Goal: Task Accomplishment & Management: Use online tool/utility

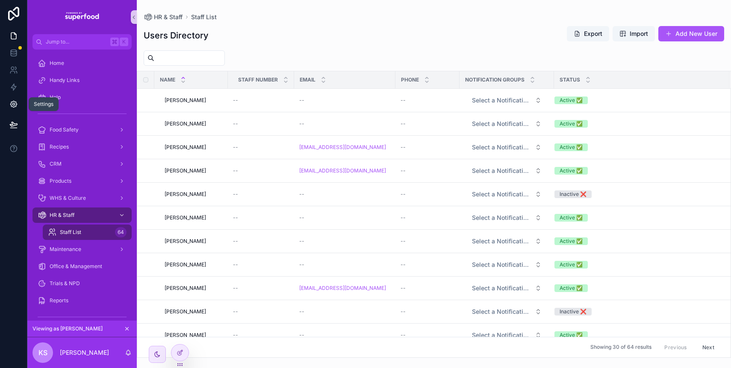
click at [13, 105] on icon at bounding box center [13, 104] width 2 height 2
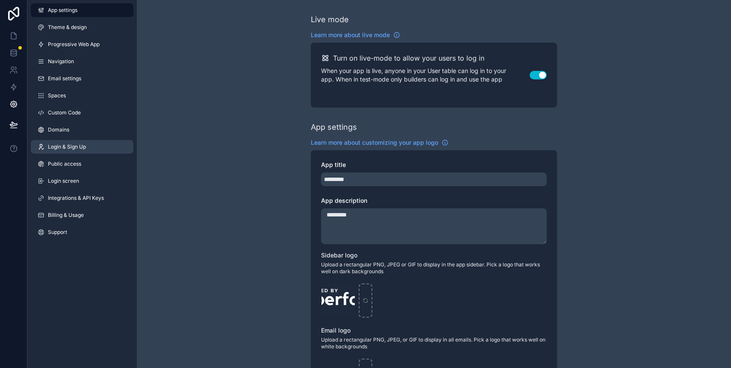
click at [84, 149] on span "Login & Sign Up" at bounding box center [67, 147] width 38 height 7
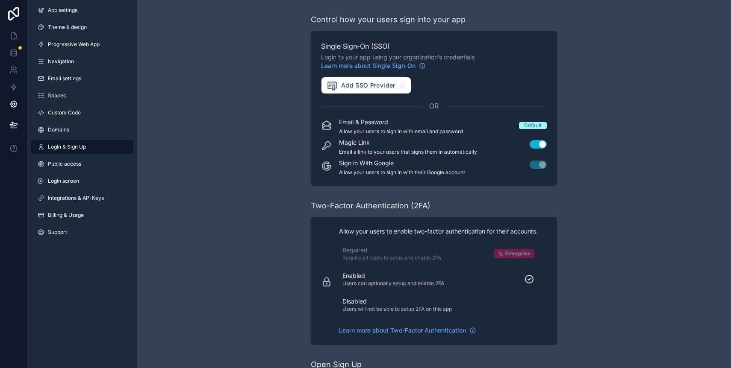
click at [361, 280] on p "Enabled" at bounding box center [393, 276] width 102 height 9
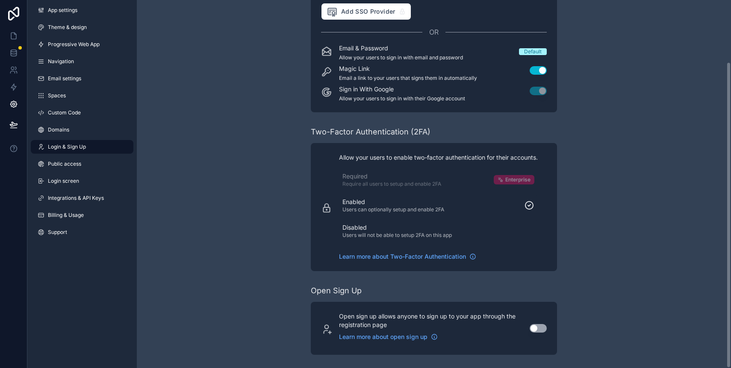
scroll to position [74, 0]
click at [324, 209] on icon "scrollable content" at bounding box center [326, 207] width 11 height 11
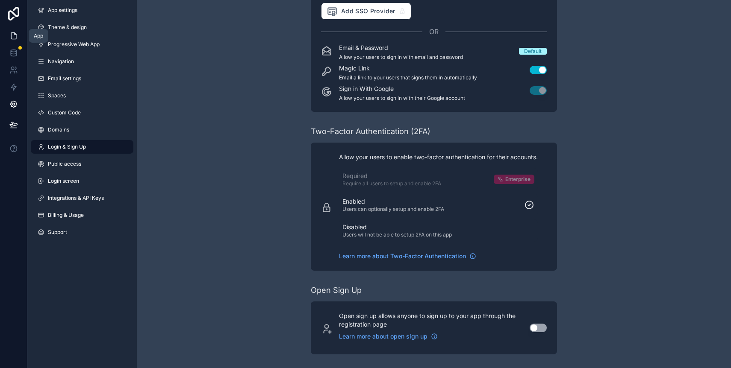
click at [11, 38] on icon at bounding box center [13, 36] width 5 height 6
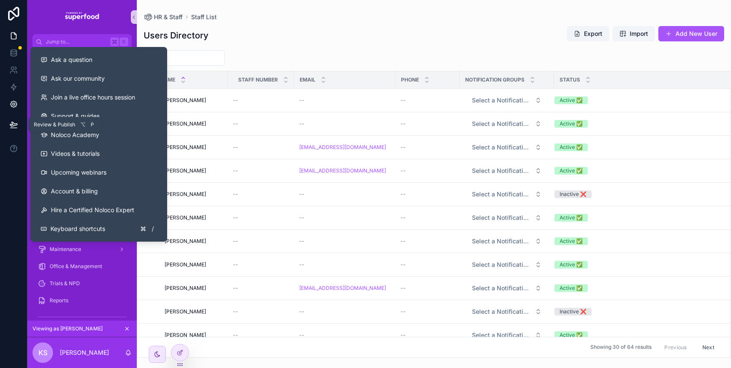
click at [12, 103] on icon at bounding box center [13, 104] width 9 height 9
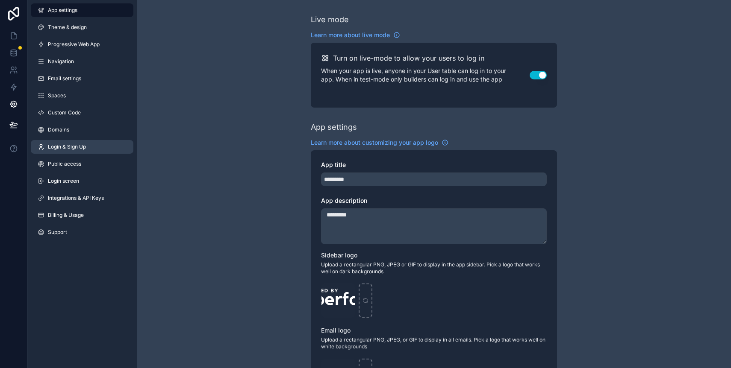
click at [78, 149] on span "Login & Sign Up" at bounding box center [67, 147] width 38 height 7
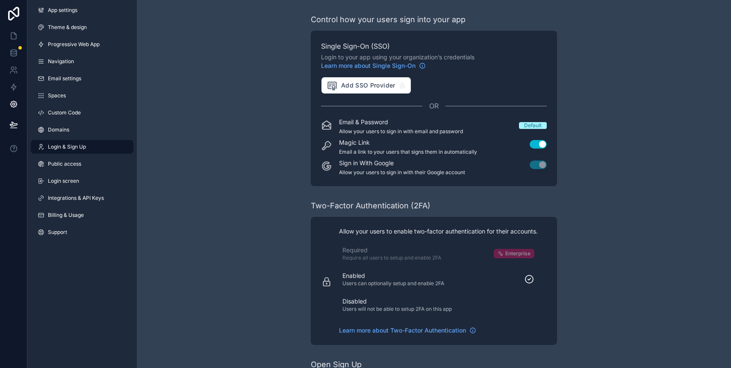
click at [528, 305] on div "Disabled Users will not be able to setup 2FA on this app" at bounding box center [438, 304] width 192 height 15
click at [13, 120] on icon at bounding box center [13, 124] width 9 height 9
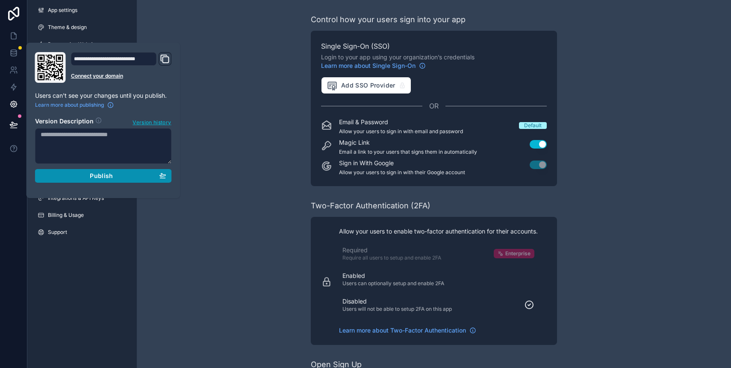
click at [89, 172] on div "Publish" at bounding box center [104, 176] width 126 height 8
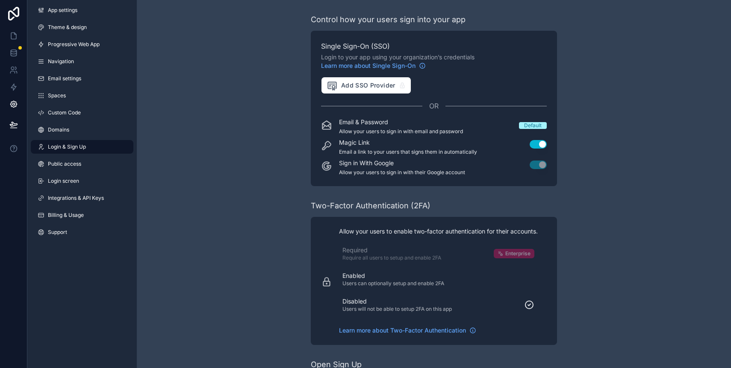
click at [285, 222] on div "Control how your users sign into your app Single Sign-On (SSO) Login to your ap…" at bounding box center [434, 221] width 594 height 443
click at [15, 52] on icon at bounding box center [13, 53] width 9 height 9
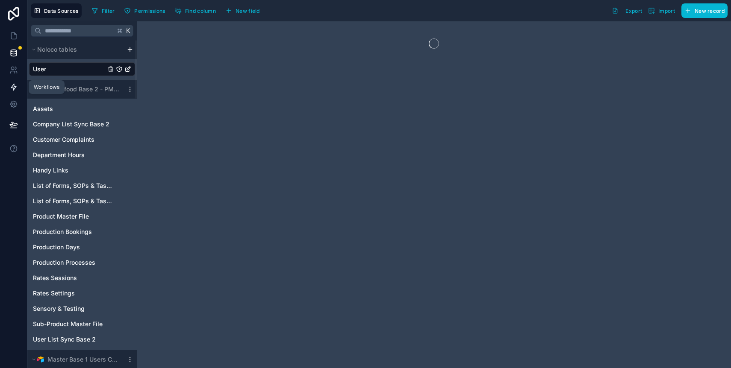
click at [13, 88] on icon at bounding box center [13, 87] width 9 height 9
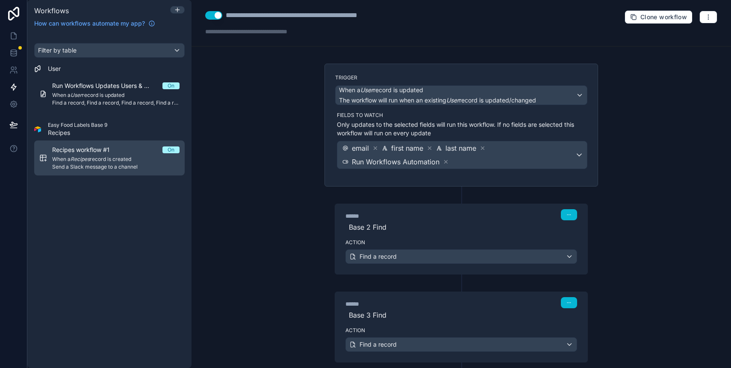
click at [144, 157] on span "When a Recipes record is created" at bounding box center [115, 159] width 127 height 7
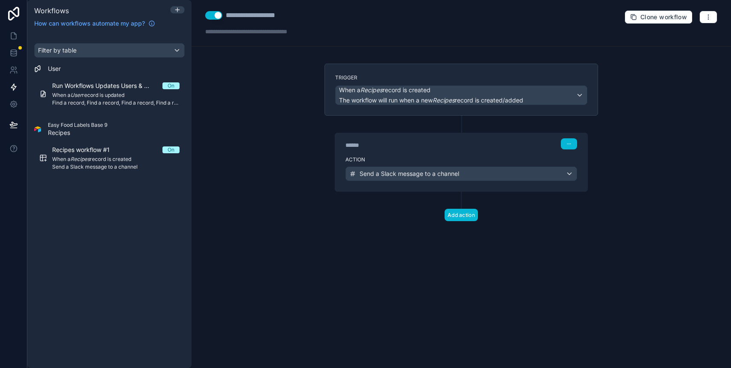
click at [211, 17] on button "Use setting" at bounding box center [213, 15] width 17 height 9
click at [707, 17] on icon "button" at bounding box center [708, 17] width 7 height 7
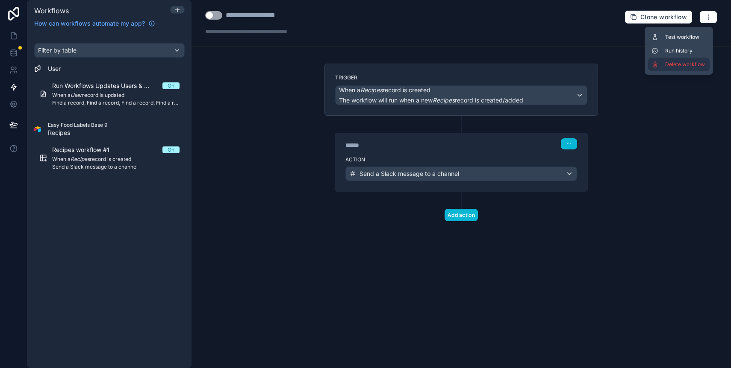
click at [672, 69] on button "Delete workflow" at bounding box center [679, 65] width 62 height 14
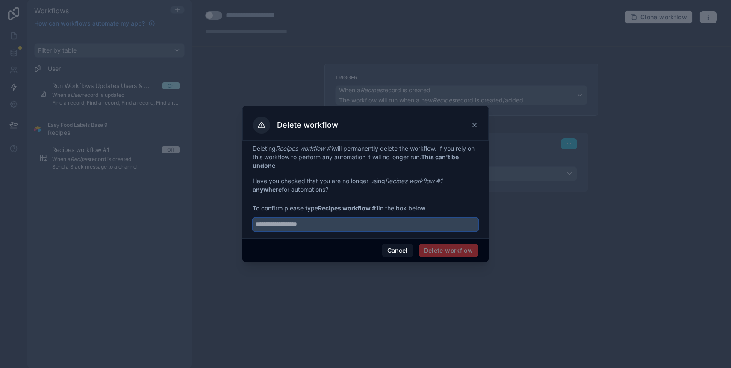
click at [327, 227] on input "text" at bounding box center [366, 225] width 226 height 14
drag, startPoint x: 320, startPoint y: 207, endPoint x: 379, endPoint y: 207, distance: 58.5
click at [378, 207] on strong "Recipes workflow #1" at bounding box center [348, 208] width 60 height 7
copy strong "Recipes workflow #1"
click at [367, 221] on input "text" at bounding box center [366, 225] width 226 height 14
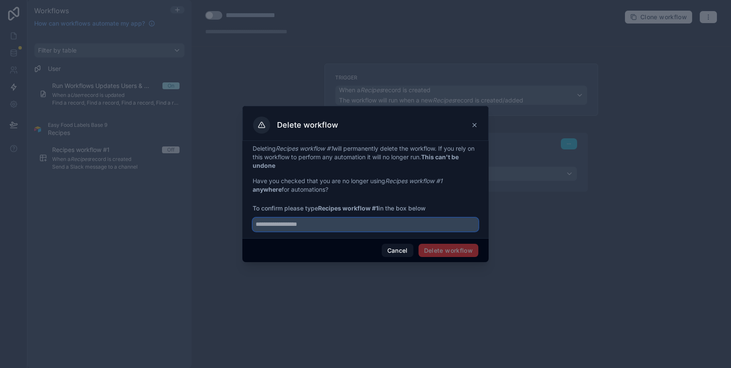
paste input "**********"
type input "**********"
click at [437, 249] on button "Delete workflow" at bounding box center [448, 251] width 60 height 14
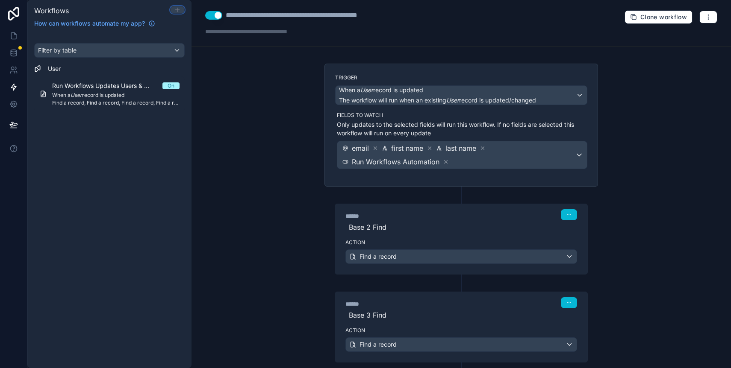
click at [176, 8] on icon at bounding box center [177, 9] width 7 height 7
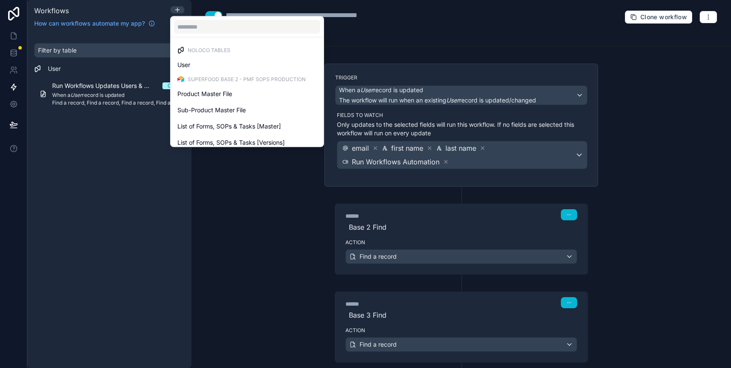
click at [124, 139] on div at bounding box center [365, 184] width 731 height 368
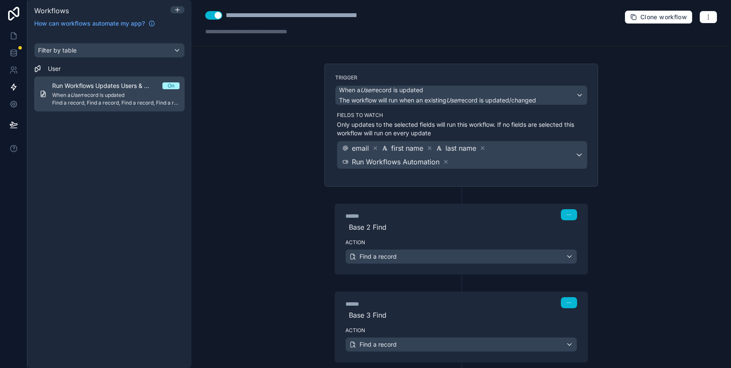
click at [101, 88] on span "Run Workflows Updates Users & Syncs All User Tables" at bounding box center [107, 86] width 110 height 9
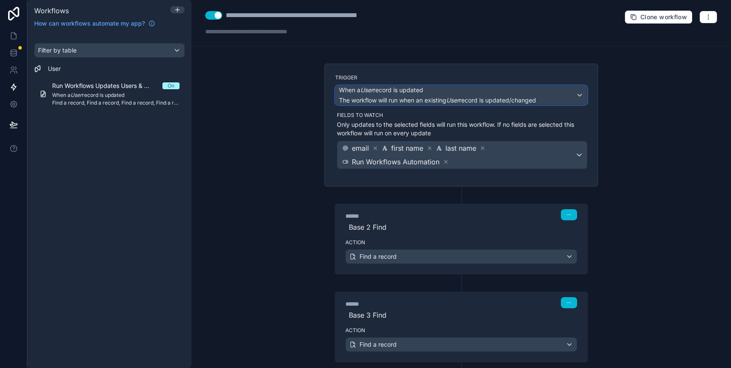
click at [360, 94] on span "When a User record is updated" at bounding box center [381, 90] width 84 height 9
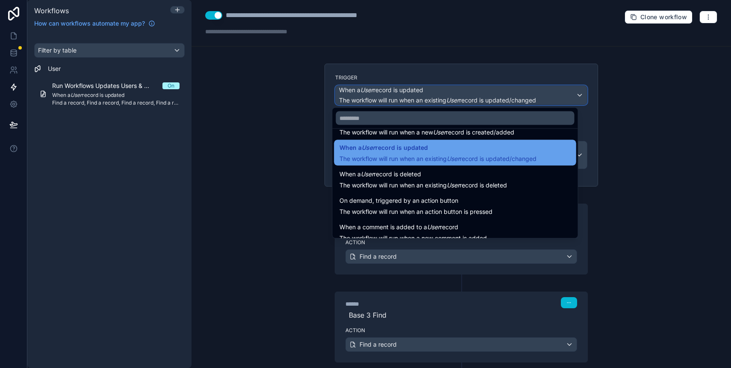
scroll to position [31, 0]
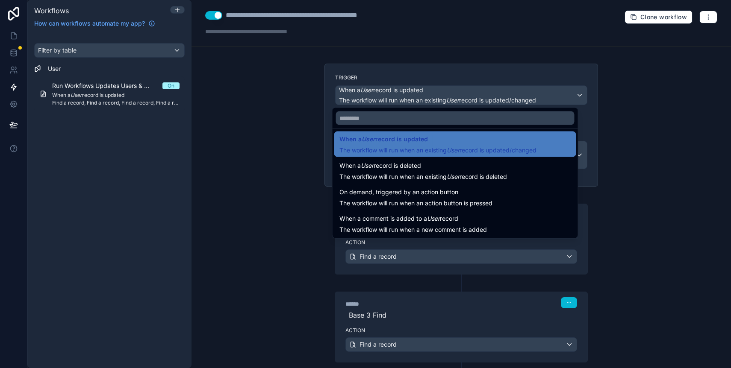
click at [244, 176] on div at bounding box center [365, 184] width 731 height 368
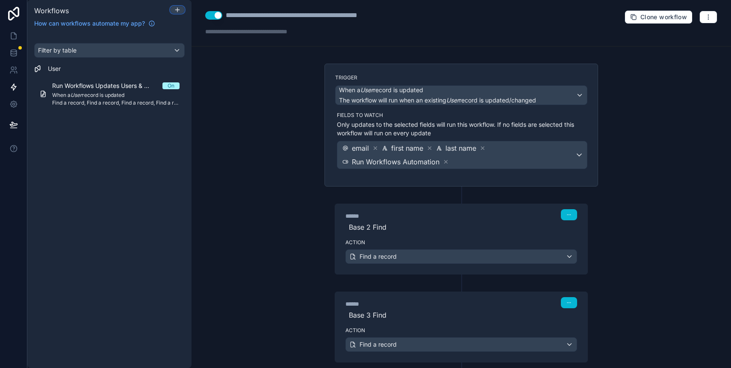
click at [176, 13] on button at bounding box center [177, 10] width 15 height 8
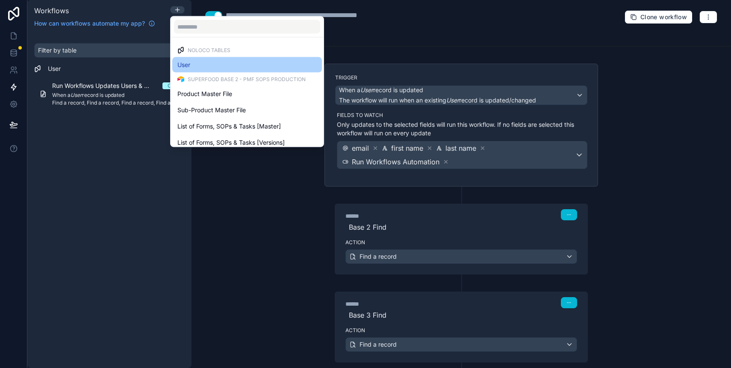
click at [188, 69] on span "User" at bounding box center [183, 65] width 13 height 10
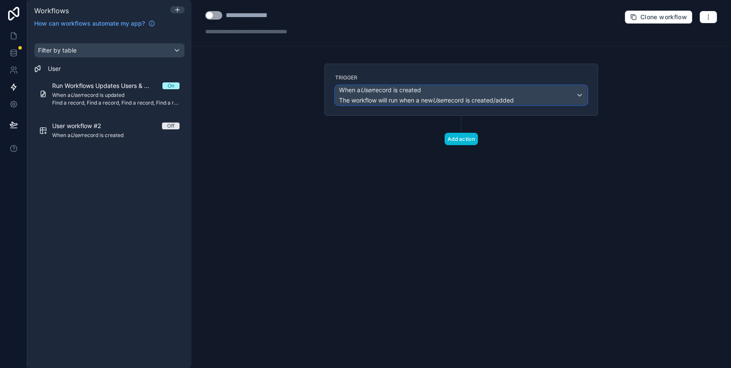
click at [412, 96] on span "The workflow will run when a new User record is created/added" at bounding box center [426, 100] width 175 height 9
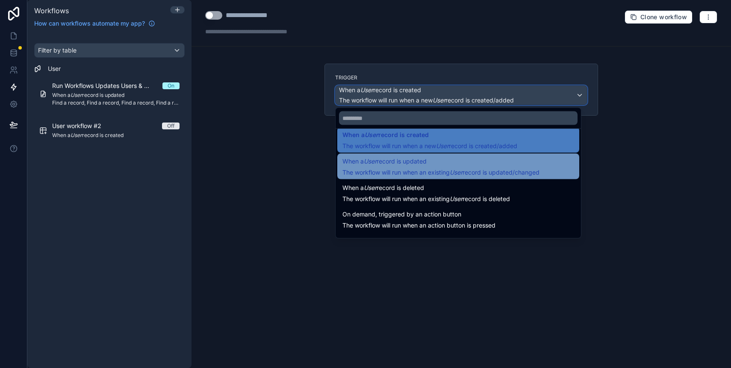
scroll to position [31, 0]
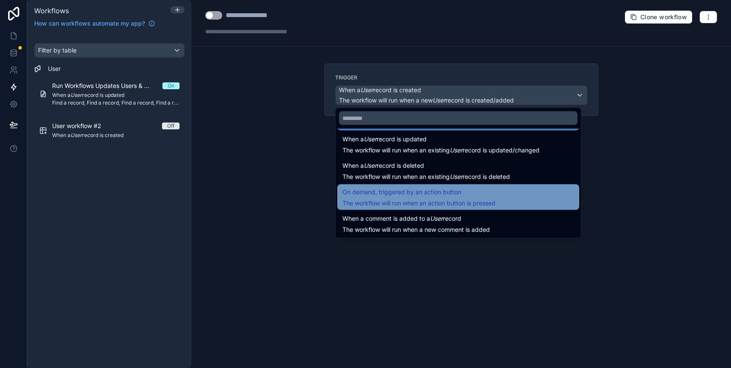
click at [405, 194] on span "On demand, triggered by an action button" at bounding box center [401, 192] width 119 height 10
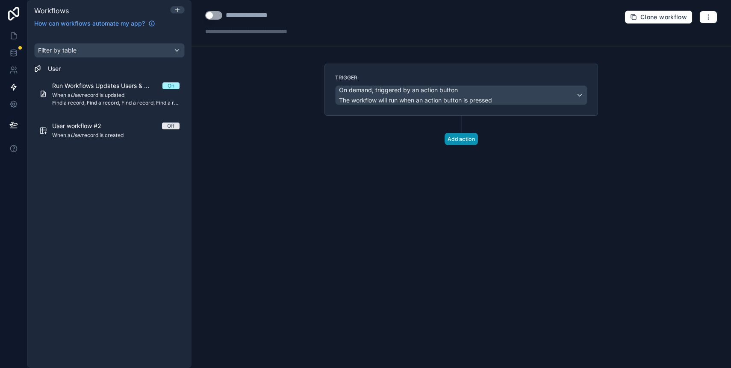
click at [474, 142] on button "Add action" at bounding box center [460, 139] width 33 height 12
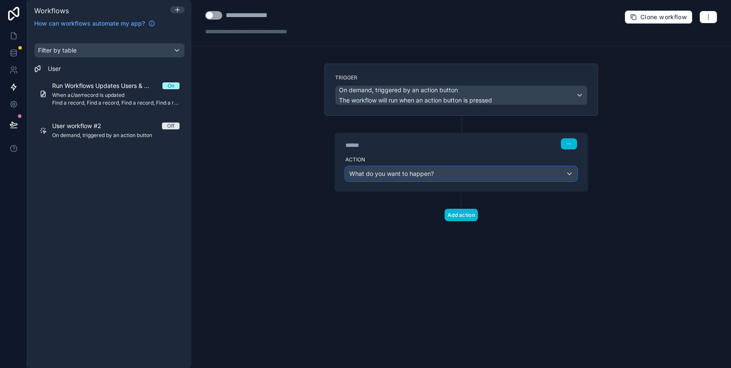
click at [412, 177] on span "What do you want to happen?" at bounding box center [391, 174] width 85 height 9
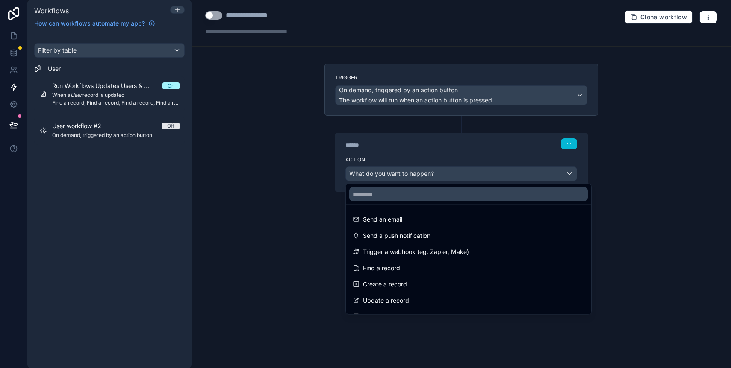
click at [322, 176] on div at bounding box center [365, 184] width 731 height 368
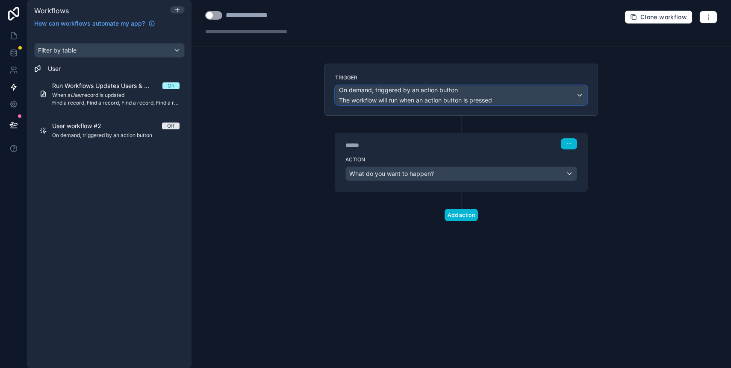
click at [364, 100] on span "The workflow will run when an action button is pressed" at bounding box center [415, 100] width 153 height 7
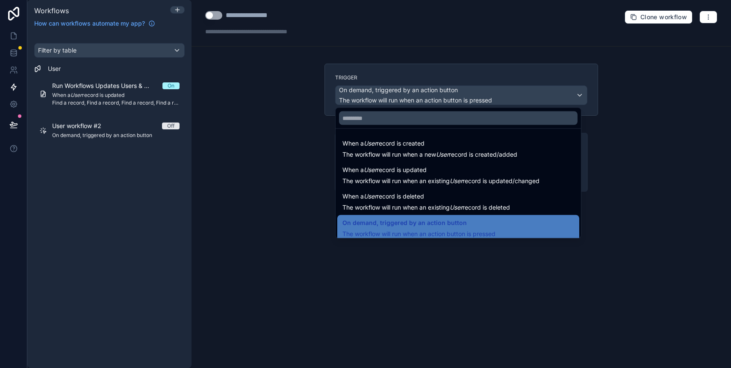
click at [313, 168] on div at bounding box center [365, 184] width 731 height 368
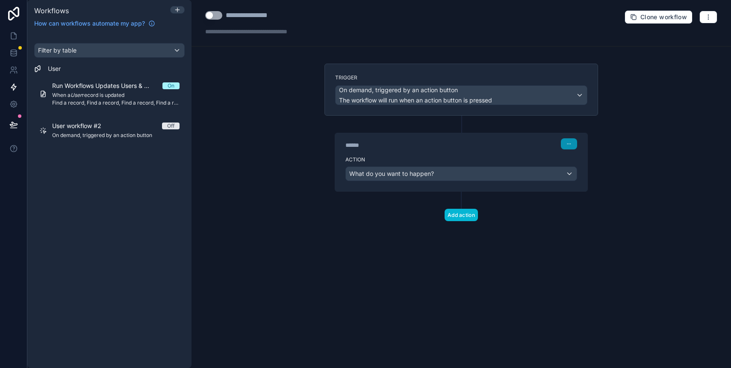
click at [569, 140] on button "button" at bounding box center [569, 143] width 16 height 11
click at [572, 176] on button "Delete" at bounding box center [589, 177] width 59 height 14
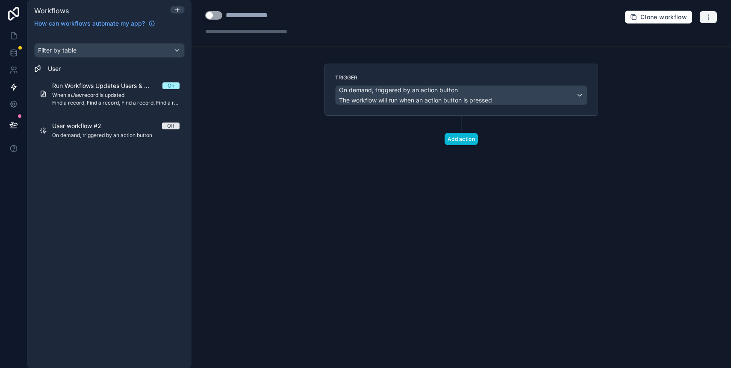
click at [710, 16] on icon "button" at bounding box center [708, 17] width 7 height 7
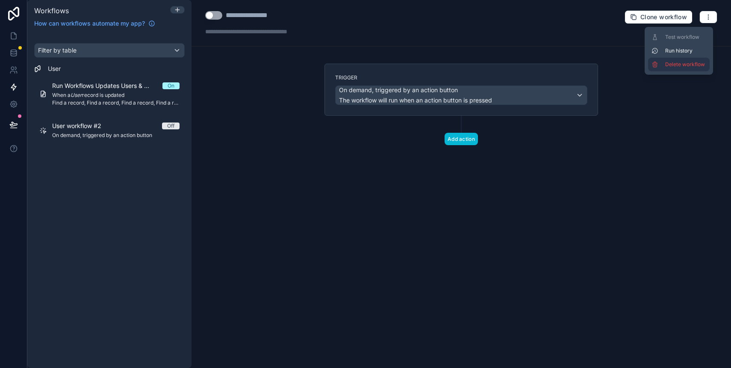
click at [672, 67] on span "Delete workflow" at bounding box center [685, 64] width 41 height 7
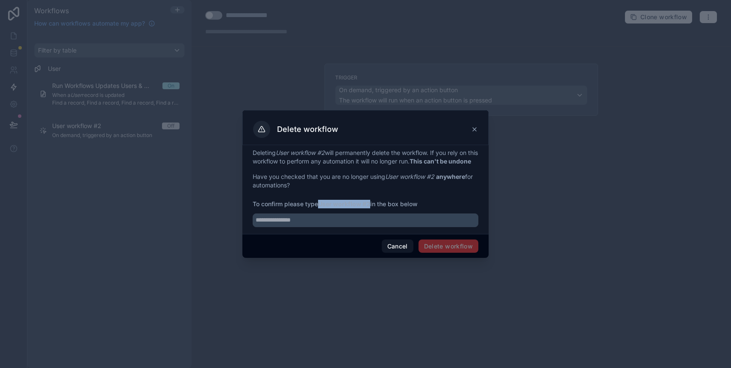
drag, startPoint x: 321, startPoint y: 208, endPoint x: 370, endPoint y: 207, distance: 49.1
click at [370, 207] on strong "User workflow #2" at bounding box center [344, 203] width 52 height 7
copy strong "User workflow #2"
click at [328, 226] on input "text" at bounding box center [366, 221] width 226 height 14
paste input "**********"
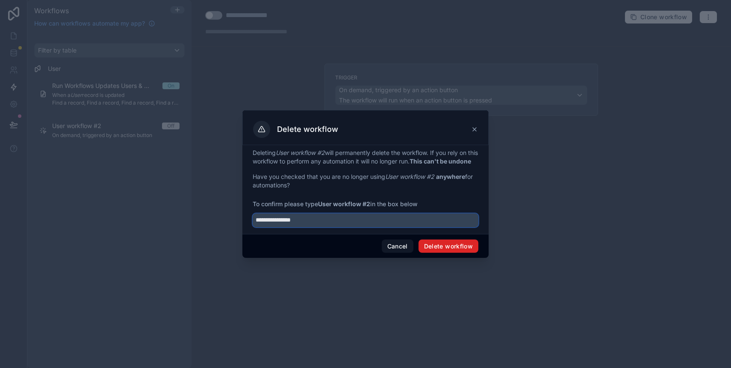
type input "**********"
click at [450, 246] on button "Delete workflow" at bounding box center [448, 247] width 60 height 14
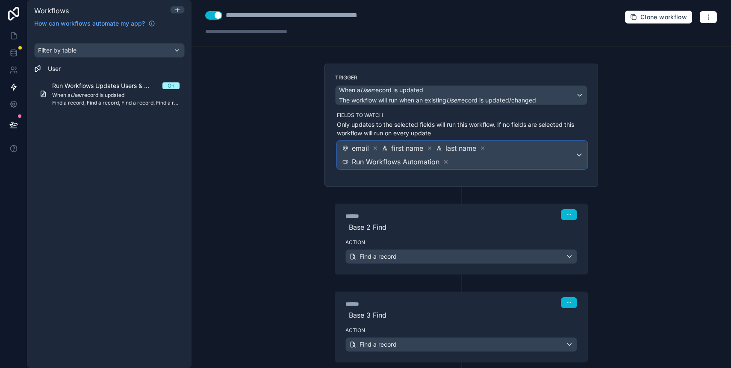
click at [382, 161] on span "Run Workflows Automation" at bounding box center [396, 162] width 88 height 10
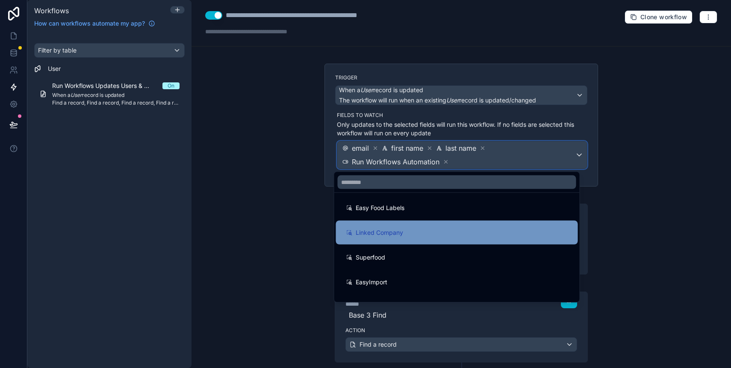
scroll to position [369, 0]
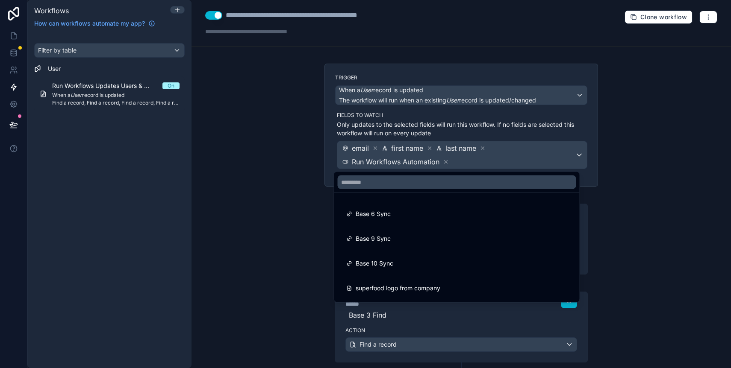
click at [298, 207] on div at bounding box center [365, 184] width 731 height 368
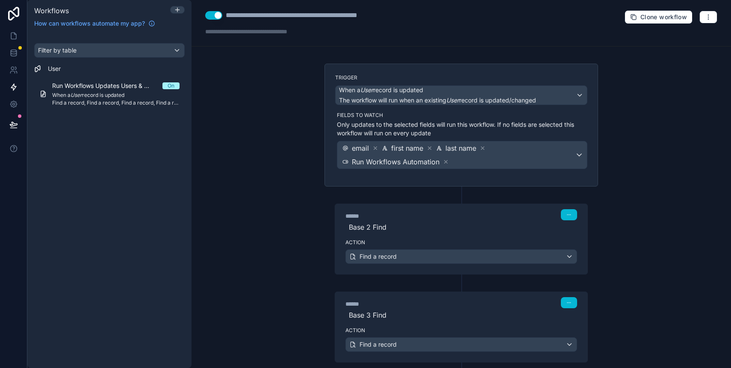
click at [112, 142] on div "Filter by table User Run Workflows Updates Users & Syncs All User Tables On Whe…" at bounding box center [109, 200] width 164 height 335
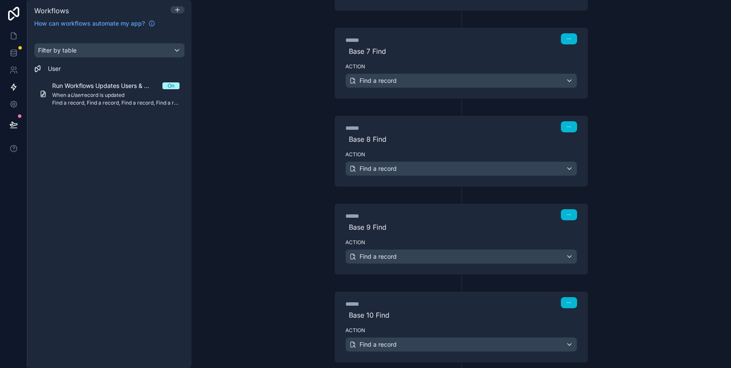
scroll to position [755, 0]
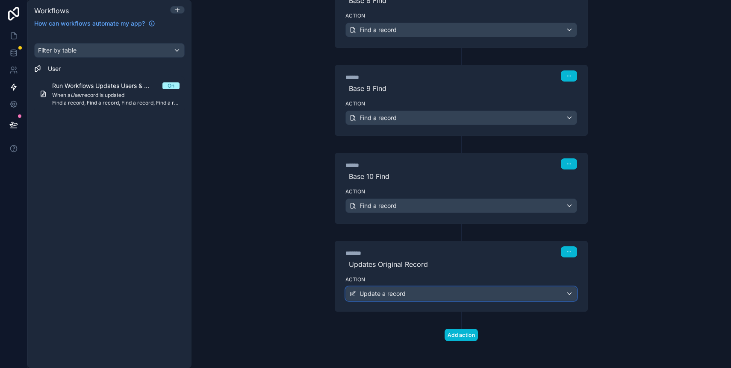
click at [434, 287] on div "Update a record" at bounding box center [461, 294] width 231 height 14
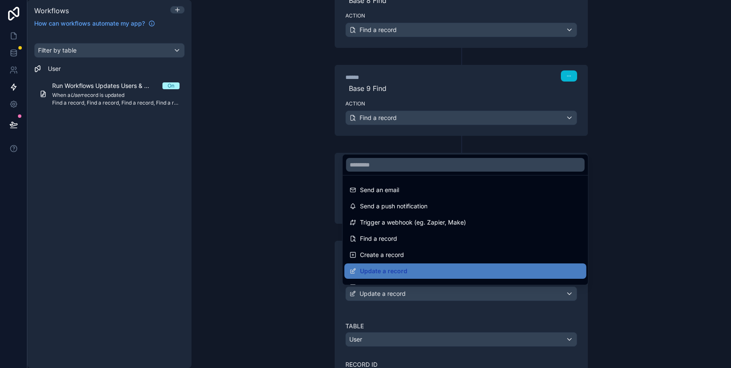
click at [436, 291] on div at bounding box center [365, 184] width 731 height 368
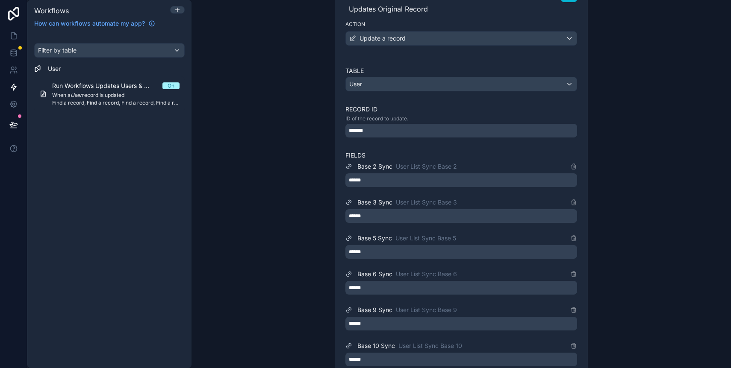
scroll to position [1142, 0]
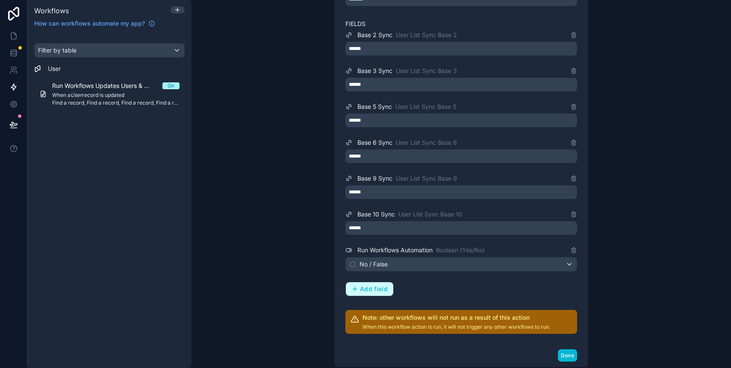
click at [368, 293] on button "Add field" at bounding box center [369, 289] width 47 height 14
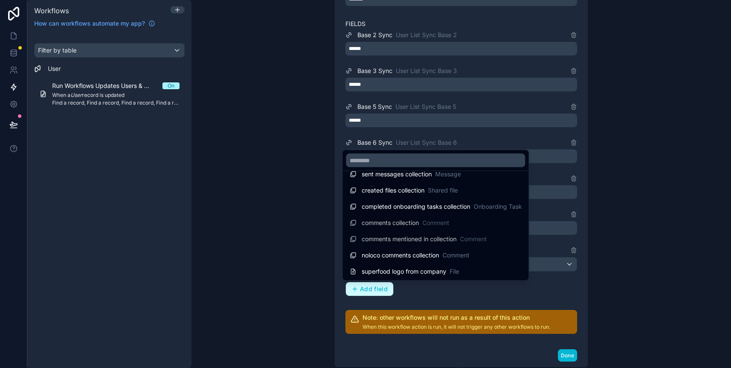
scroll to position [304, 0]
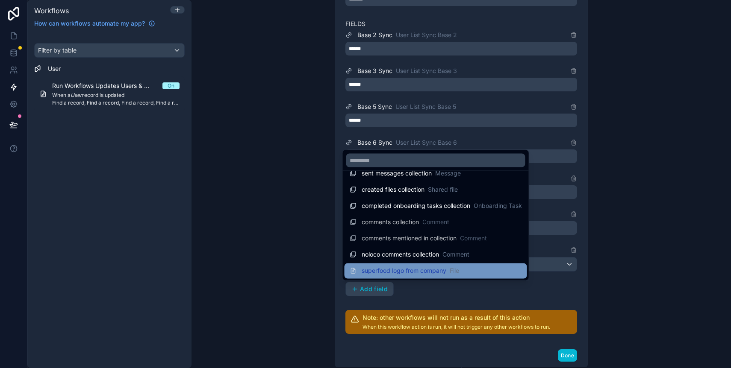
click at [396, 270] on span "superfood logo from company" at bounding box center [403, 271] width 85 height 9
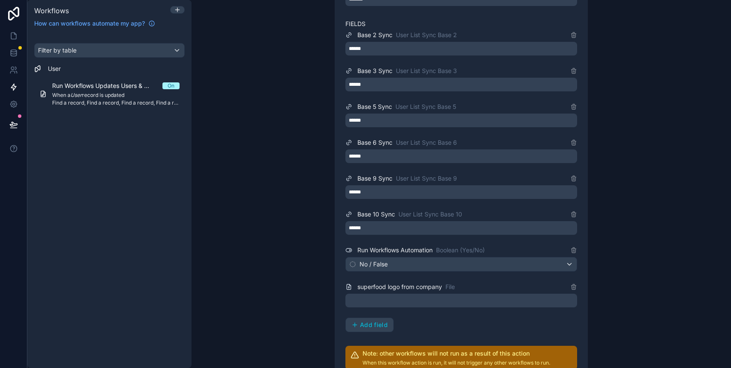
click at [393, 302] on div at bounding box center [461, 301] width 232 height 14
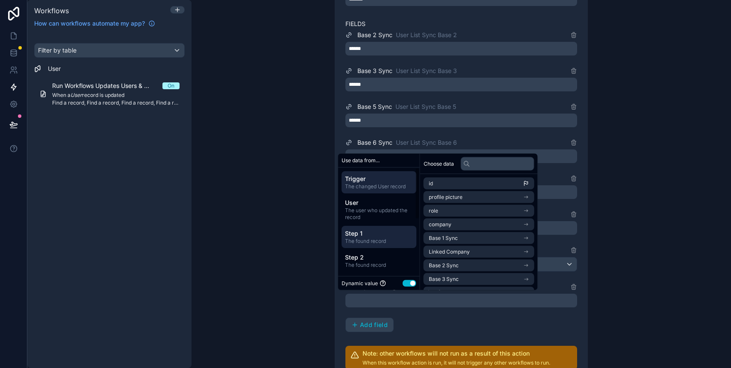
click at [370, 236] on span "Step 1" at bounding box center [379, 233] width 68 height 9
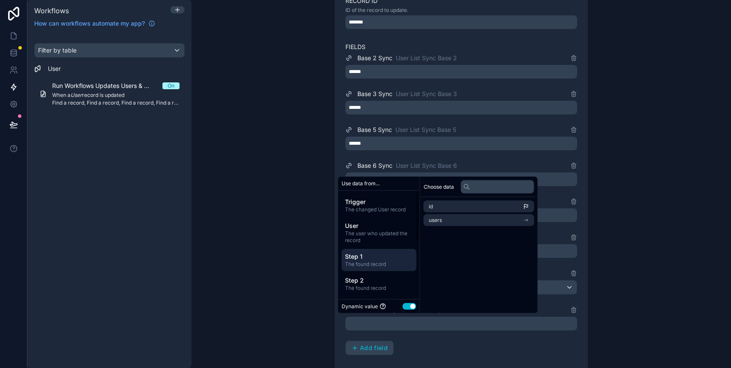
scroll to position [2, 0]
click at [288, 261] on div "**********" at bounding box center [460, 184] width 539 height 368
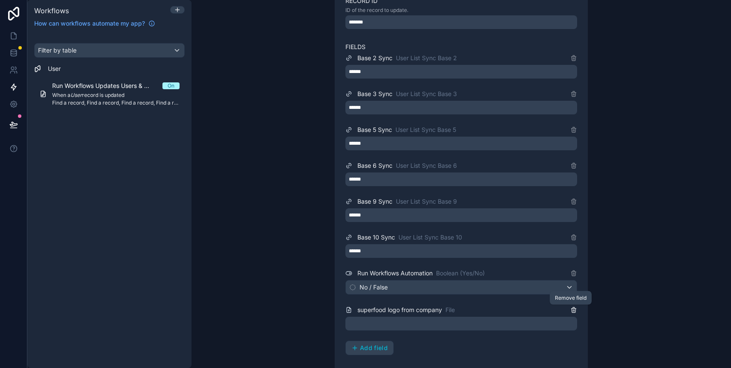
click at [573, 311] on icon at bounding box center [573, 310] width 7 height 7
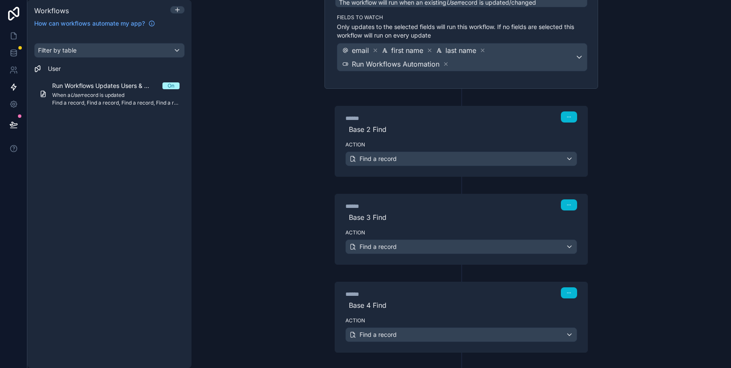
scroll to position [60, 0]
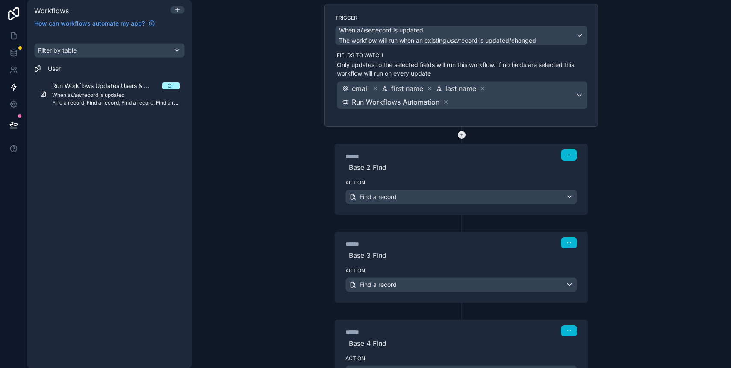
click at [458, 135] on icon at bounding box center [462, 135] width 8 height 8
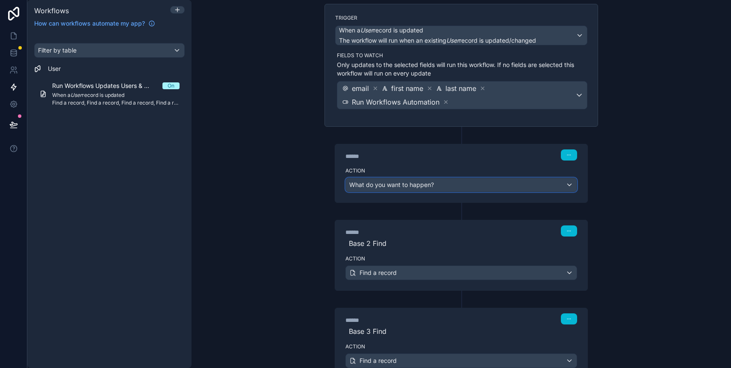
click at [421, 187] on span "What do you want to happen?" at bounding box center [391, 184] width 85 height 7
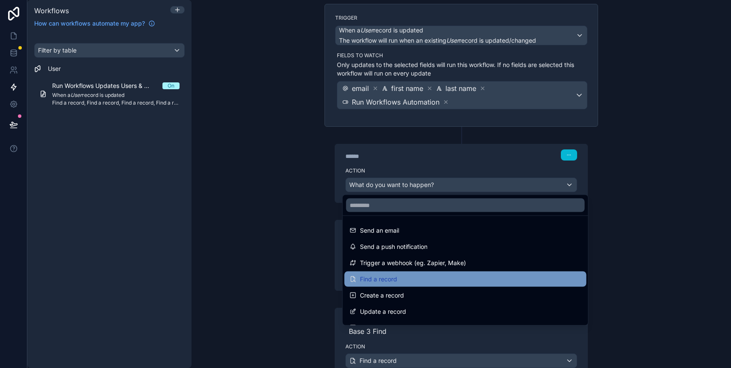
click at [413, 279] on div "Find a record" at bounding box center [465, 279] width 232 height 10
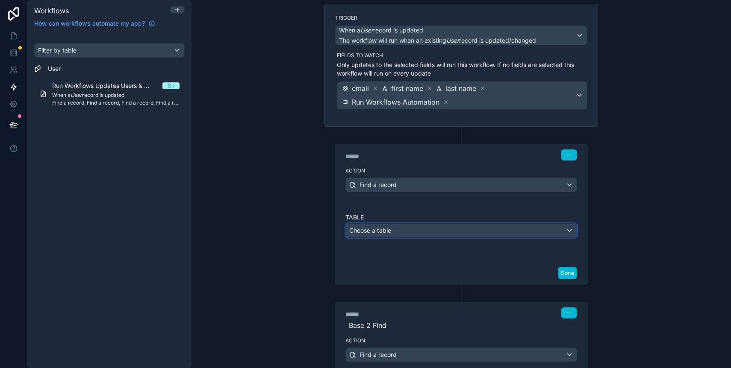
click at [394, 230] on div "Choose a table" at bounding box center [461, 231] width 231 height 14
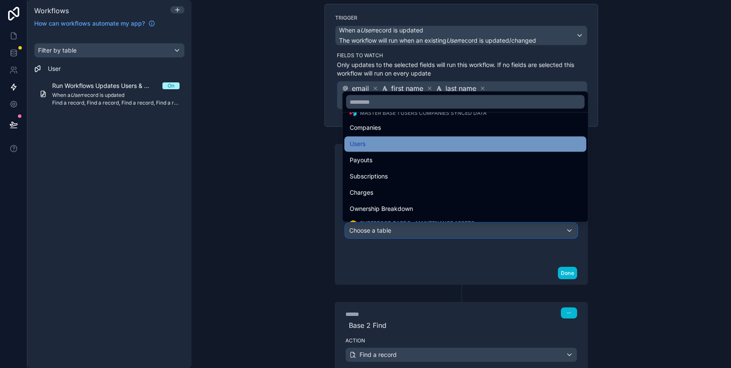
scroll to position [312, 0]
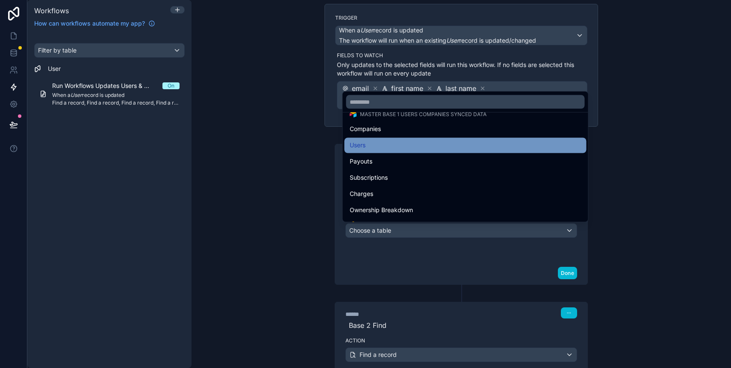
click at [393, 146] on div "Users" at bounding box center [465, 146] width 232 height 10
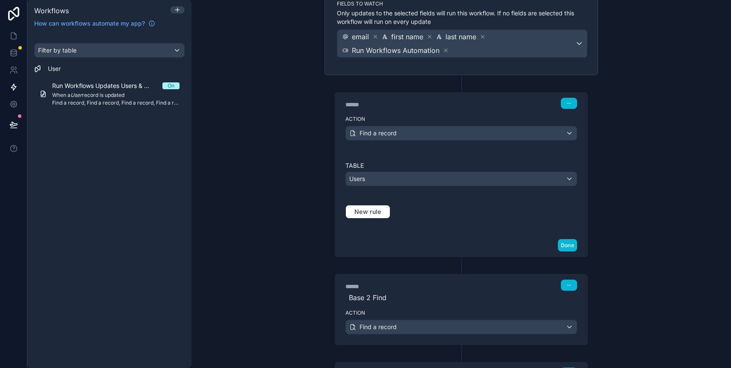
scroll to position [118, 0]
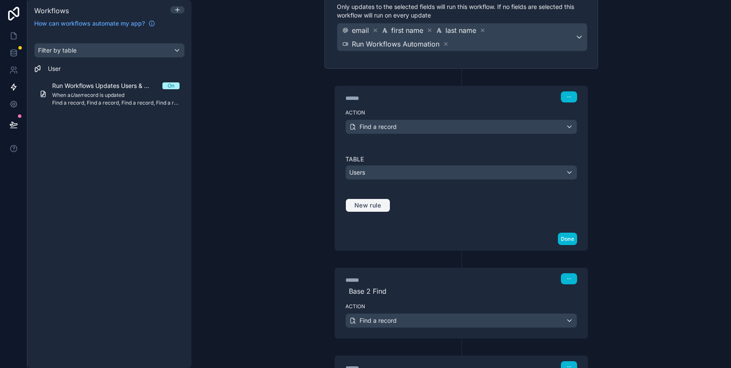
click at [362, 202] on span "New rule" at bounding box center [368, 206] width 34 height 8
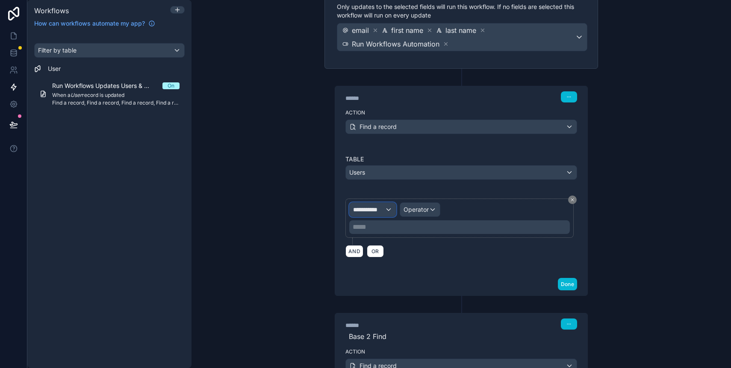
click at [364, 207] on span "**********" at bounding box center [369, 210] width 32 height 9
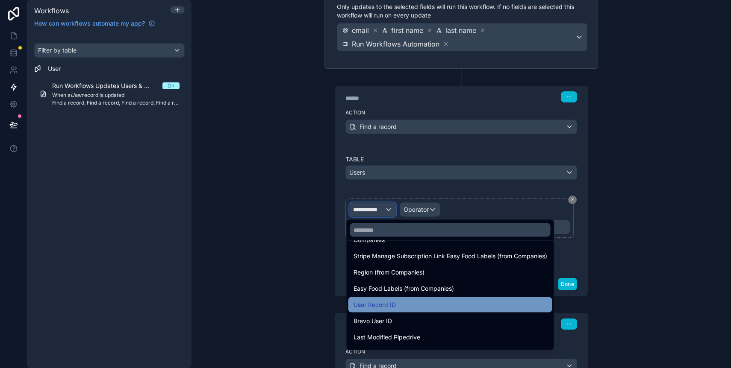
scroll to position [189, 0]
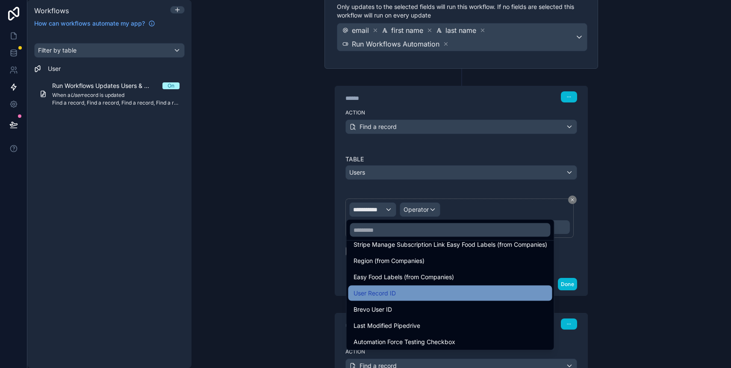
click at [392, 296] on span "User Record ID" at bounding box center [374, 293] width 42 height 10
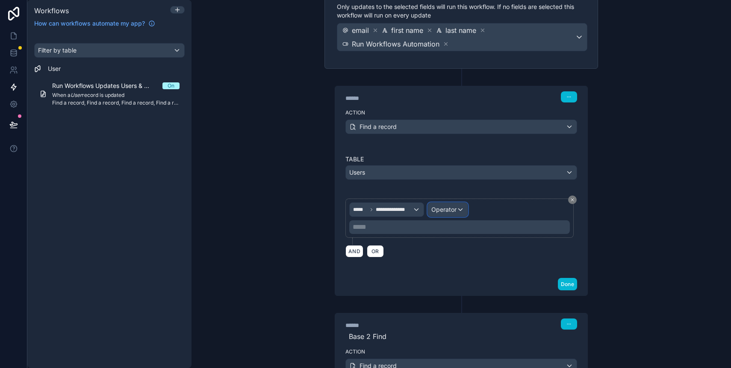
click at [453, 207] on div "Operator" at bounding box center [448, 210] width 40 height 14
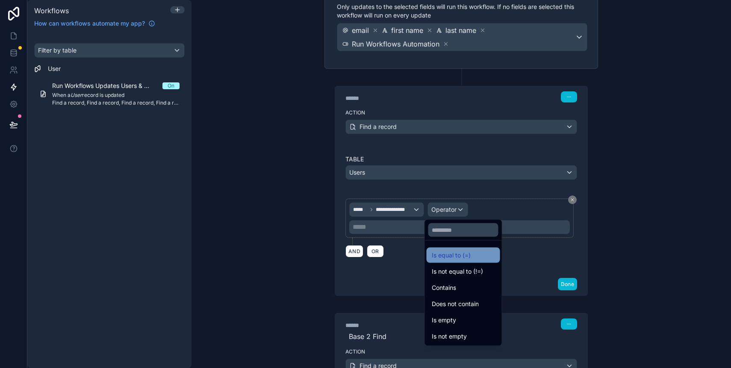
click at [454, 255] on span "Is equal to (=)" at bounding box center [451, 255] width 39 height 10
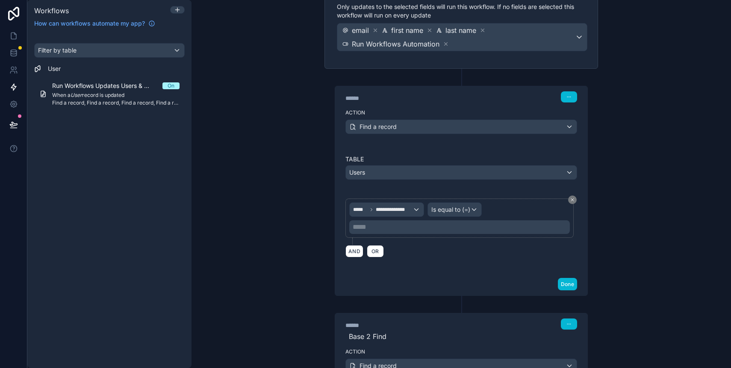
click at [384, 227] on p "***** ﻿" at bounding box center [459, 227] width 215 height 10
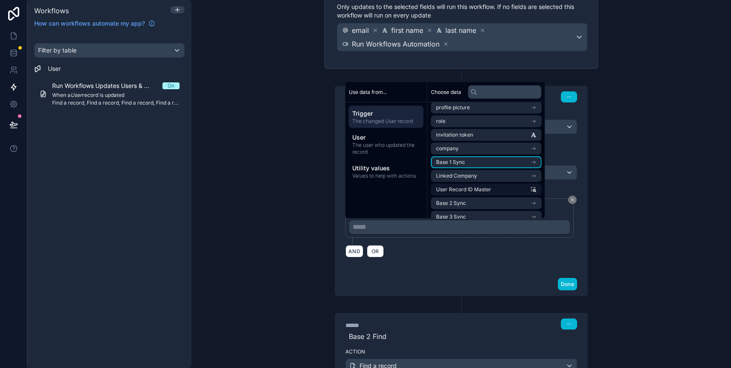
scroll to position [60, 0]
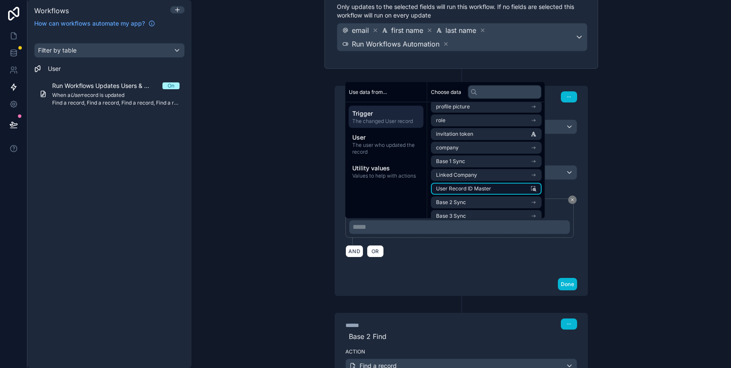
click at [460, 188] on span "User Record ID Master" at bounding box center [463, 188] width 55 height 7
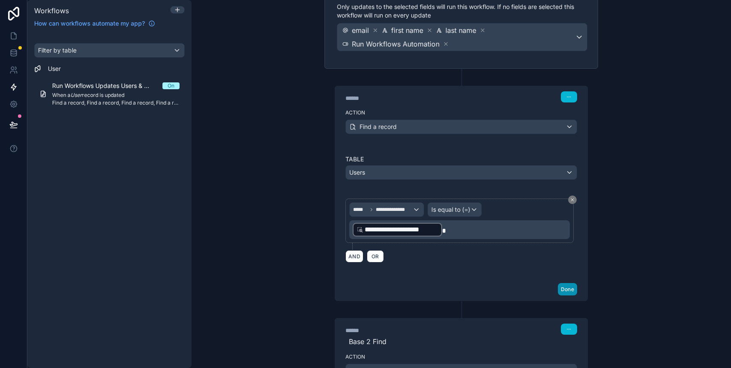
click at [564, 286] on button "Done" at bounding box center [567, 289] width 19 height 12
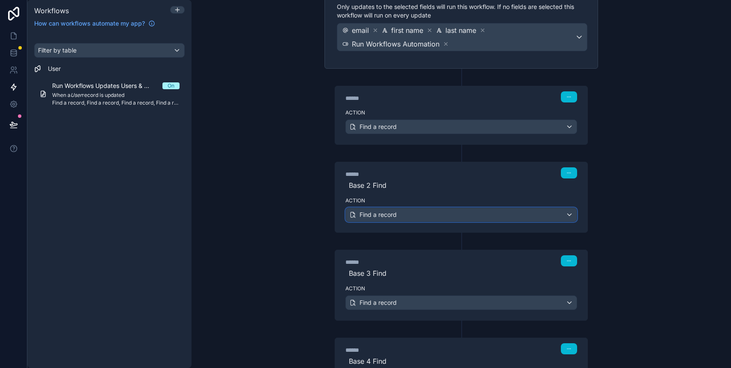
click at [382, 212] on span "Find a record" at bounding box center [377, 215] width 37 height 9
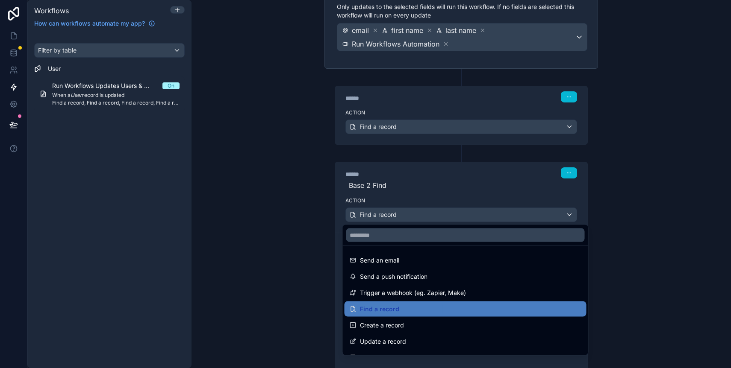
click at [294, 259] on div at bounding box center [365, 184] width 731 height 368
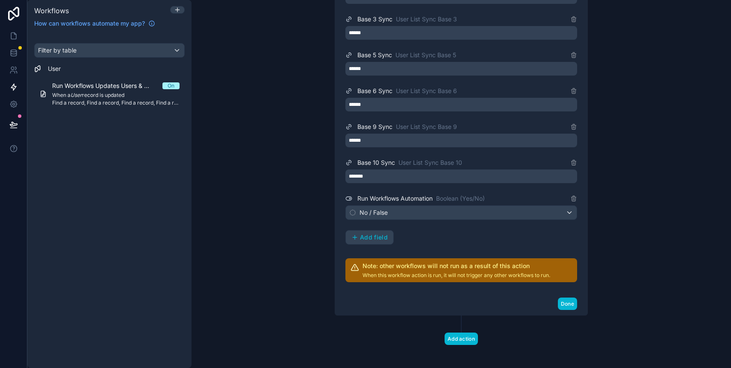
scroll to position [1430, 0]
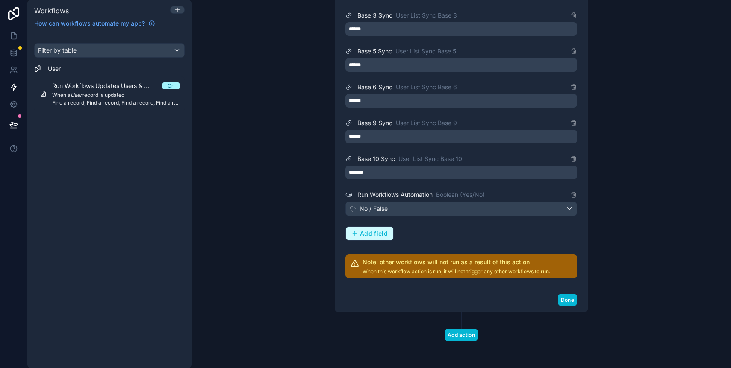
click at [370, 237] on button "Add field" at bounding box center [369, 234] width 47 height 14
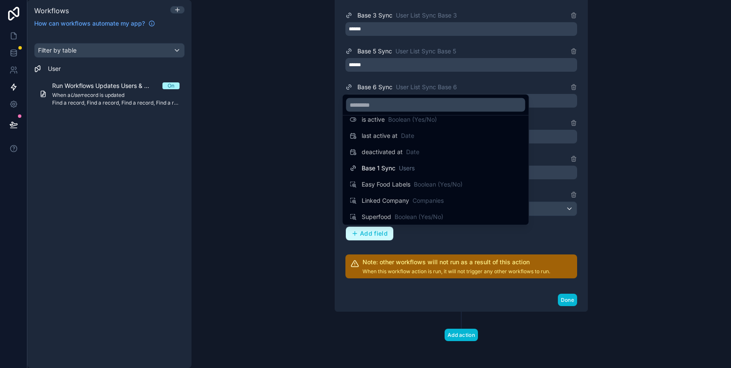
scroll to position [304, 0]
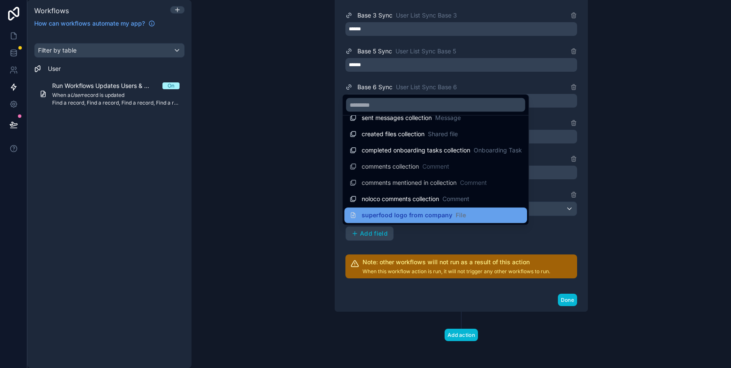
click at [386, 217] on span "superfood logo from company" at bounding box center [406, 215] width 91 height 9
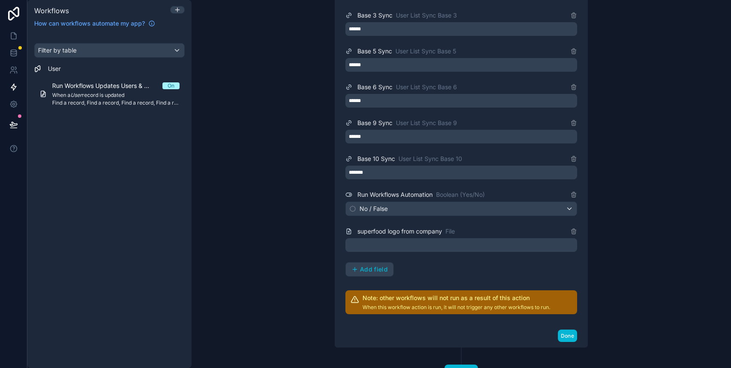
click at [384, 251] on div at bounding box center [461, 245] width 232 height 14
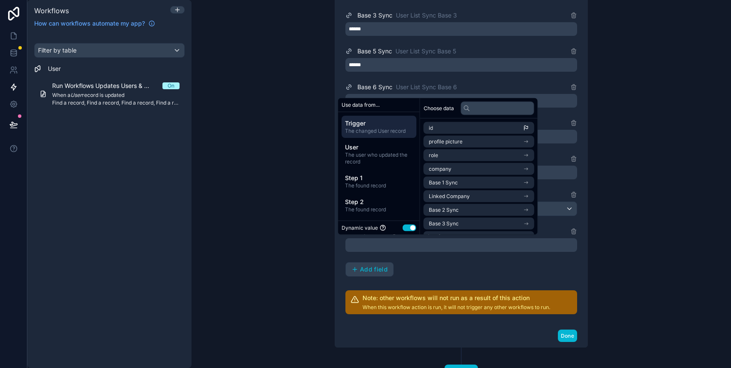
click at [383, 247] on div at bounding box center [461, 245] width 232 height 14
click at [376, 180] on span "Step 1" at bounding box center [379, 178] width 68 height 9
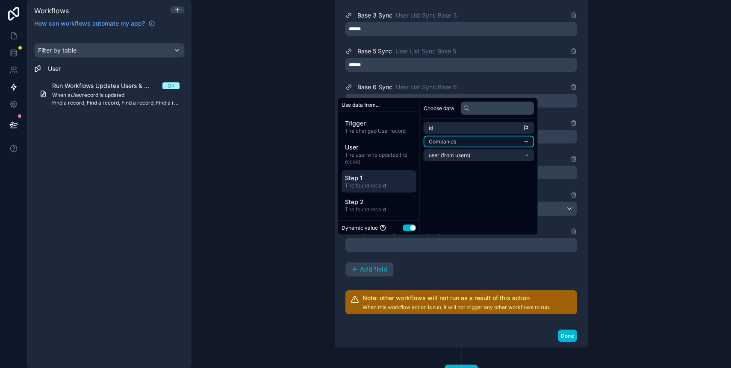
click at [454, 144] on span "Companies" at bounding box center [442, 141] width 27 height 7
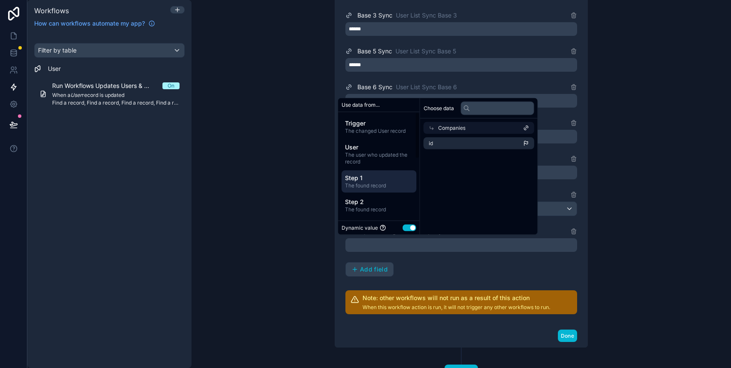
click at [367, 179] on span "Step 1" at bounding box center [379, 178] width 68 height 9
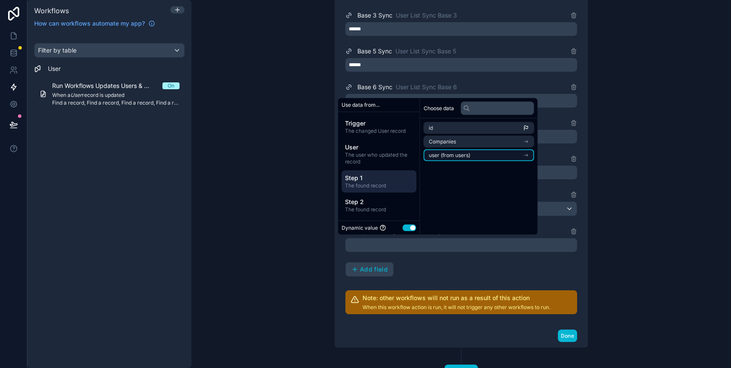
click at [446, 157] on span "user (from users)" at bounding box center [449, 155] width 41 height 7
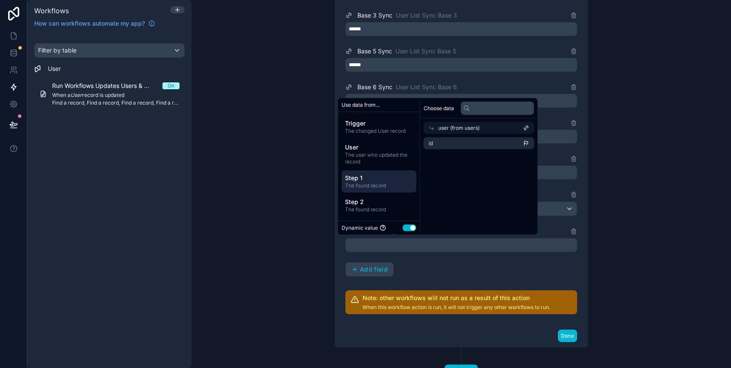
click at [436, 122] on div "user (from users)" at bounding box center [478, 128] width 111 height 12
click at [379, 194] on div "Trigger The changed User record User The user who updated the record Step 1 The…" at bounding box center [379, 237] width 82 height 251
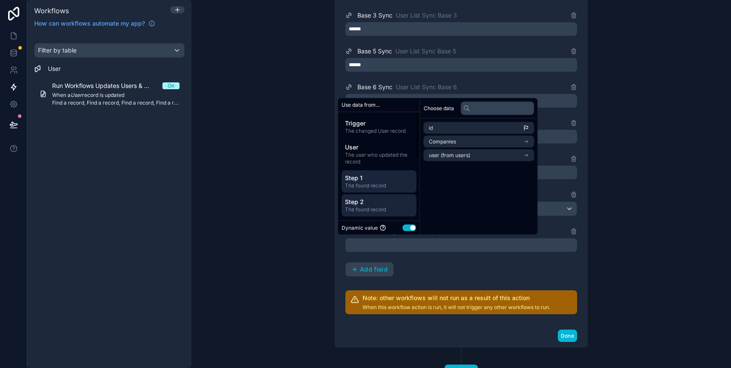
click at [380, 197] on div "Step 2 The found record" at bounding box center [378, 205] width 75 height 22
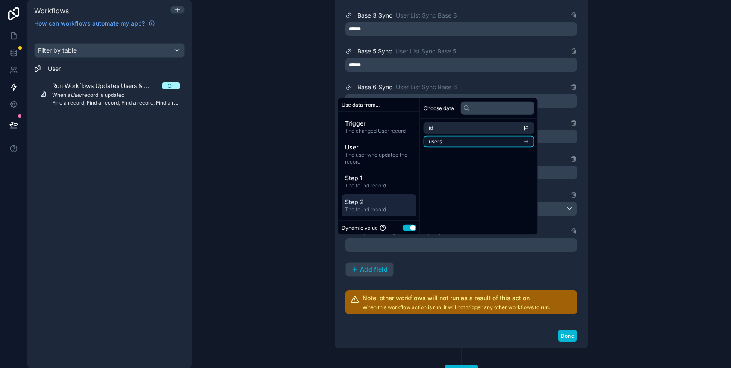
click at [449, 136] on li "users" at bounding box center [478, 142] width 111 height 12
click at [296, 181] on div "**********" at bounding box center [460, 184] width 539 height 368
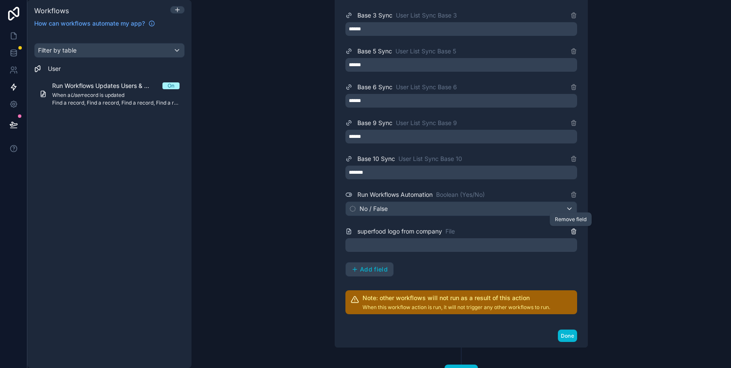
click at [572, 232] on icon at bounding box center [573, 232] width 4 height 4
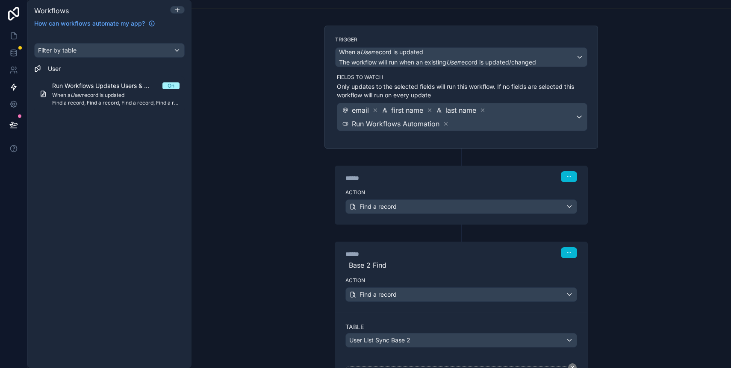
scroll to position [150, 0]
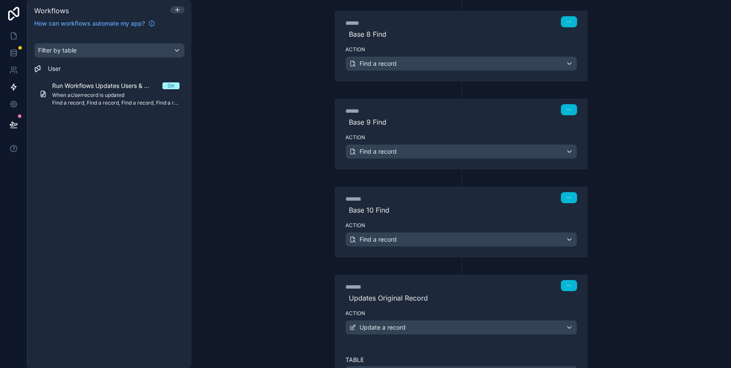
scroll to position [1067, 0]
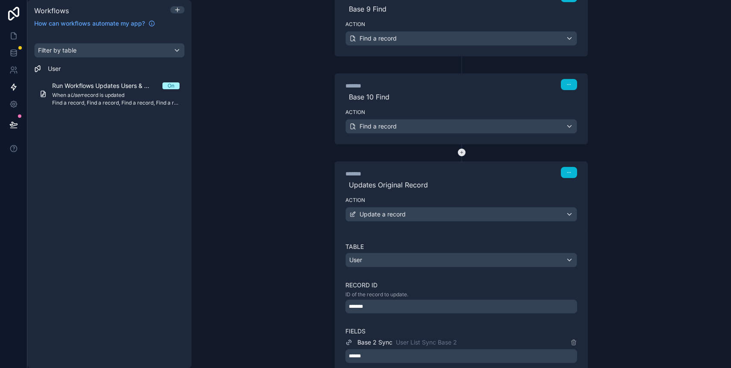
click at [460, 151] on icon at bounding box center [462, 153] width 8 height 8
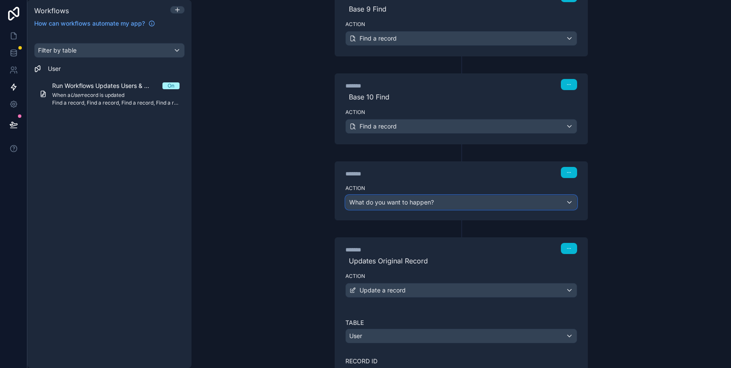
click at [424, 203] on span "What do you want to happen?" at bounding box center [391, 202] width 85 height 7
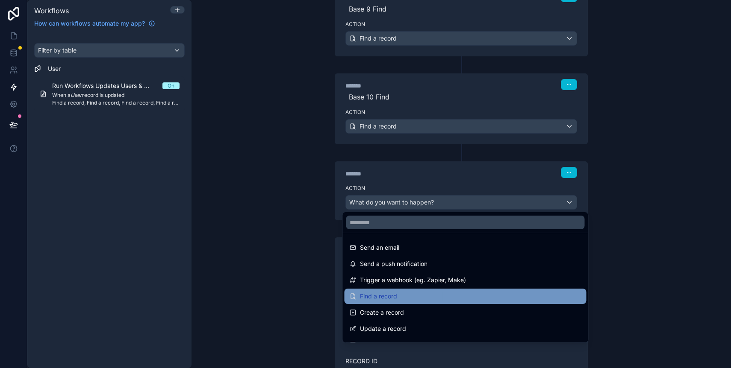
click at [384, 300] on span "Find a record" at bounding box center [378, 296] width 37 height 10
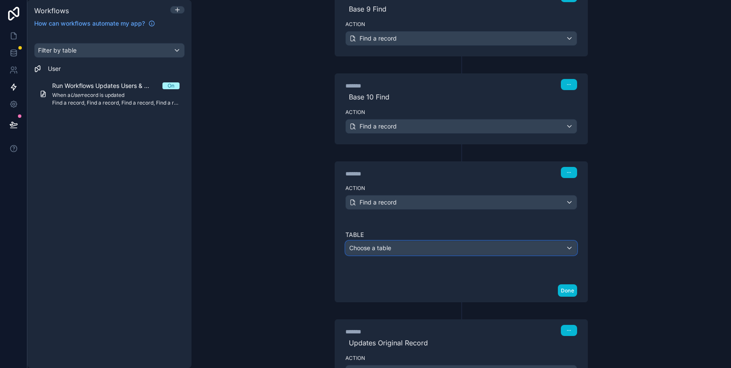
click at [385, 248] on span "Choose a table" at bounding box center [370, 247] width 42 height 7
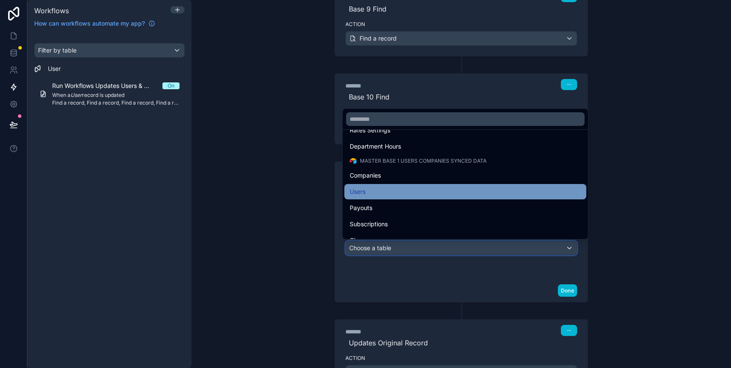
scroll to position [291, 0]
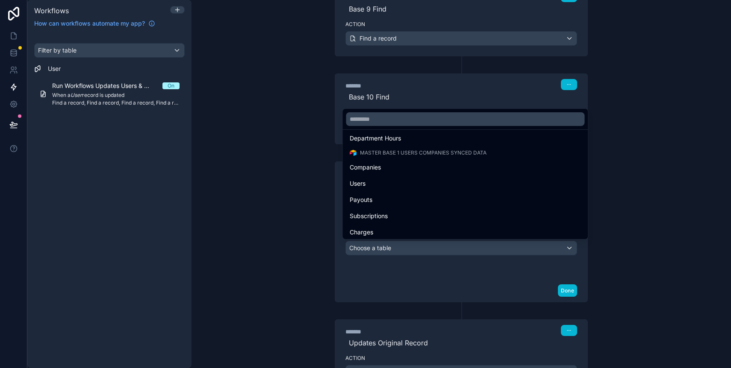
click at [372, 171] on span "Companies" at bounding box center [364, 167] width 31 height 10
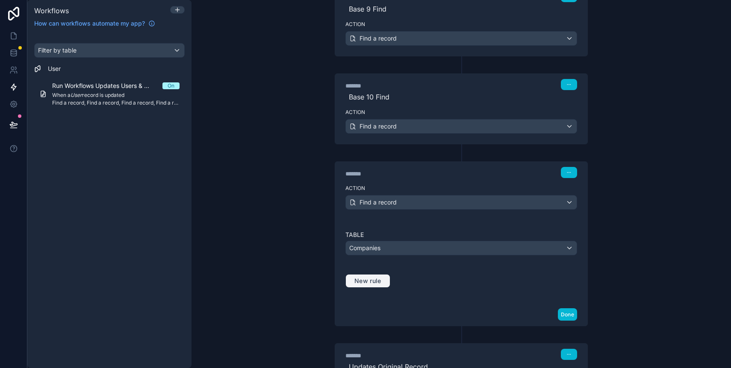
click at [374, 285] on button "New rule" at bounding box center [367, 281] width 45 height 14
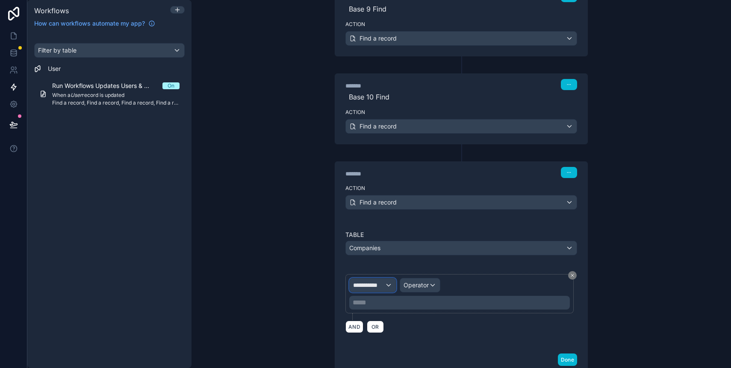
click at [375, 282] on span "**********" at bounding box center [369, 285] width 32 height 9
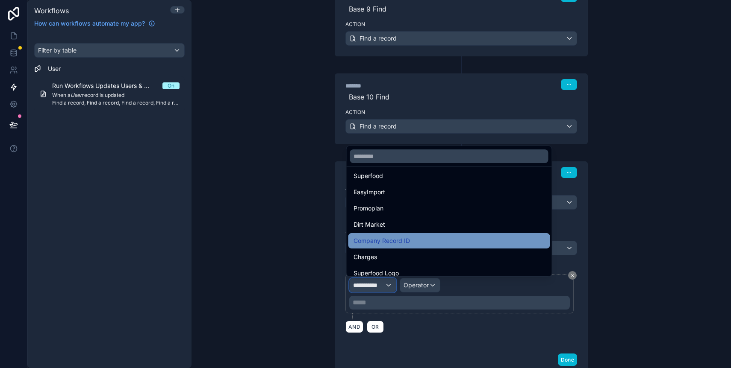
scroll to position [185, 0]
click at [411, 238] on div "Company Record ID" at bounding box center [448, 240] width 191 height 10
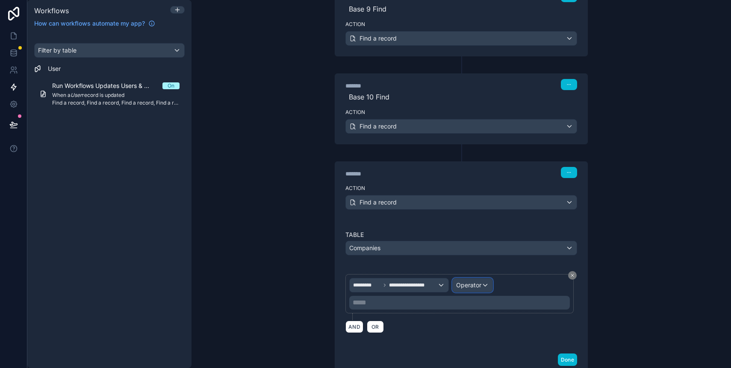
click at [459, 282] on span "Operator" at bounding box center [468, 285] width 25 height 7
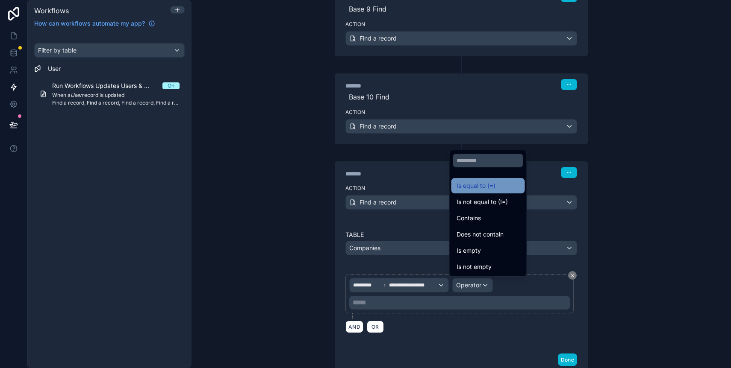
click at [472, 189] on span "Is equal to (=)" at bounding box center [475, 186] width 39 height 10
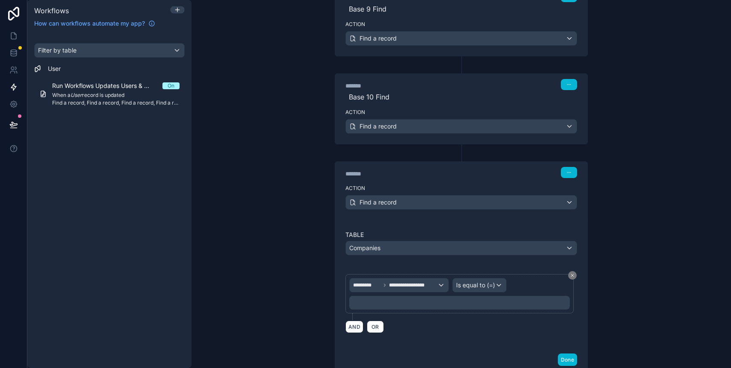
click at [403, 300] on p "﻿" at bounding box center [459, 303] width 215 height 10
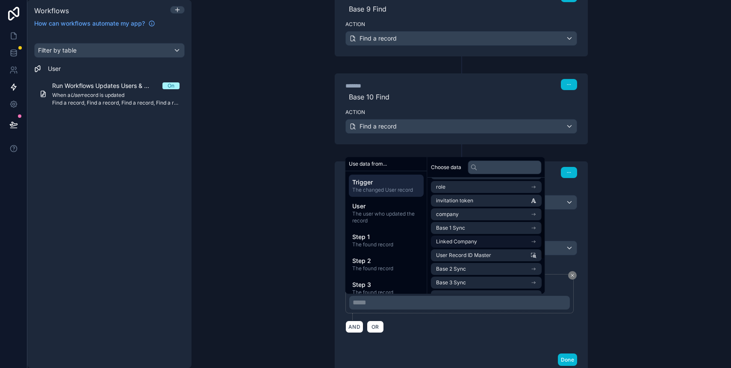
scroll to position [68, 0]
click at [480, 242] on li "Linked Company" at bounding box center [486, 243] width 111 height 12
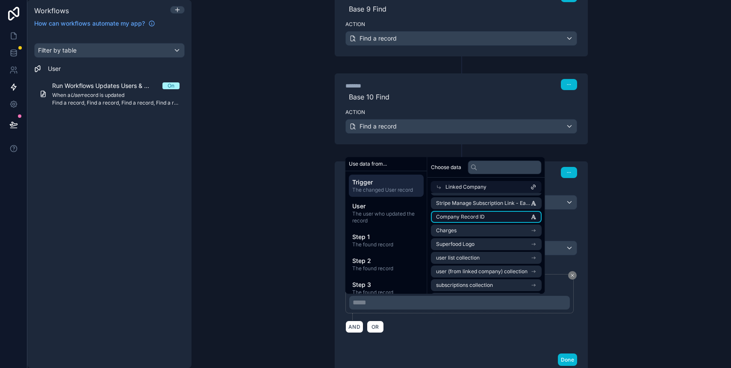
click at [481, 215] on span "Company Record ID" at bounding box center [460, 217] width 49 height 7
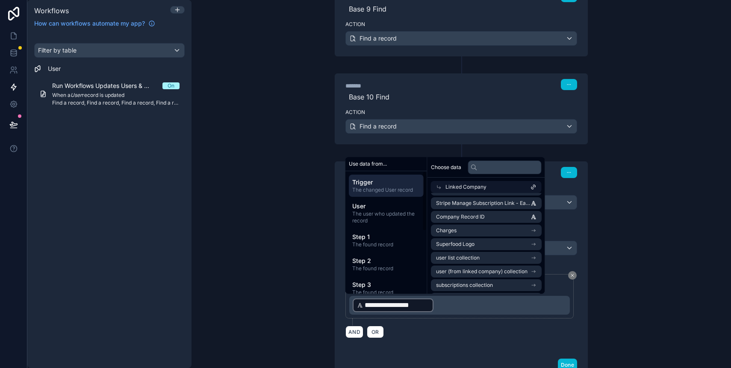
click at [274, 272] on div "**********" at bounding box center [460, 184] width 539 height 368
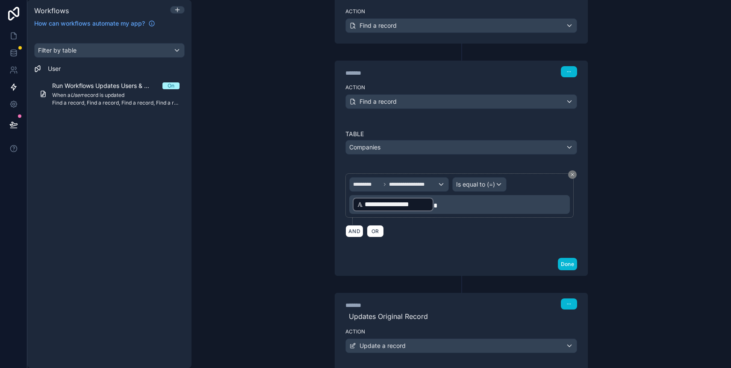
scroll to position [1243, 0]
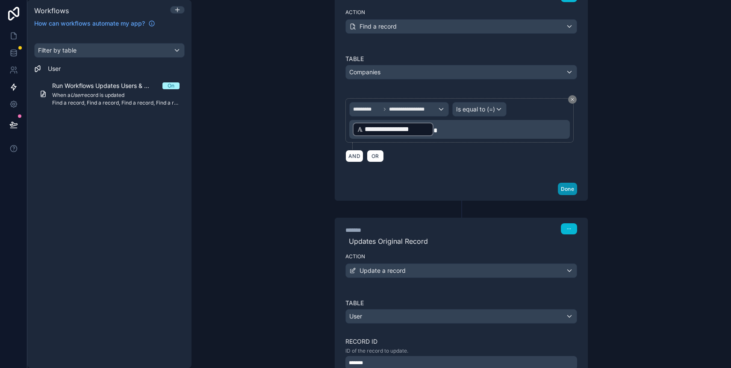
click at [558, 187] on button "Done" at bounding box center [567, 189] width 19 height 12
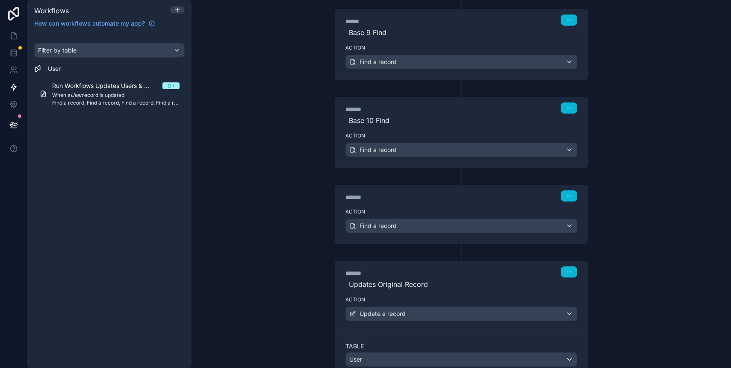
scroll to position [1044, 0]
click at [566, 196] on icon "button" at bounding box center [568, 195] width 5 height 5
click at [578, 211] on span "Edit Description" at bounding box center [593, 214] width 38 height 7
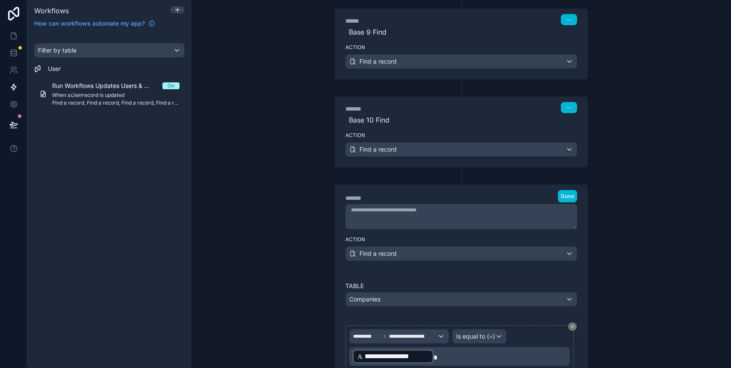
click at [421, 216] on textarea at bounding box center [461, 216] width 232 height 25
click at [398, 213] on textarea "*****" at bounding box center [461, 216] width 232 height 25
click at [367, 215] on textarea "*****" at bounding box center [461, 216] width 232 height 25
type textarea "**********"
click at [558, 197] on button "Done" at bounding box center [567, 196] width 19 height 12
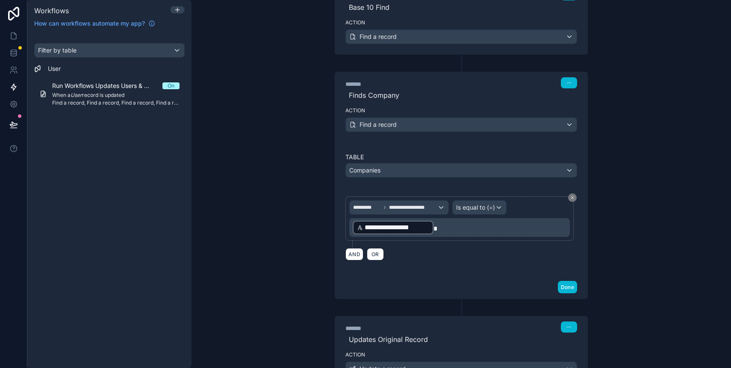
scroll to position [1178, 0]
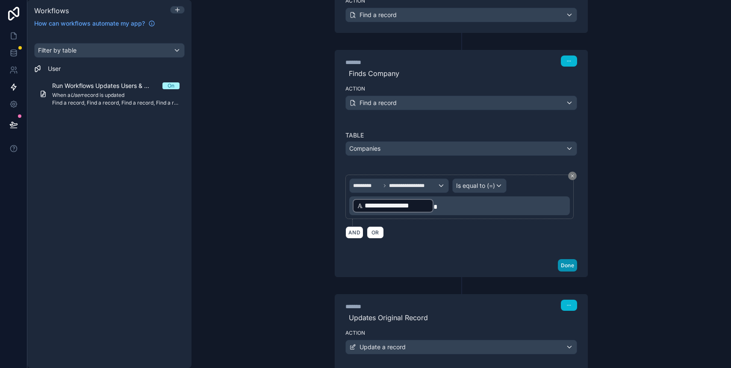
click at [563, 262] on button "Done" at bounding box center [567, 265] width 19 height 12
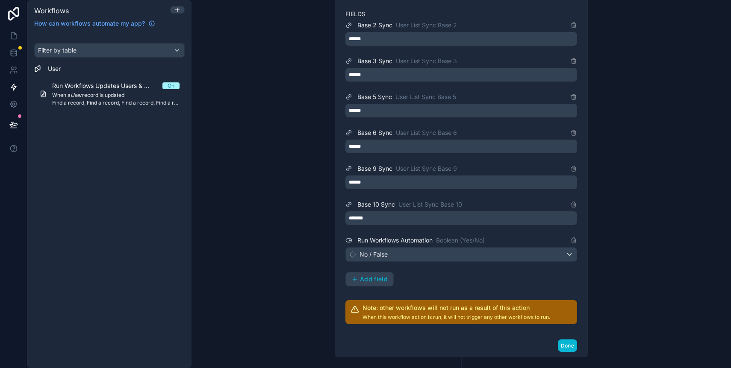
scroll to position [1483, 0]
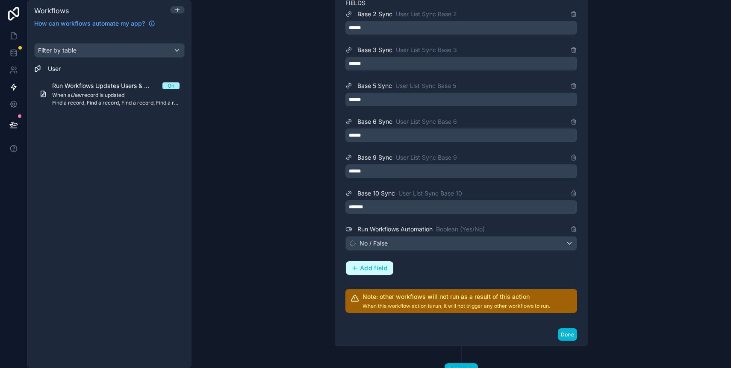
click at [355, 270] on div "Add field" at bounding box center [369, 268] width 36 height 8
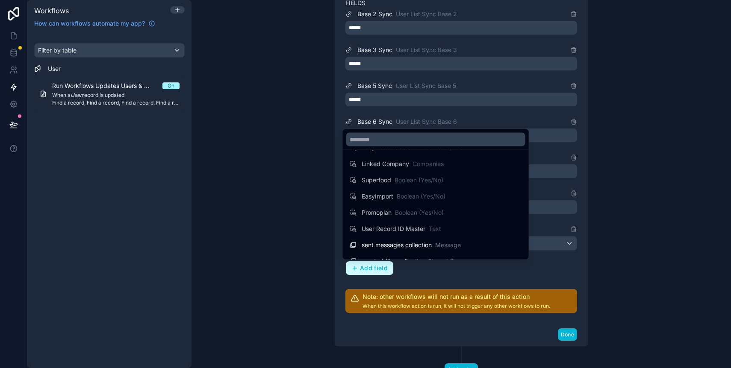
scroll to position [304, 0]
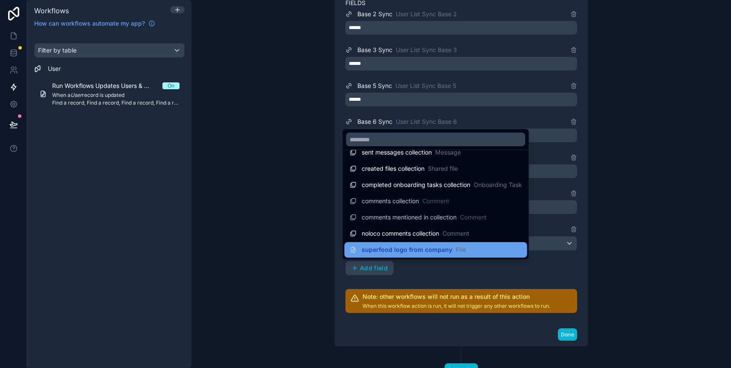
click at [386, 246] on span "superfood logo from company" at bounding box center [406, 250] width 91 height 9
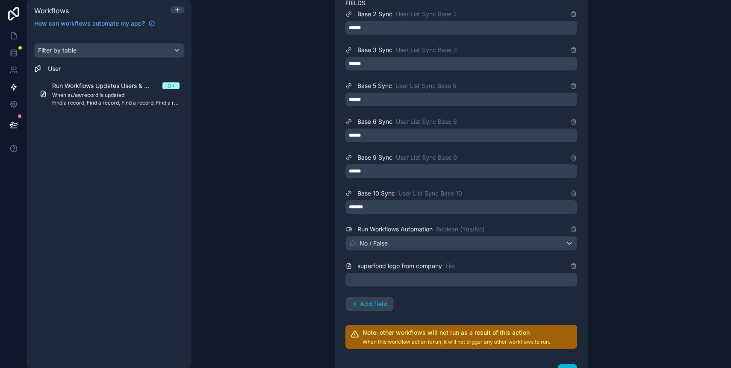
click at [393, 282] on div at bounding box center [461, 280] width 232 height 14
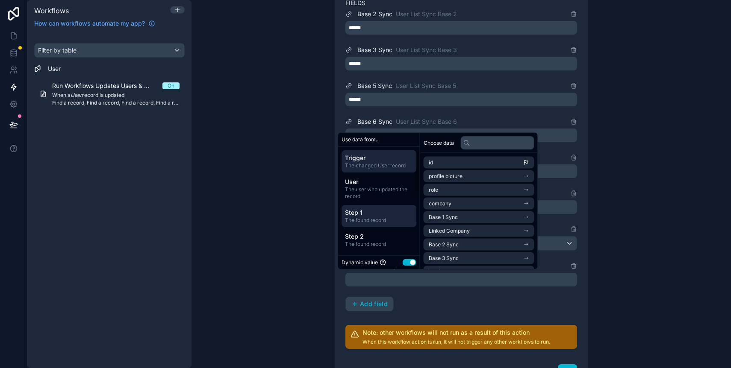
scroll to position [167, 0]
click at [376, 225] on div "Step 11 The found record" at bounding box center [378, 217] width 75 height 22
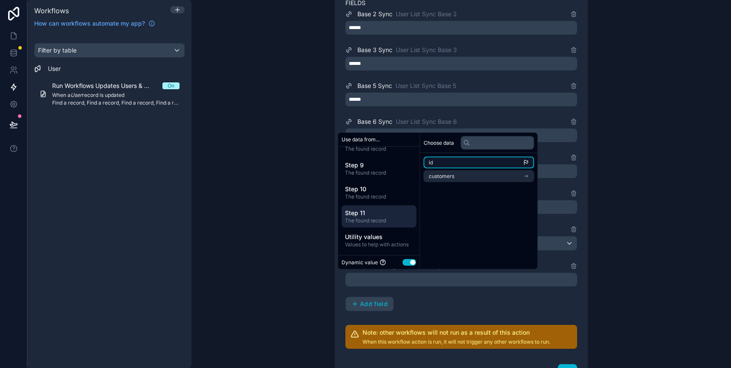
click at [457, 162] on li "id" at bounding box center [478, 163] width 111 height 12
click at [442, 179] on span "customers" at bounding box center [442, 176] width 26 height 7
click at [450, 225] on div "Choose data customers id" at bounding box center [478, 201] width 117 height 137
click at [403, 284] on div "*******" at bounding box center [461, 280] width 232 height 14
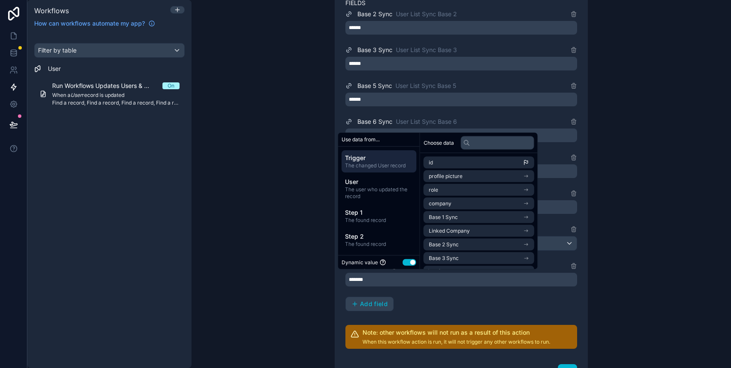
click at [405, 281] on div "*******" at bounding box center [461, 280] width 232 height 14
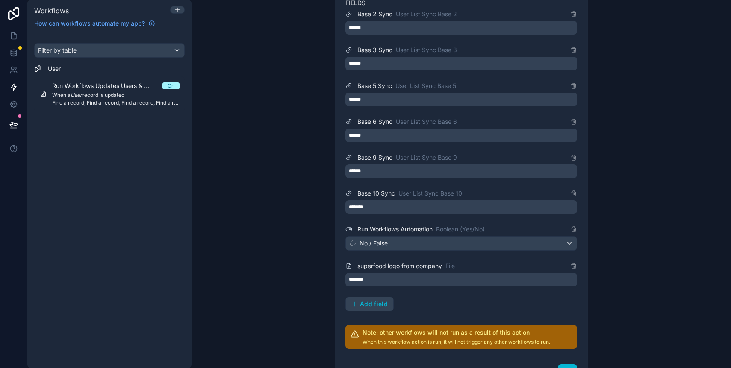
click at [277, 287] on div "**********" at bounding box center [460, 184] width 539 height 368
click at [571, 266] on icon at bounding box center [573, 266] width 7 height 7
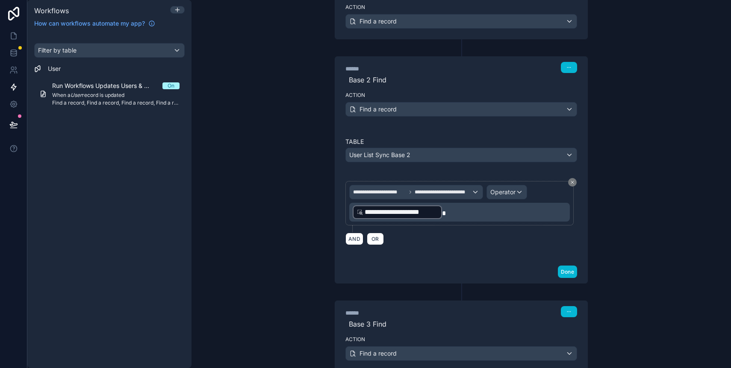
scroll to position [0, 0]
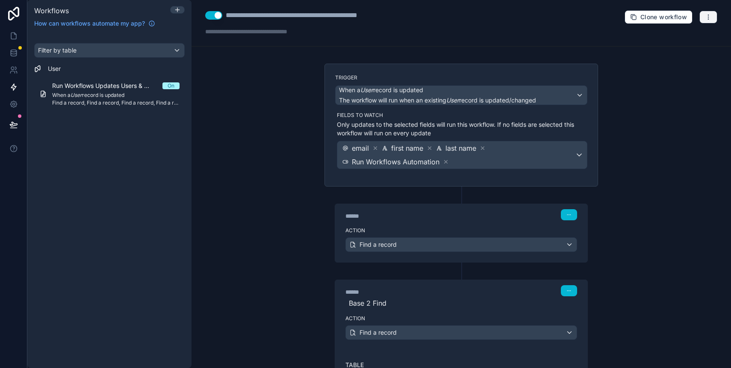
click at [705, 18] on icon "button" at bounding box center [708, 17] width 7 height 7
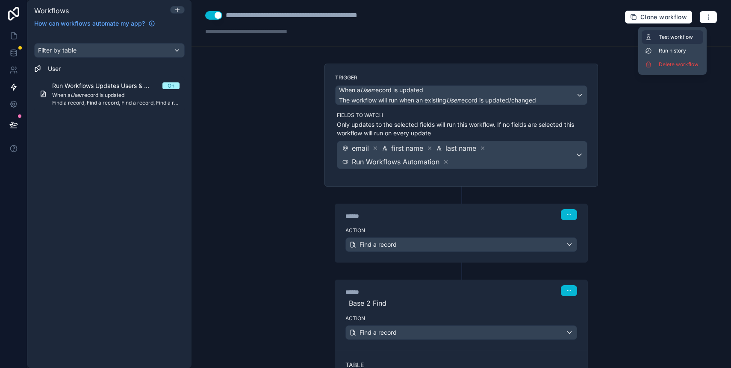
click at [679, 36] on span "Test workflow" at bounding box center [678, 37] width 41 height 7
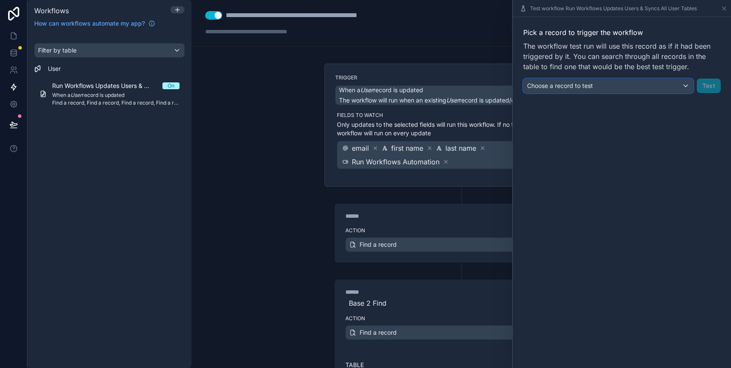
click at [594, 87] on div "Choose a record to test" at bounding box center [607, 86] width 169 height 14
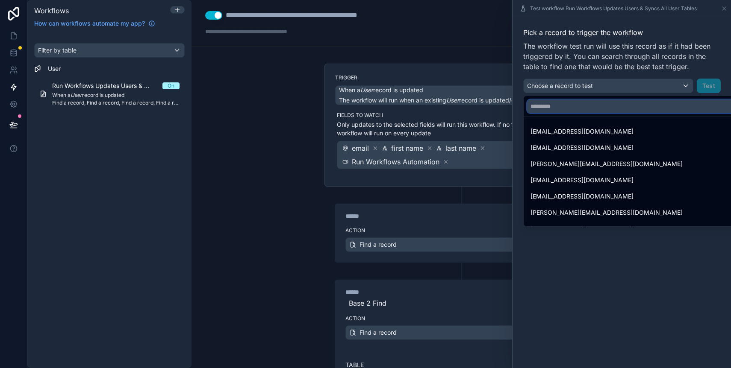
click at [555, 103] on input "text" at bounding box center [631, 107] width 208 height 14
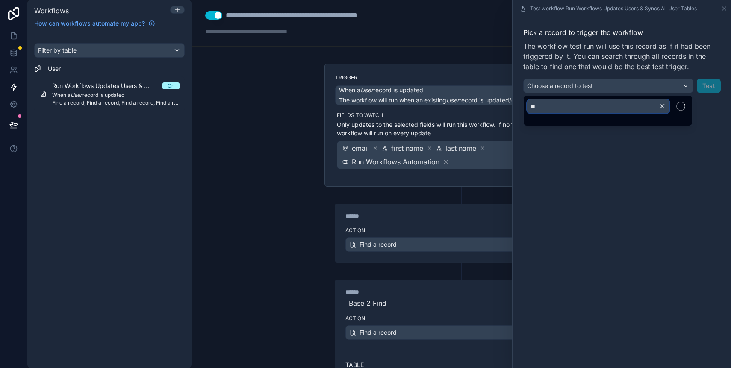
type input "*"
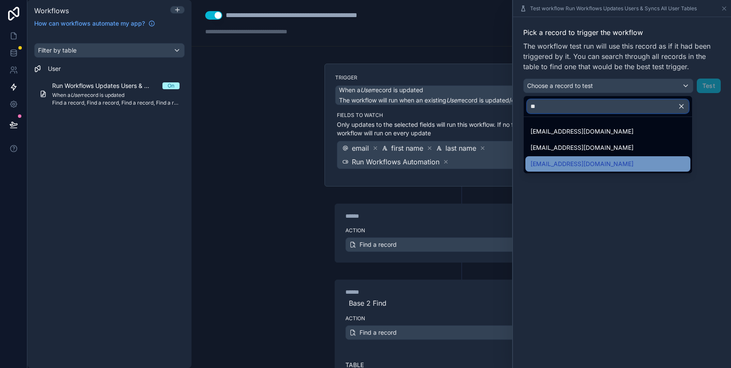
type input "*"
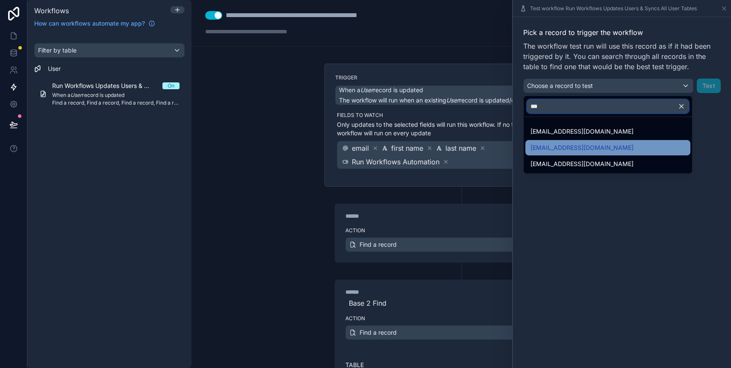
type input "***"
click at [573, 147] on span "[EMAIL_ADDRESS][DOMAIN_NAME]" at bounding box center [581, 148] width 103 height 10
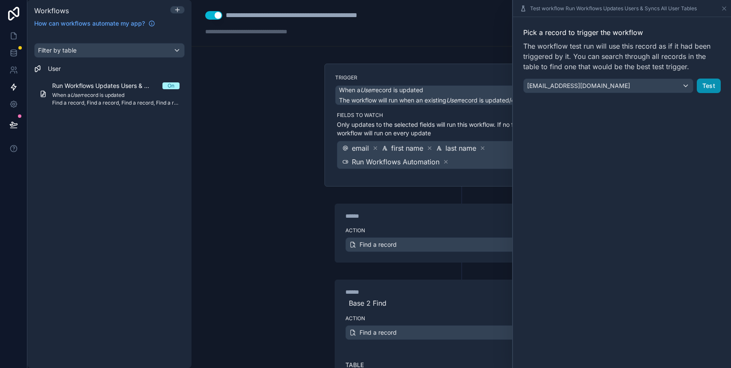
click at [697, 85] on button "Test" at bounding box center [708, 86] width 24 height 15
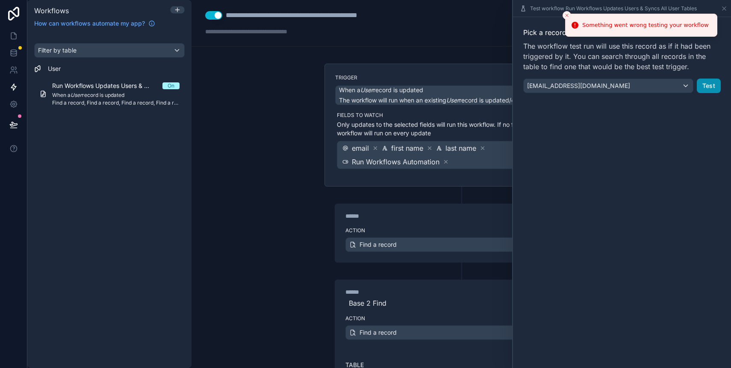
click at [703, 89] on button "Test" at bounding box center [708, 86] width 24 height 15
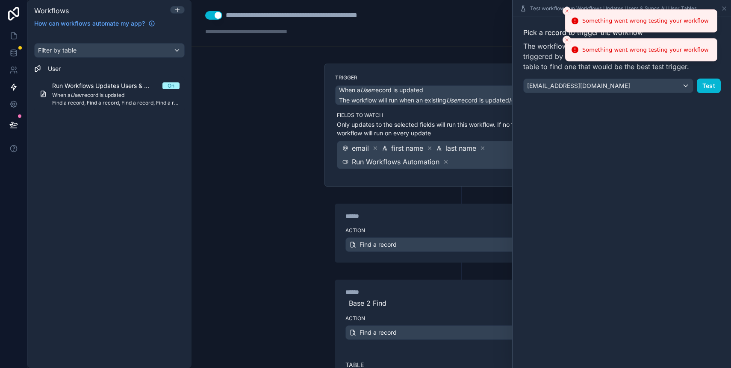
click at [567, 11] on icon "Close toast" at bounding box center [566, 11] width 5 height 5
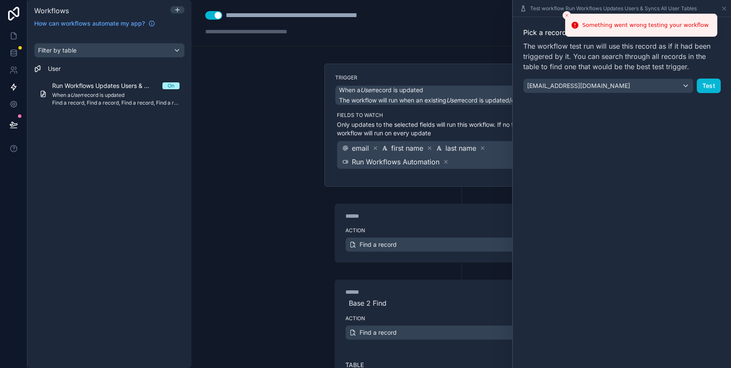
click at [565, 11] on button "Close toast" at bounding box center [566, 15] width 9 height 9
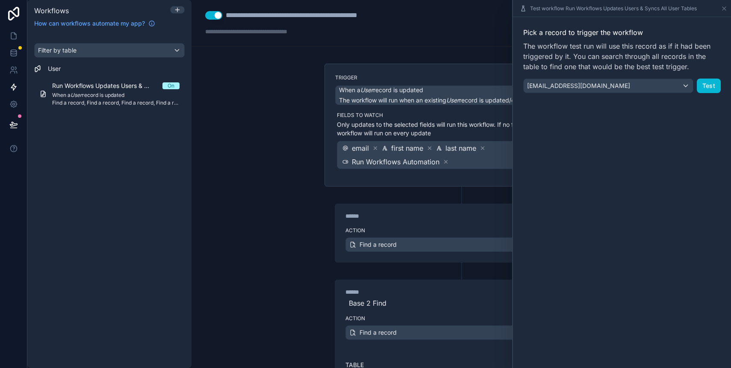
click at [475, 23] on div "**********" at bounding box center [460, 23] width 539 height 47
click at [725, 9] on icon at bounding box center [723, 8] width 7 height 7
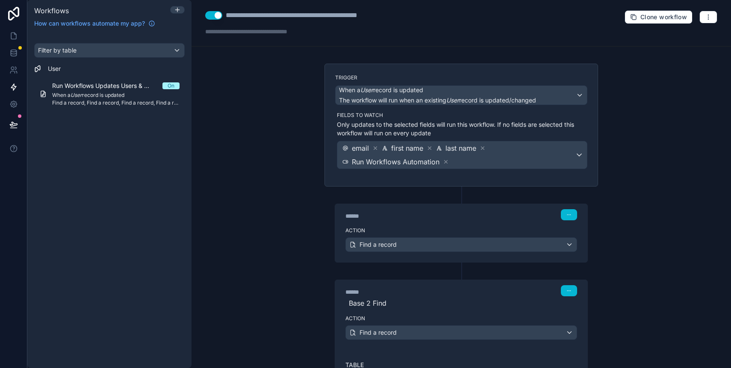
click at [271, 211] on div "**********" at bounding box center [460, 184] width 539 height 368
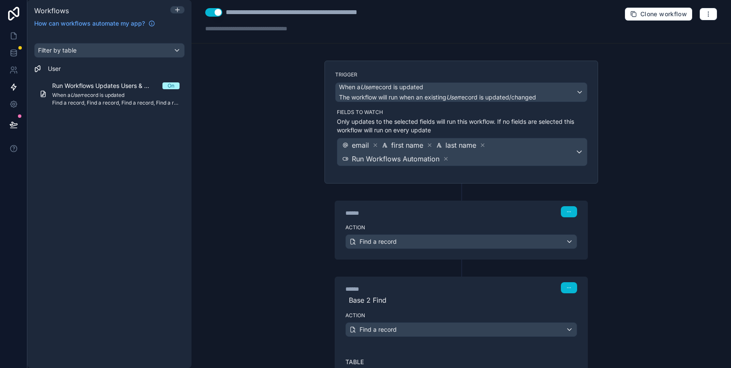
scroll to position [3, 0]
click at [461, 217] on div "******" at bounding box center [409, 212] width 128 height 9
click at [567, 213] on icon "button" at bounding box center [568, 211] width 5 height 5
click at [578, 245] on span "Delete" at bounding box center [582, 244] width 16 height 7
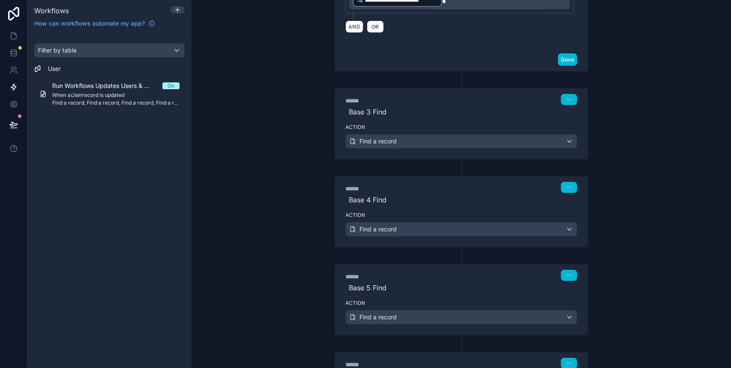
scroll to position [359, 0]
click at [564, 62] on button "Done" at bounding box center [567, 60] width 19 height 12
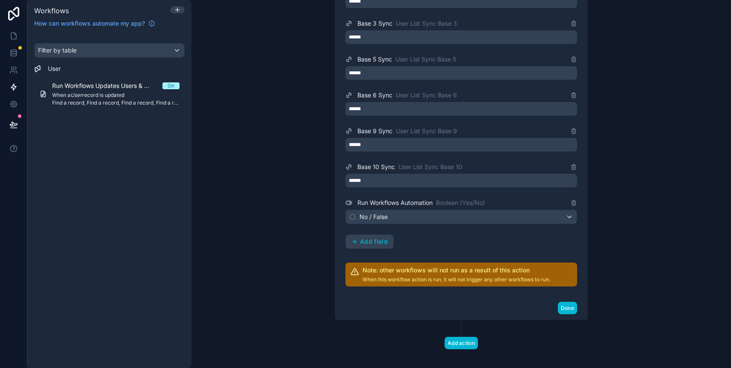
scroll to position [1286, 0]
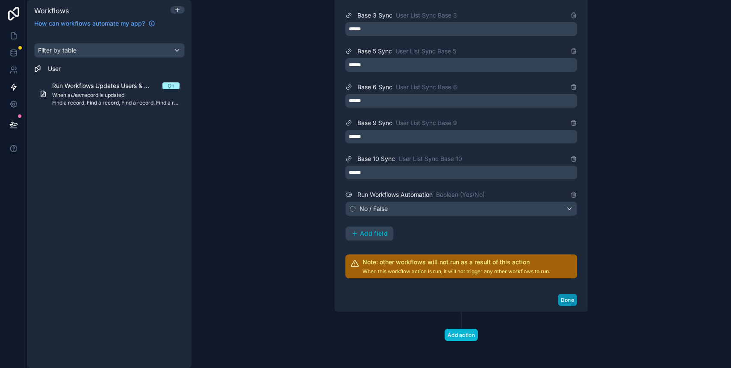
click at [567, 299] on button "Done" at bounding box center [567, 300] width 19 height 12
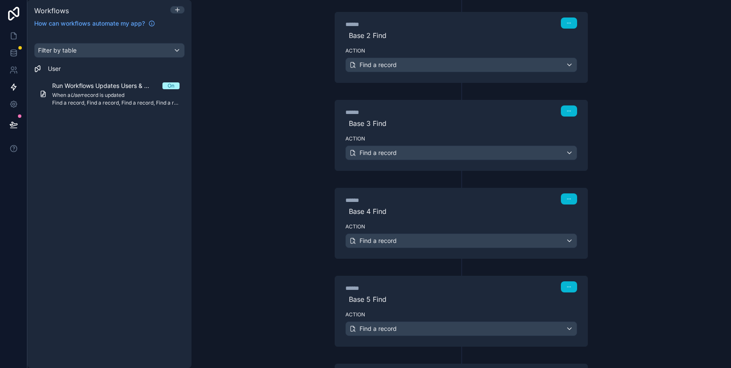
scroll to position [0, 0]
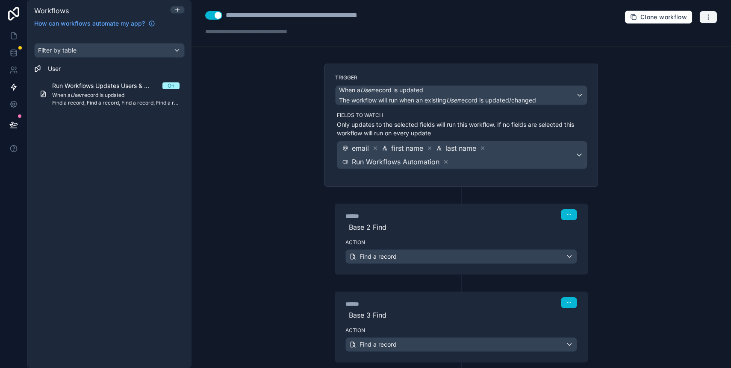
click at [699, 18] on button "button" at bounding box center [708, 17] width 18 height 13
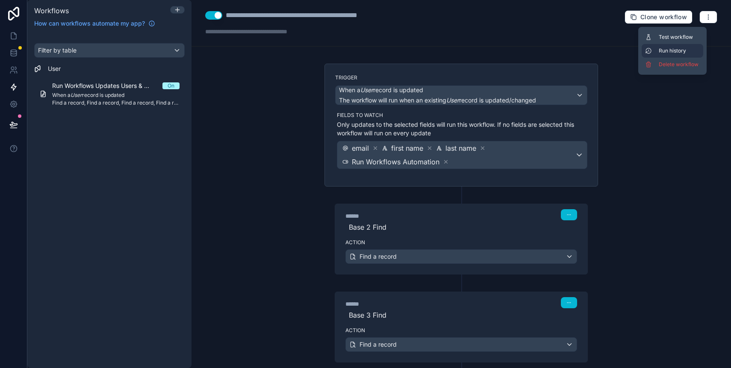
click at [678, 50] on span "Run history" at bounding box center [678, 50] width 41 height 7
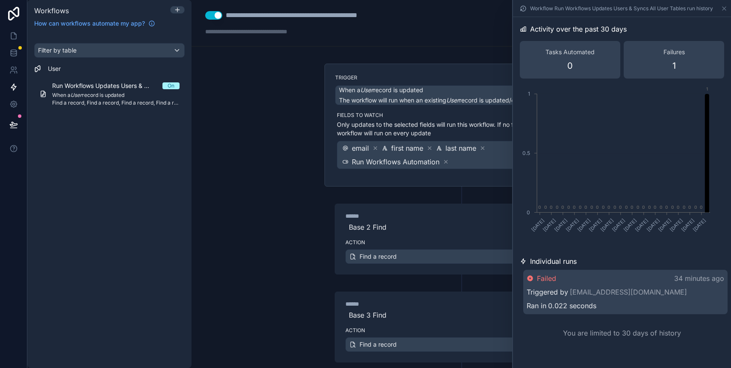
click at [549, 280] on span "Failed" at bounding box center [546, 278] width 19 height 10
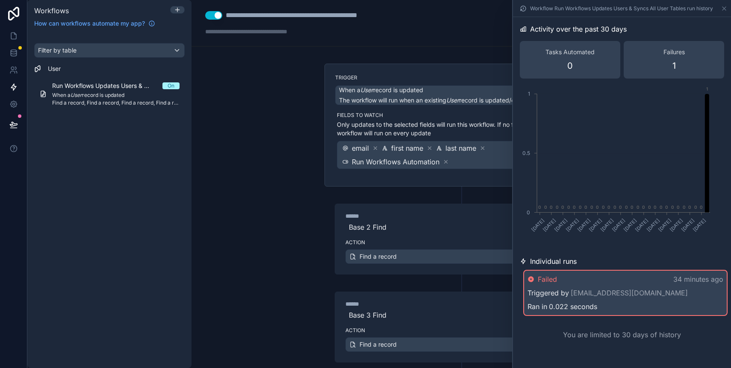
click at [450, 43] on div "**********" at bounding box center [460, 23] width 539 height 47
click at [722, 9] on icon at bounding box center [723, 8] width 7 height 7
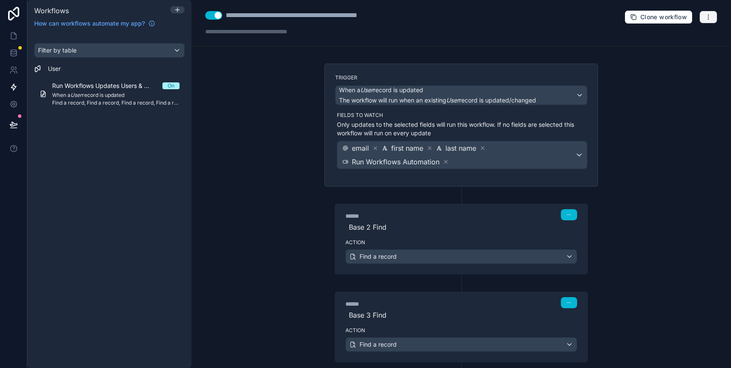
click at [705, 14] on icon "button" at bounding box center [708, 17] width 7 height 7
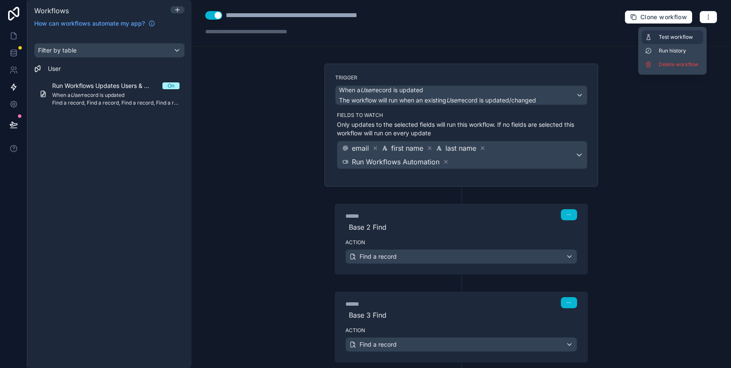
click at [676, 41] on button "Test workflow" at bounding box center [672, 37] width 62 height 14
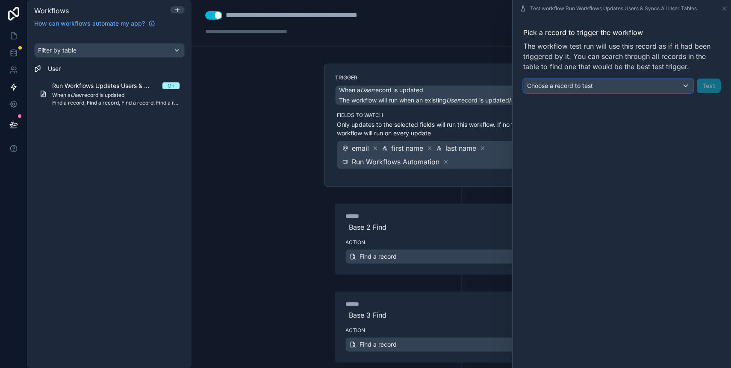
click at [586, 80] on div "Choose a record to test" at bounding box center [607, 86] width 169 height 14
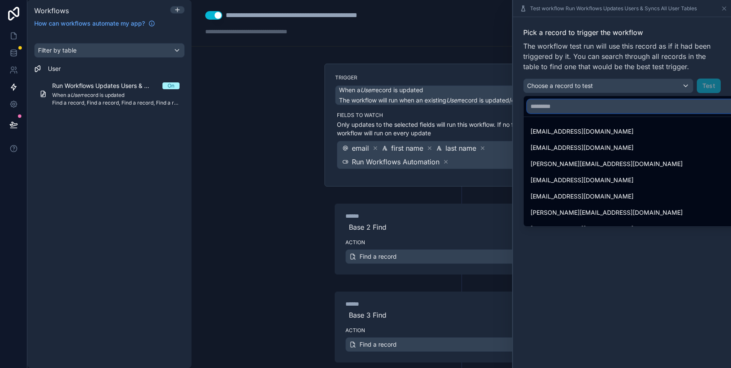
click at [576, 104] on input "text" at bounding box center [631, 107] width 208 height 14
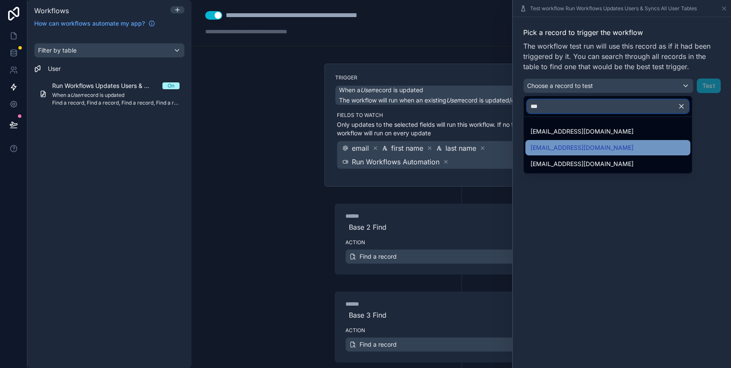
type input "***"
click at [555, 147] on span "[EMAIL_ADDRESS][DOMAIN_NAME]" at bounding box center [581, 148] width 103 height 10
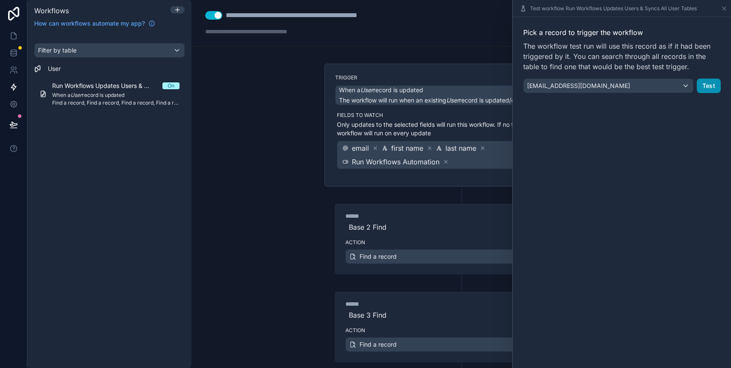
click at [708, 88] on button "Test" at bounding box center [708, 86] width 24 height 15
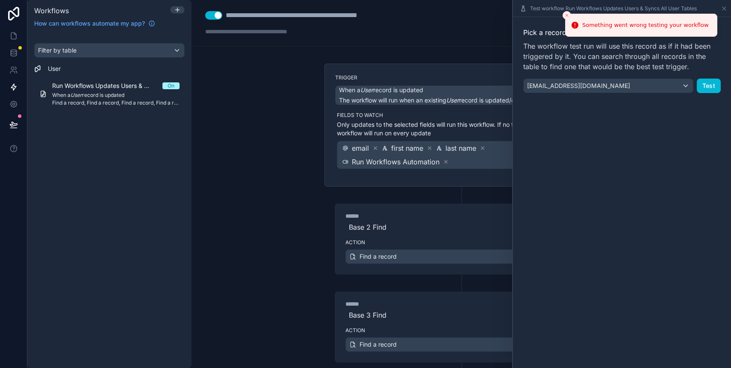
click at [564, 14] on icon "Close toast" at bounding box center [566, 15] width 5 height 5
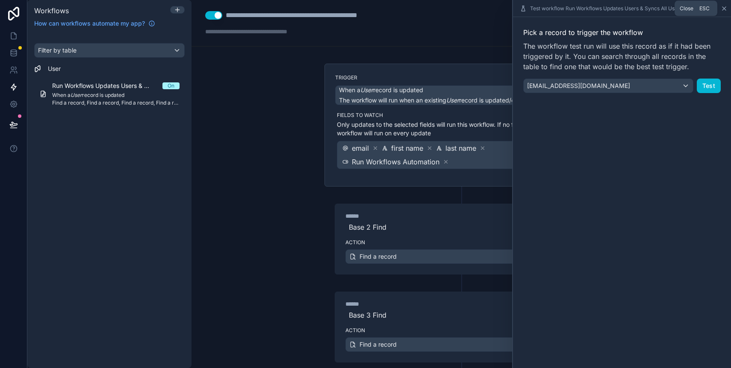
click at [722, 10] on icon at bounding box center [723, 8] width 7 height 7
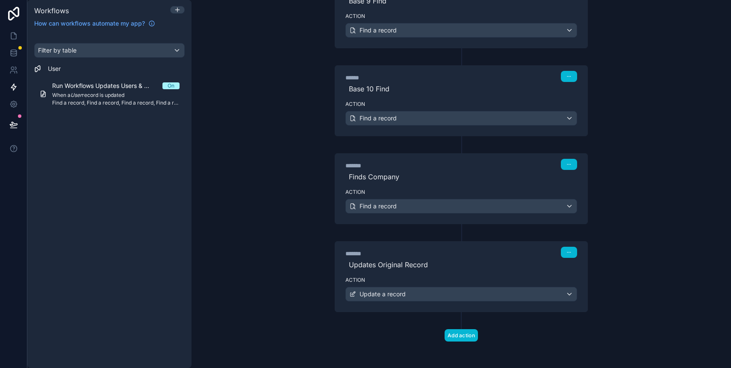
scroll to position [843, 0]
click at [113, 180] on div "Filter by table User Run Workflows Updates Users & Syncs All User Tables On Whe…" at bounding box center [109, 200] width 164 height 335
click at [176, 12] on icon at bounding box center [177, 9] width 7 height 7
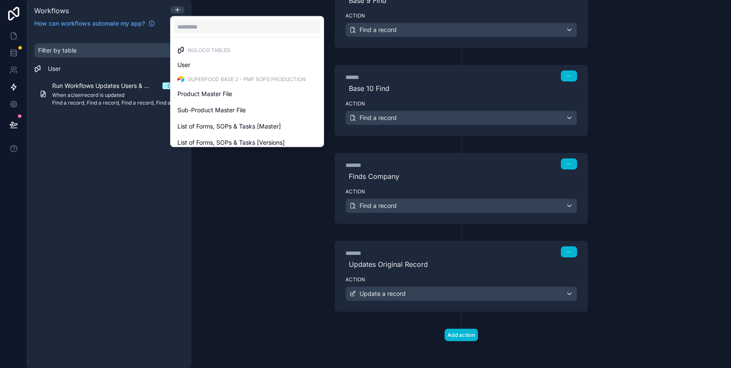
click at [111, 167] on div at bounding box center [365, 184] width 731 height 368
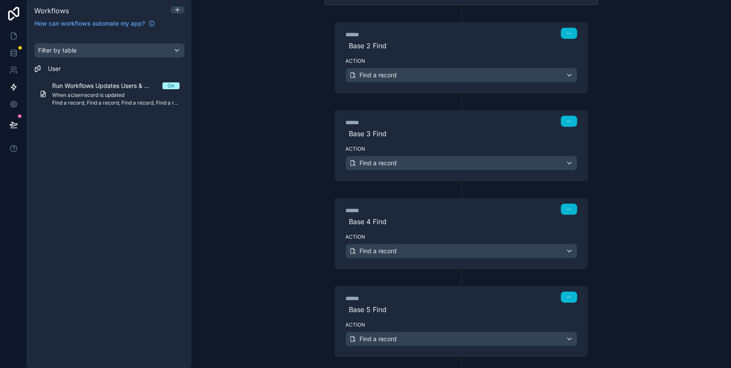
scroll to position [0, 0]
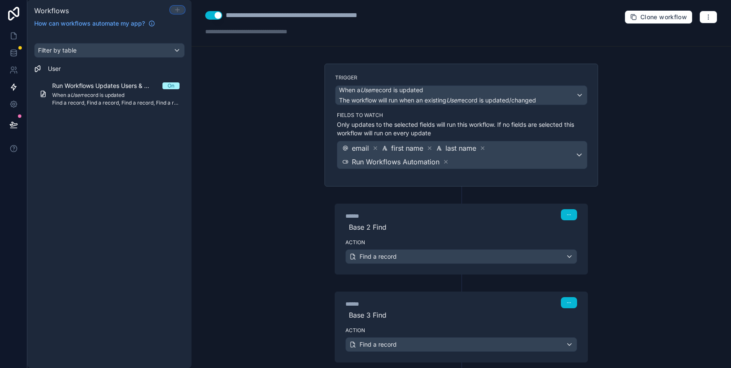
click at [179, 11] on icon at bounding box center [177, 9] width 7 height 7
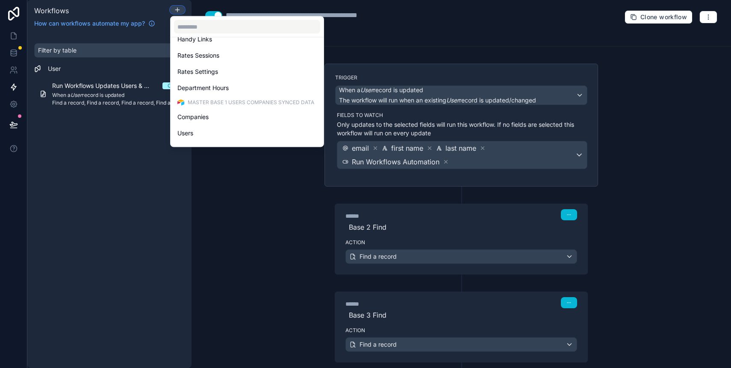
scroll to position [271, 0]
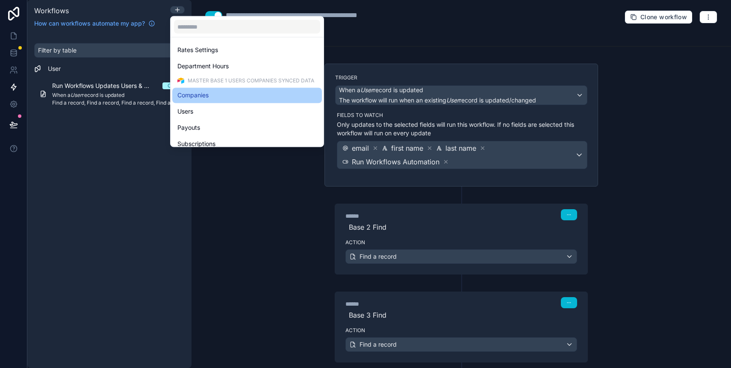
click at [211, 97] on div "Companies" at bounding box center [246, 96] width 139 height 10
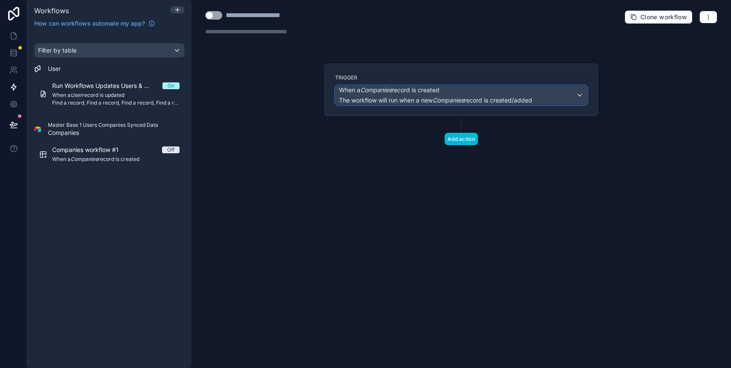
click at [422, 98] on span "The workflow will run when a new Companies record is created/added" at bounding box center [435, 100] width 193 height 7
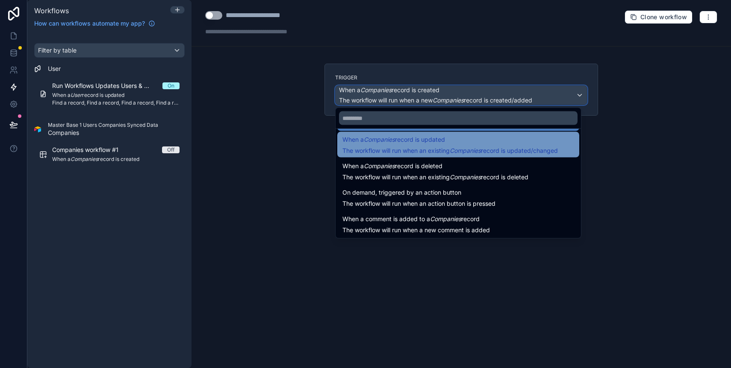
scroll to position [31, 0]
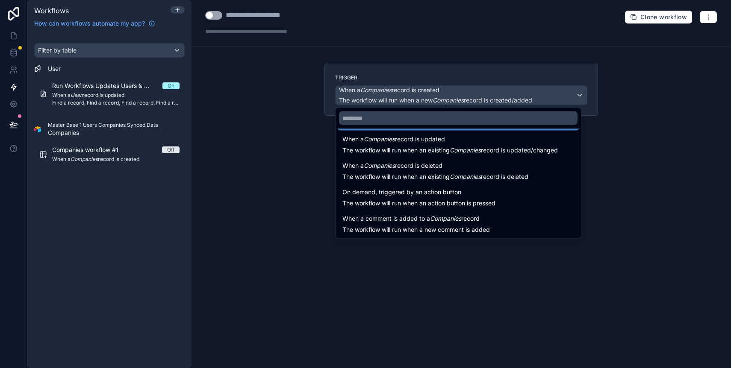
click at [115, 202] on div at bounding box center [365, 184] width 731 height 368
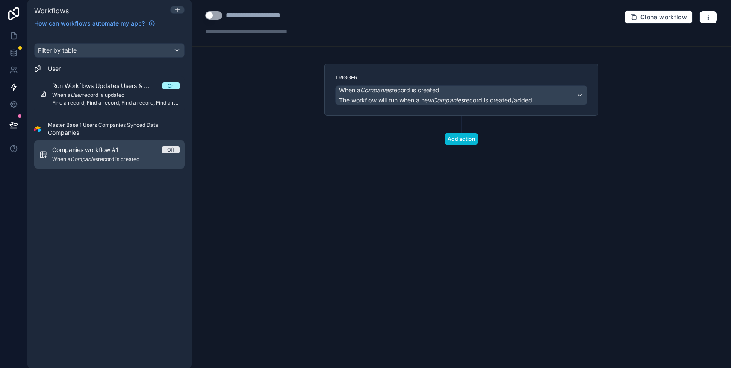
click at [179, 148] on span "Off" at bounding box center [171, 150] width 18 height 7
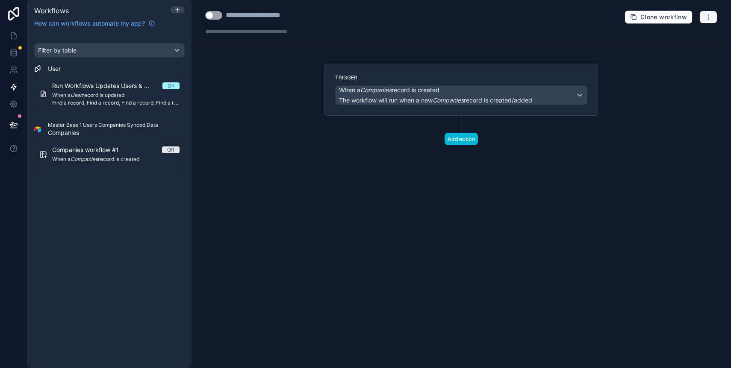
click at [710, 16] on icon "button" at bounding box center [708, 17] width 7 height 7
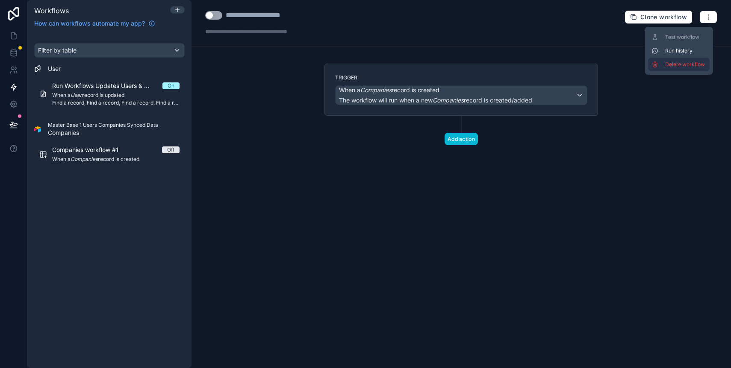
click at [678, 67] on span "Delete workflow" at bounding box center [685, 64] width 41 height 7
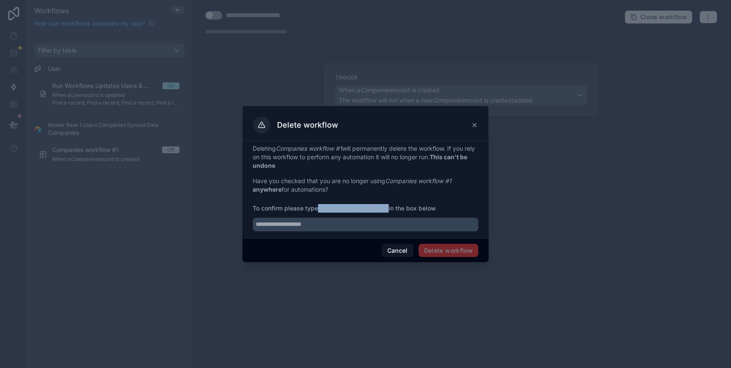
drag, startPoint x: 322, startPoint y: 208, endPoint x: 389, endPoint y: 207, distance: 67.5
click at [388, 207] on strong "Companies workflow #1" at bounding box center [353, 208] width 70 height 7
copy strong "Companies workflow #1"
click at [378, 223] on input "text" at bounding box center [366, 225] width 226 height 14
paste input "**********"
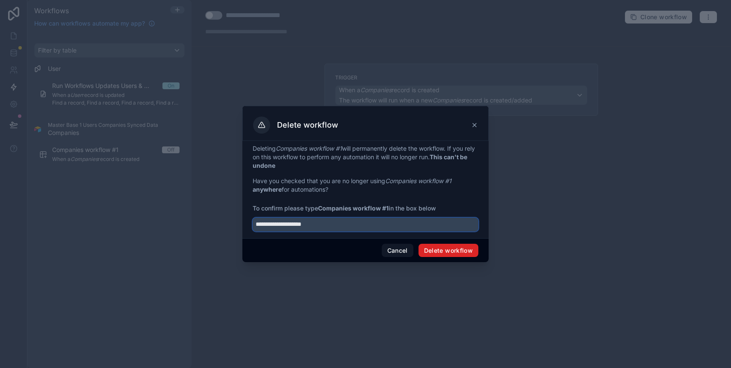
type input "**********"
click at [444, 247] on button "Delete workflow" at bounding box center [448, 251] width 60 height 14
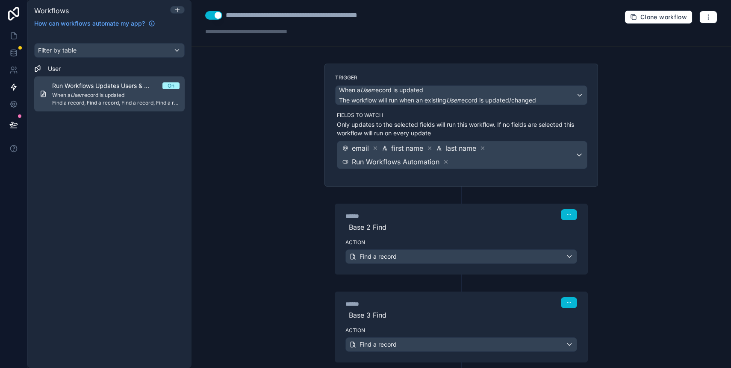
click at [146, 99] on div "Run Workflows Updates Users & Syncs All User Tables On When a User record is up…" at bounding box center [115, 94] width 127 height 25
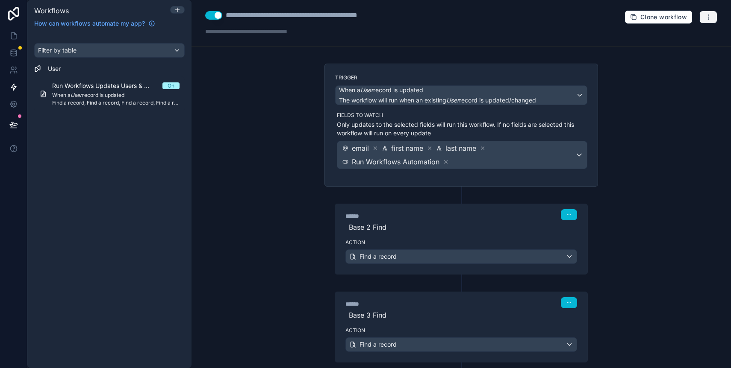
click at [705, 14] on icon "button" at bounding box center [708, 17] width 7 height 7
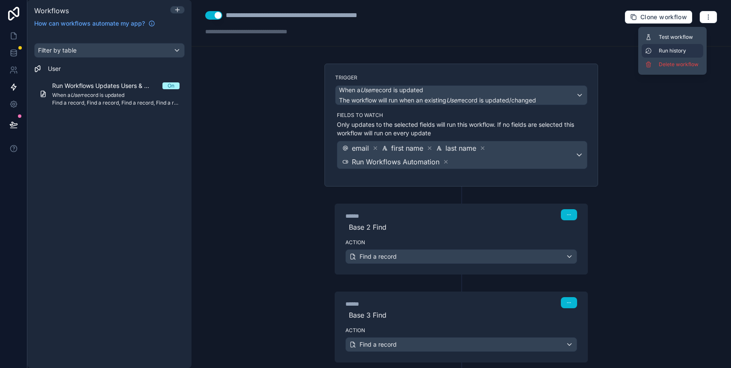
click at [682, 51] on span "Run history" at bounding box center [678, 50] width 41 height 7
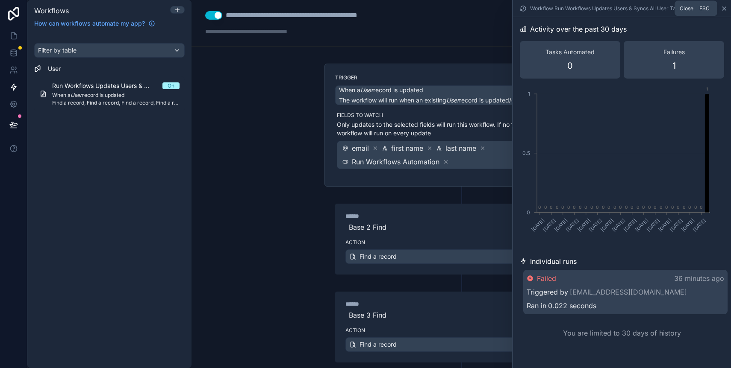
click at [724, 10] on icon at bounding box center [723, 8] width 7 height 7
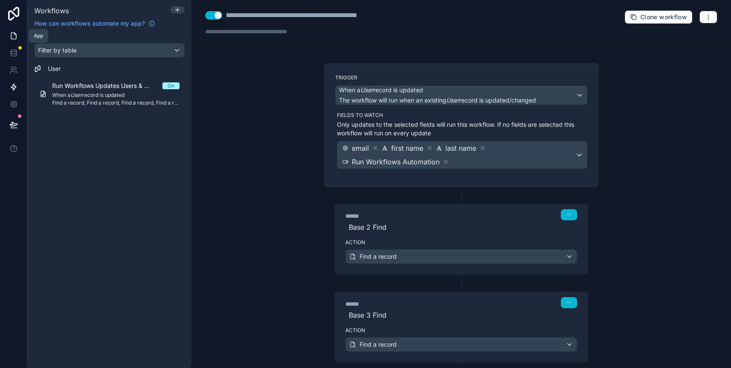
click at [9, 36] on icon at bounding box center [13, 36] width 9 height 9
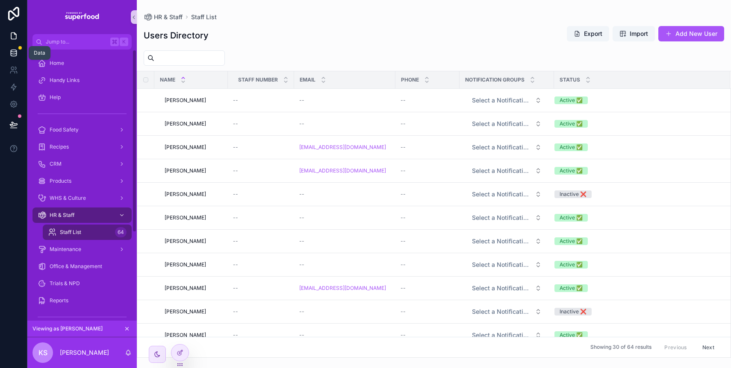
click at [19, 53] on link at bounding box center [13, 52] width 27 height 17
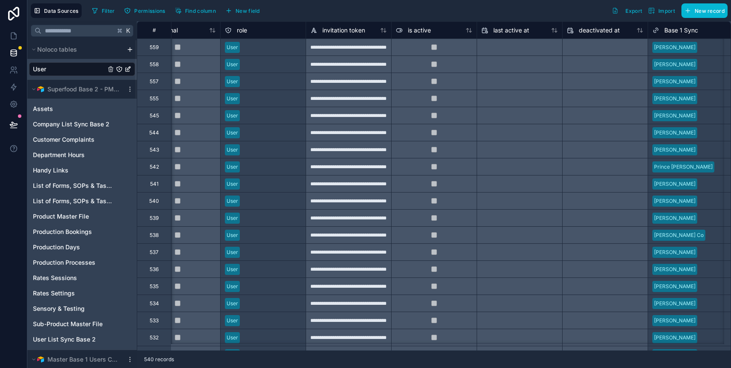
scroll to position [0, 544]
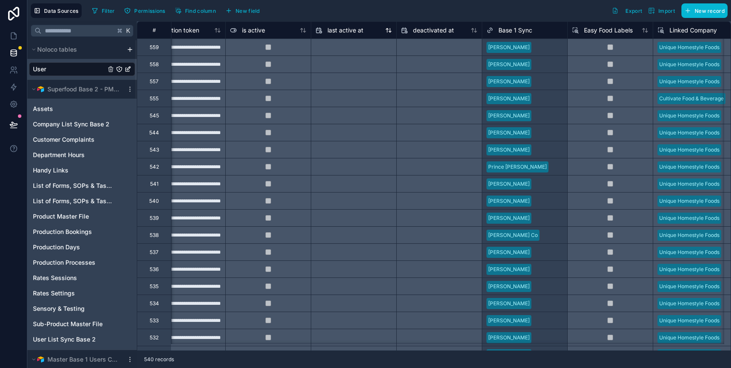
click at [357, 33] on span "last active at" at bounding box center [345, 30] width 36 height 9
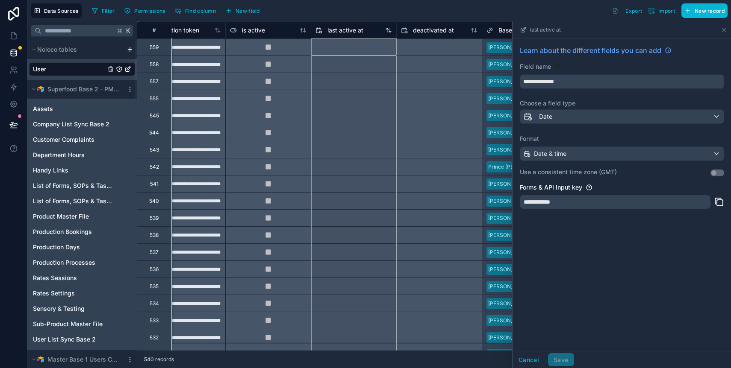
click at [388, 31] on icon at bounding box center [388, 30] width 7 height 7
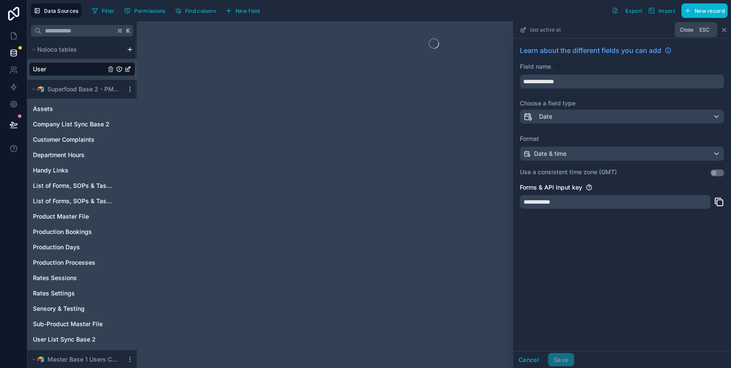
click at [725, 29] on icon at bounding box center [723, 29] width 7 height 7
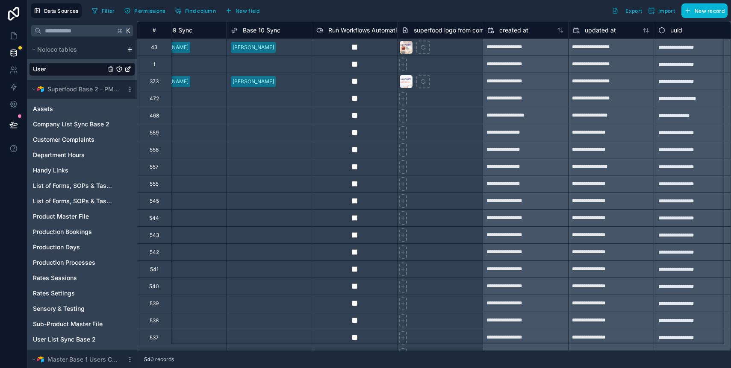
scroll to position [0, 1840]
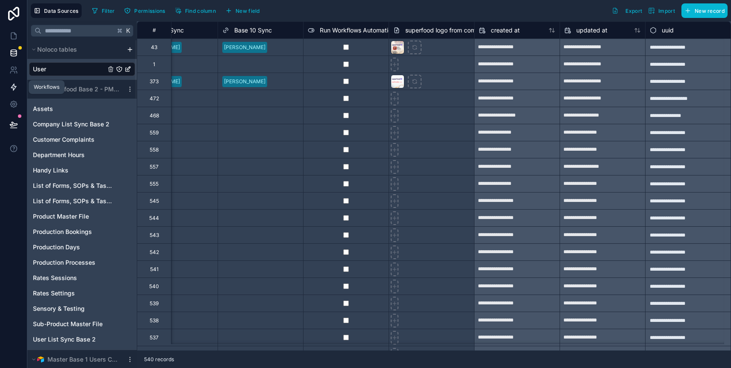
click at [12, 94] on link at bounding box center [13, 87] width 27 height 17
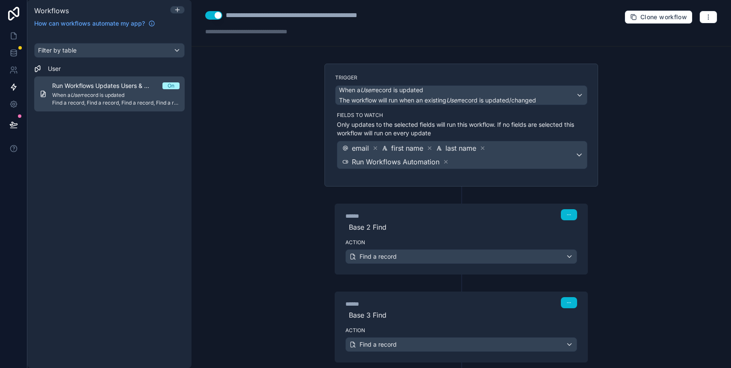
click at [90, 88] on span "Run Workflows Updates Users & Syncs All User Tables" at bounding box center [107, 86] width 110 height 9
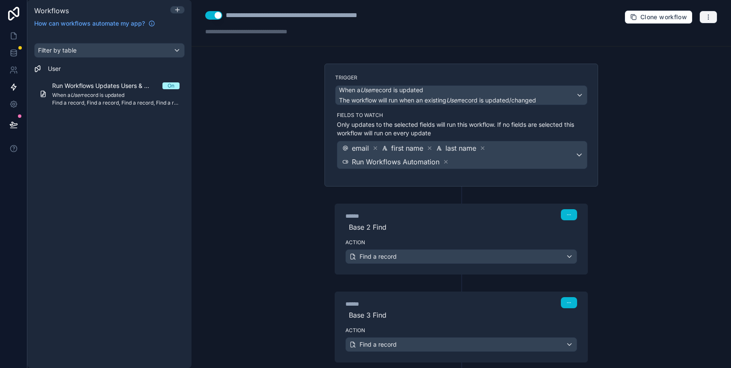
click at [705, 15] on icon "button" at bounding box center [708, 17] width 7 height 7
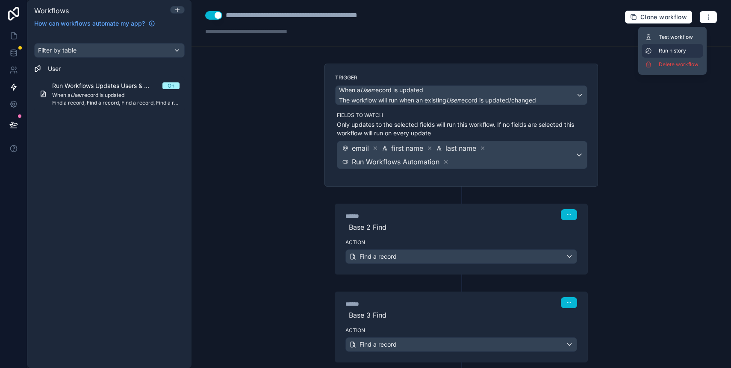
click at [692, 44] on button "Run history" at bounding box center [672, 51] width 62 height 14
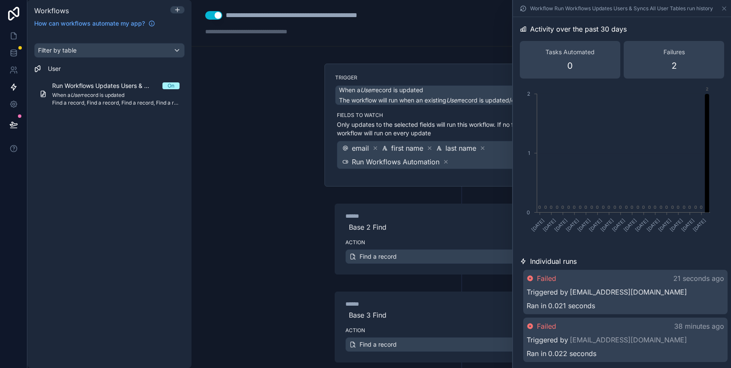
click at [581, 295] on link "[EMAIL_ADDRESS][DOMAIN_NAME]" at bounding box center [628, 292] width 117 height 10
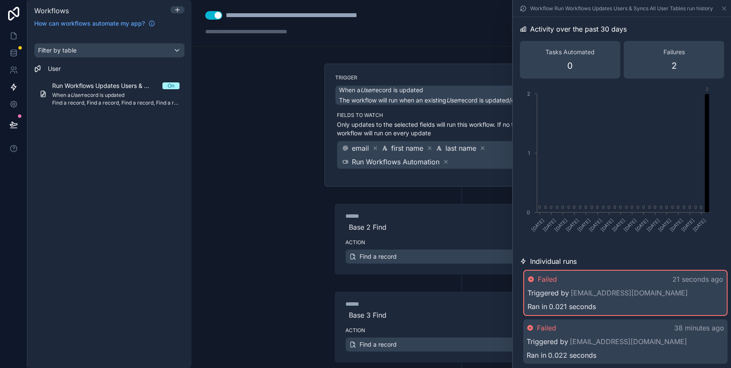
click at [543, 277] on span "Failed" at bounding box center [546, 279] width 19 height 10
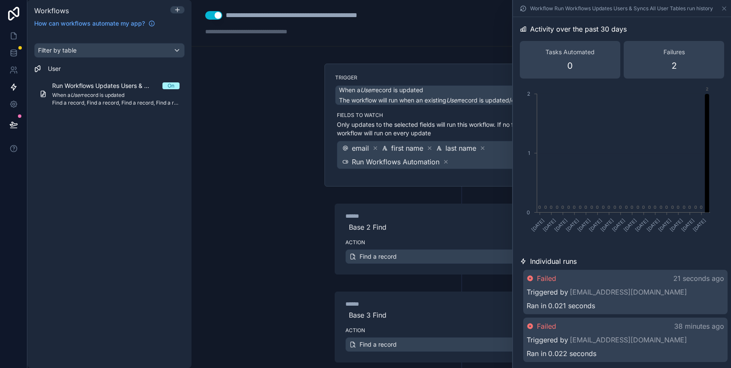
click at [541, 277] on span "Failed" at bounding box center [546, 278] width 19 height 10
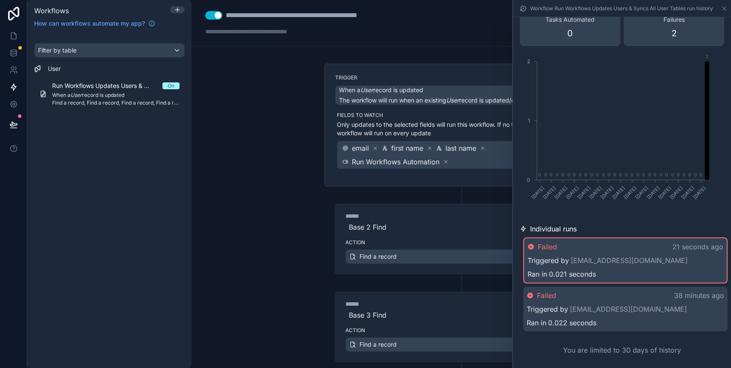
scroll to position [40, 0]
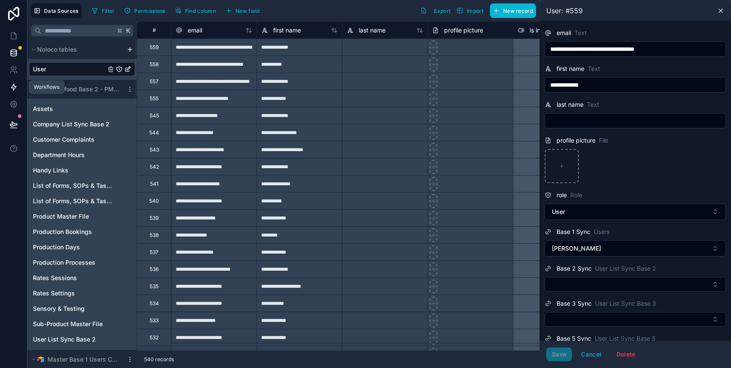
click at [9, 89] on icon at bounding box center [13, 87] width 9 height 9
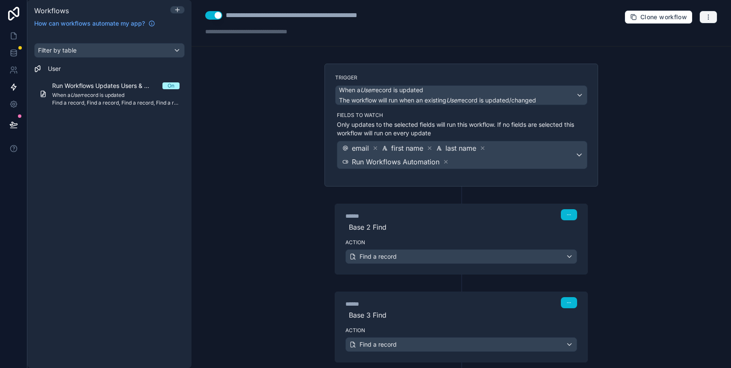
click at [699, 17] on button "button" at bounding box center [708, 17] width 18 height 13
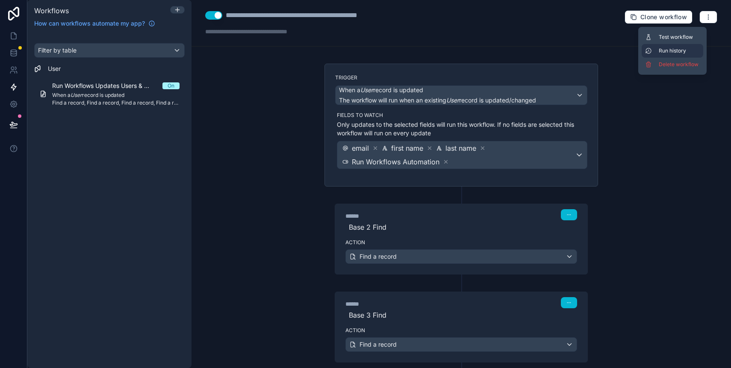
click at [684, 53] on span "Run history" at bounding box center [678, 50] width 41 height 7
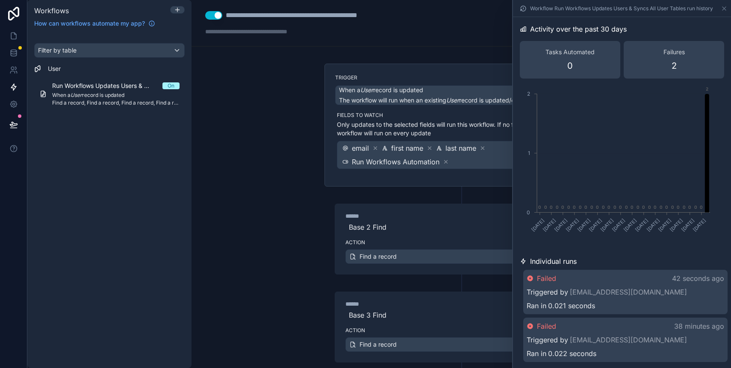
click at [583, 305] on span "0.021 seconds" at bounding box center [571, 306] width 47 height 10
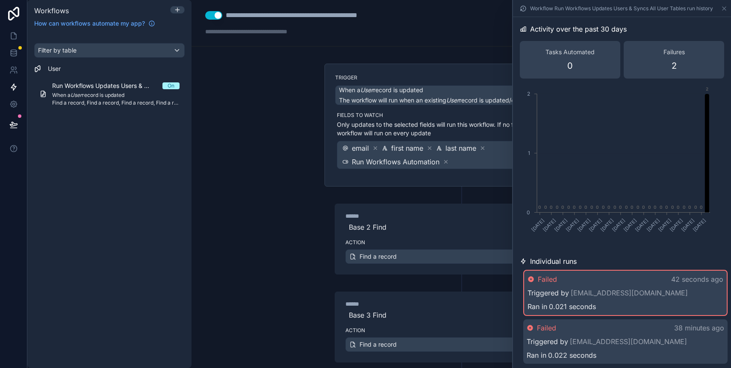
click at [540, 278] on span "Failed" at bounding box center [546, 279] width 19 height 10
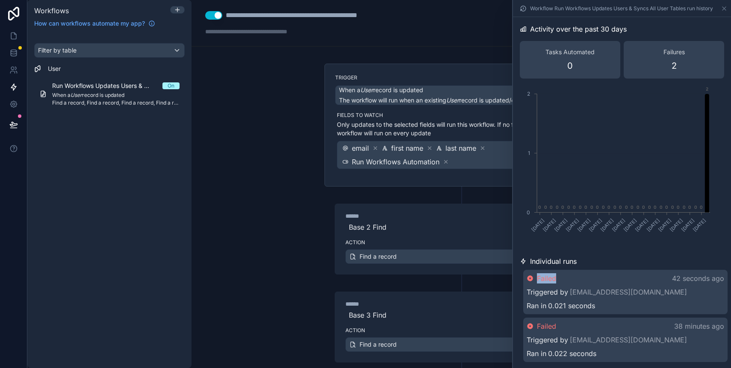
click at [540, 278] on span "Failed" at bounding box center [546, 278] width 19 height 10
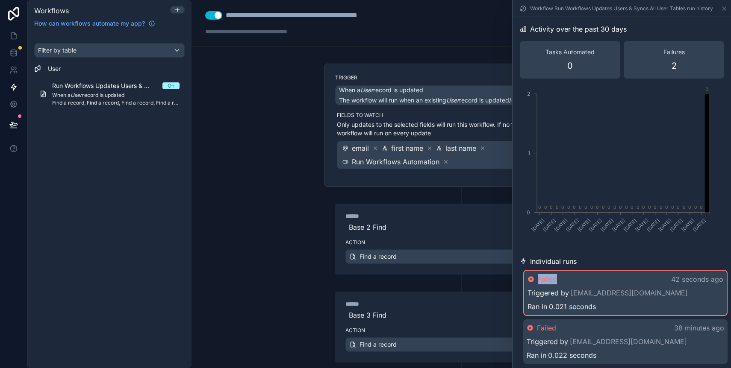
click at [540, 278] on span "Failed" at bounding box center [546, 279] width 19 height 10
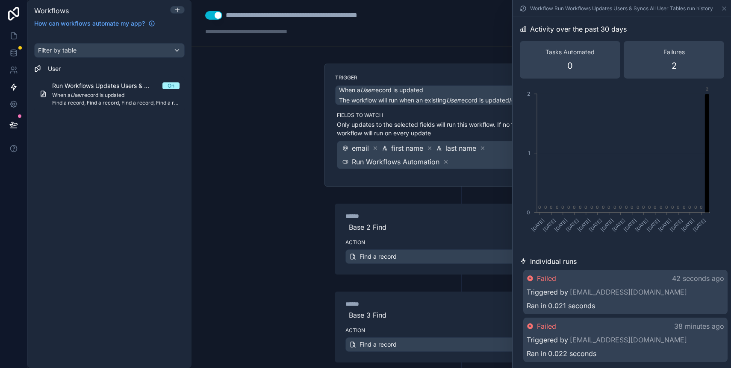
click at [540, 278] on span "Failed" at bounding box center [546, 278] width 19 height 10
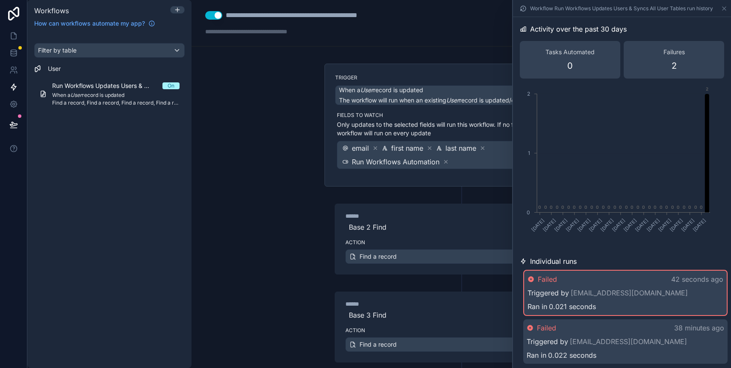
click at [539, 312] on span "Ran in" at bounding box center [537, 307] width 20 height 10
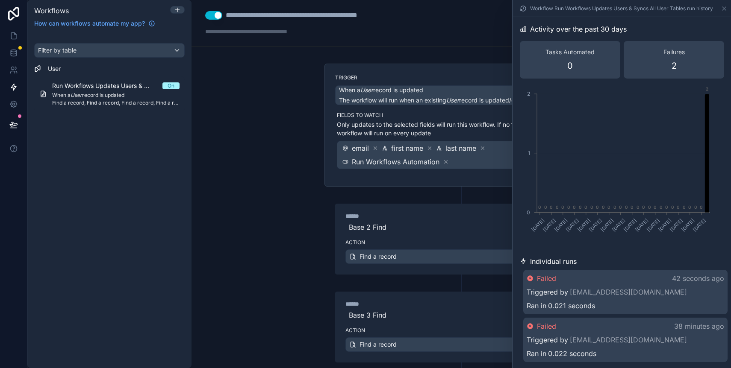
click at [539, 313] on div "Failed 42 seconds ago Triggered by [EMAIL_ADDRESS][DOMAIN_NAME] Ran in 0.021 se…" at bounding box center [625, 292] width 204 height 44
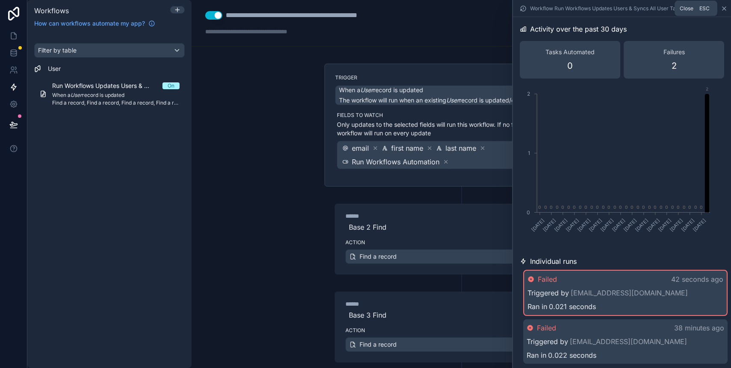
click at [725, 10] on icon at bounding box center [723, 8] width 7 height 7
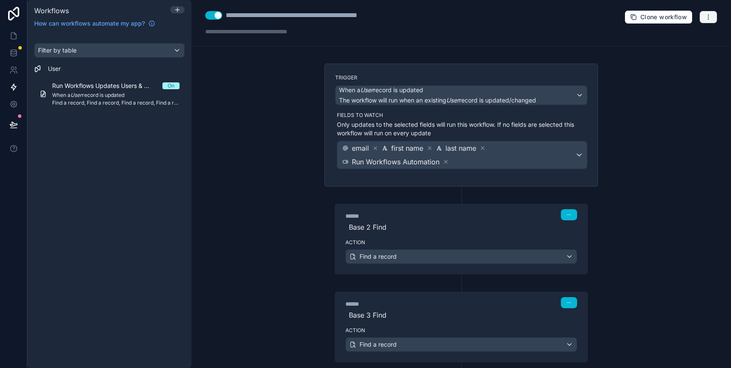
click at [699, 15] on button "button" at bounding box center [708, 17] width 18 height 13
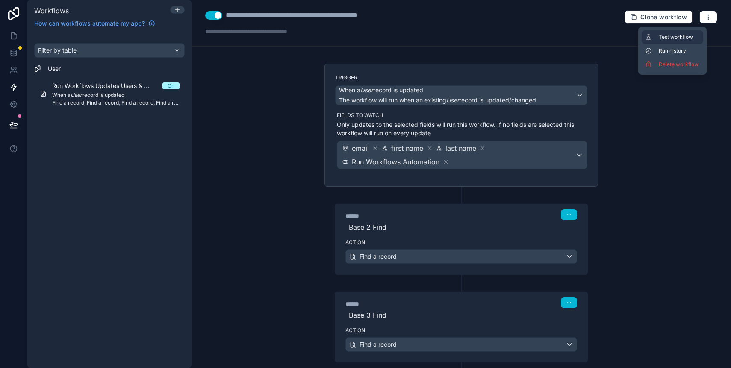
click at [686, 34] on span "Test workflow" at bounding box center [678, 37] width 41 height 7
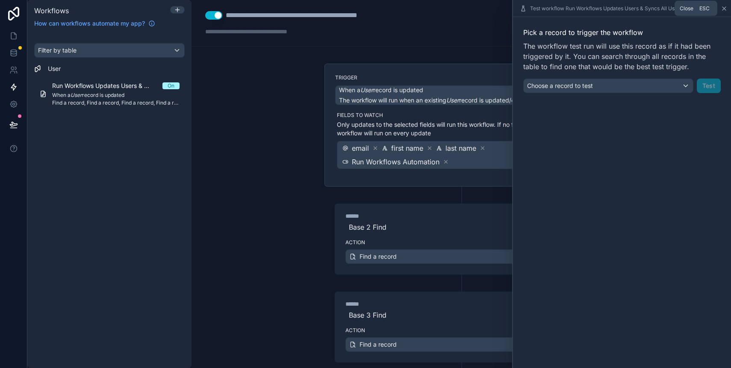
click at [723, 10] on icon at bounding box center [723, 8] width 7 height 7
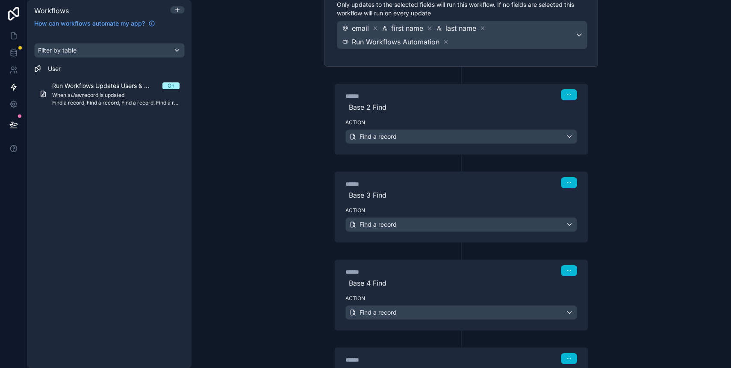
scroll to position [120, 0]
click at [570, 91] on button "button" at bounding box center [569, 94] width 16 height 11
click at [383, 117] on div "Action Find a record" at bounding box center [461, 134] width 252 height 38
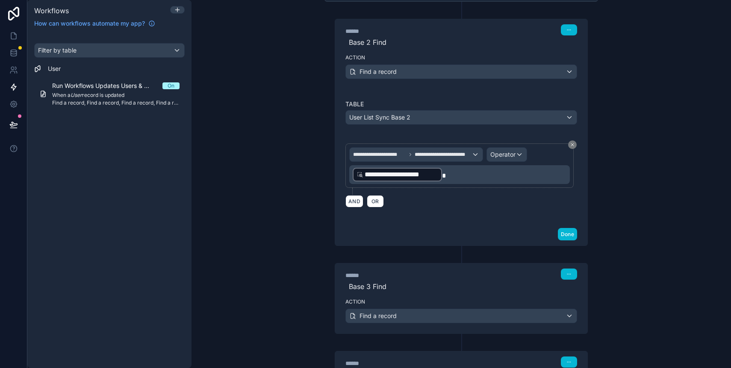
scroll to position [308, 0]
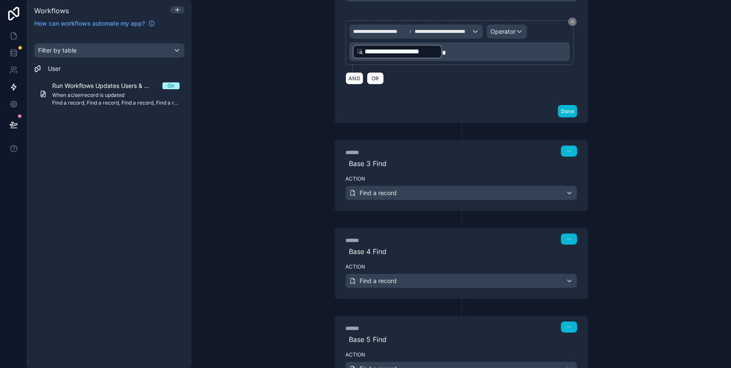
click at [440, 176] on label "Action" at bounding box center [461, 179] width 232 height 7
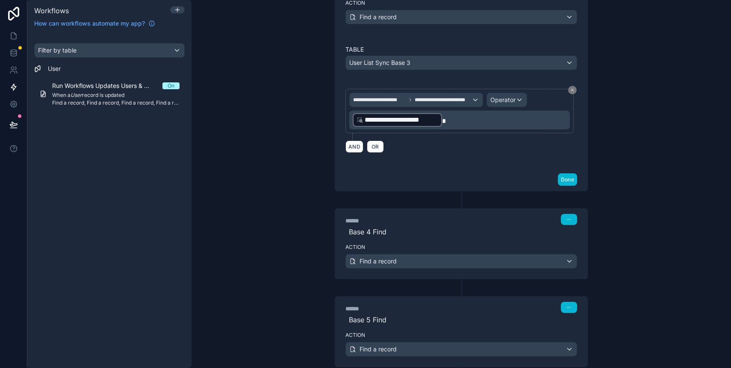
scroll to position [540, 0]
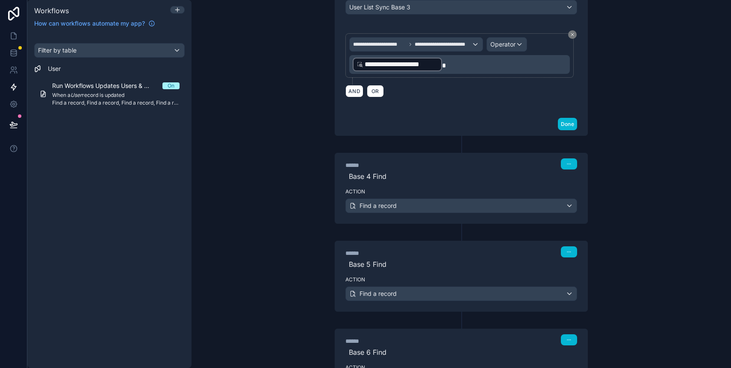
click at [402, 164] on div "******" at bounding box center [409, 165] width 128 height 9
click at [402, 174] on span "Base 4 Find" at bounding box center [461, 176] width 232 height 10
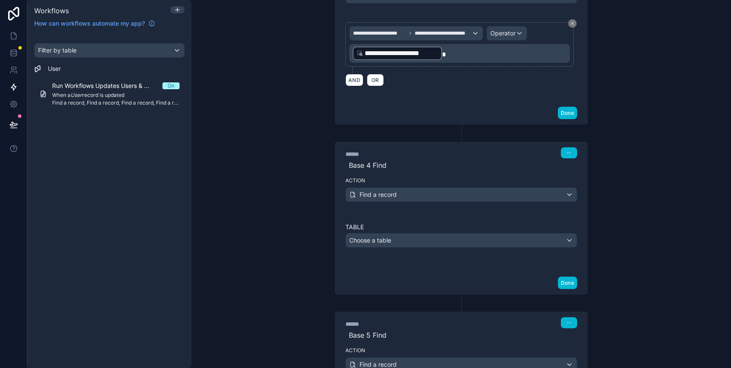
scroll to position [605, 0]
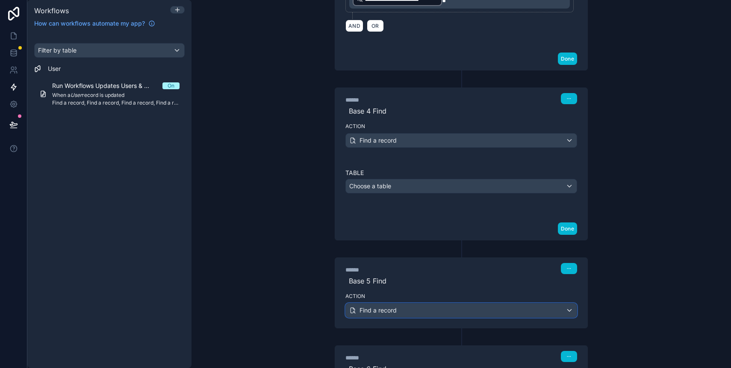
click at [417, 309] on div "Find a record" at bounding box center [461, 311] width 231 height 14
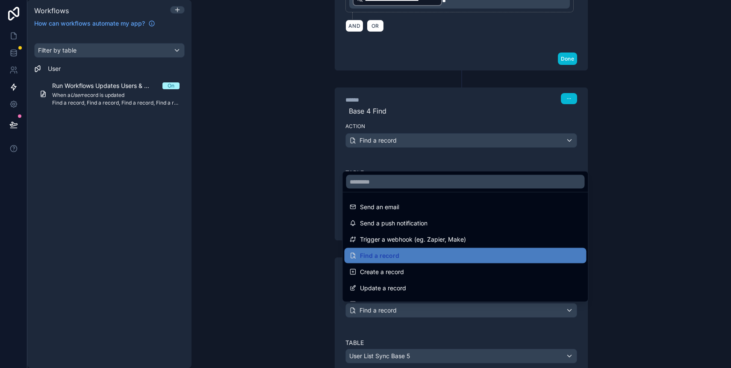
click at [272, 283] on div at bounding box center [365, 184] width 731 height 368
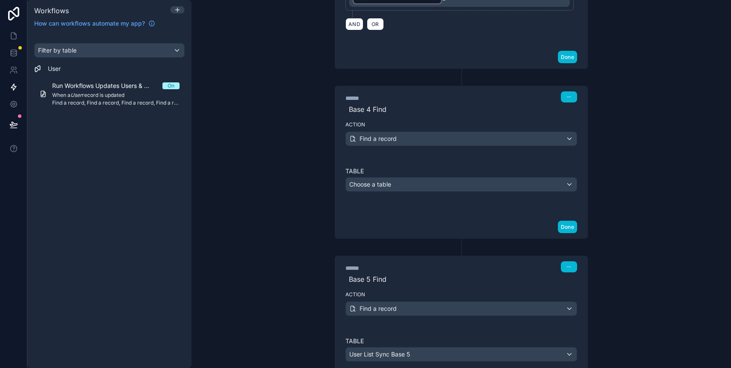
scroll to position [608, 0]
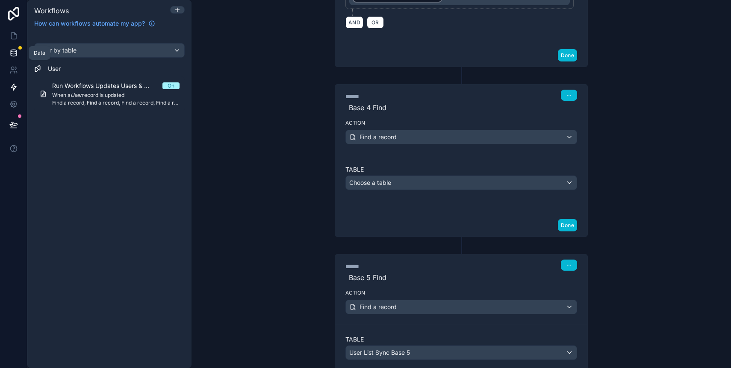
click at [9, 53] on icon at bounding box center [13, 53] width 9 height 9
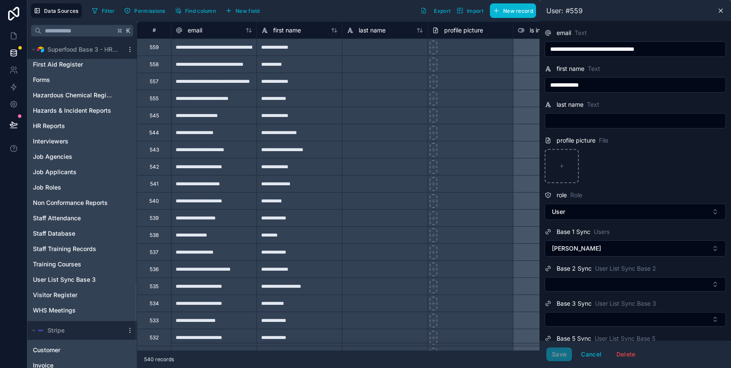
scroll to position [1506, 0]
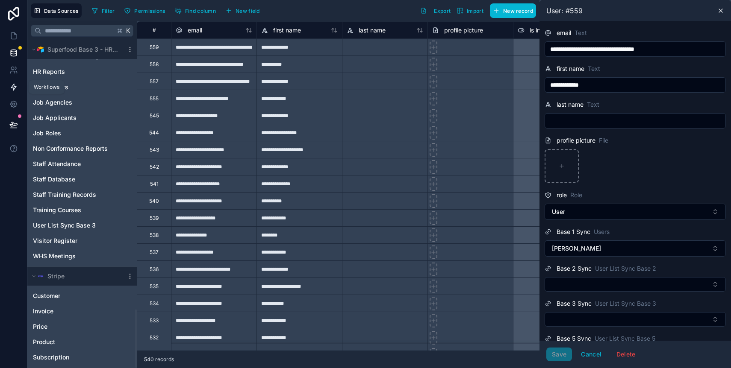
click at [13, 86] on icon at bounding box center [13, 87] width 9 height 9
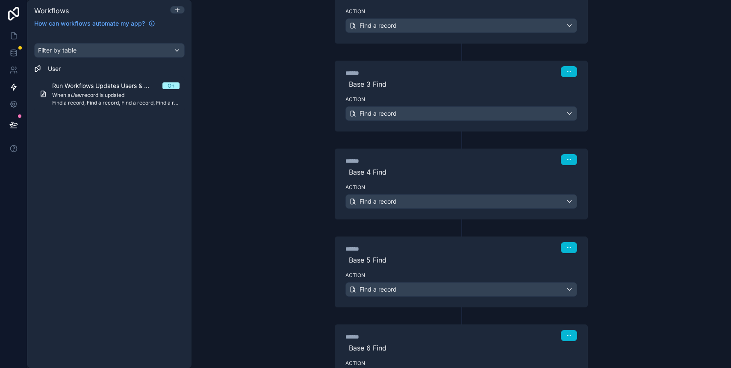
scroll to position [238, 0]
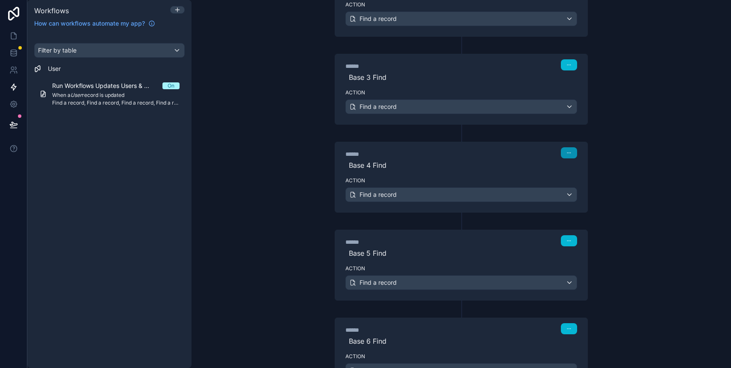
click at [569, 153] on button "button" at bounding box center [569, 152] width 16 height 11
click at [577, 185] on span "Delete" at bounding box center [582, 185] width 16 height 7
click at [422, 197] on div "Find a record" at bounding box center [461, 195] width 231 height 14
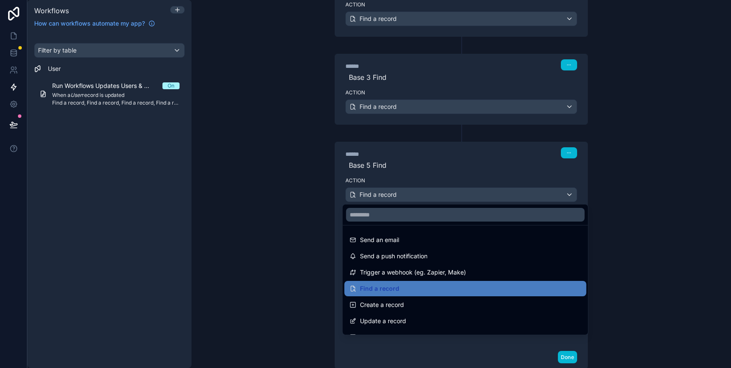
click at [301, 207] on div at bounding box center [365, 184] width 731 height 368
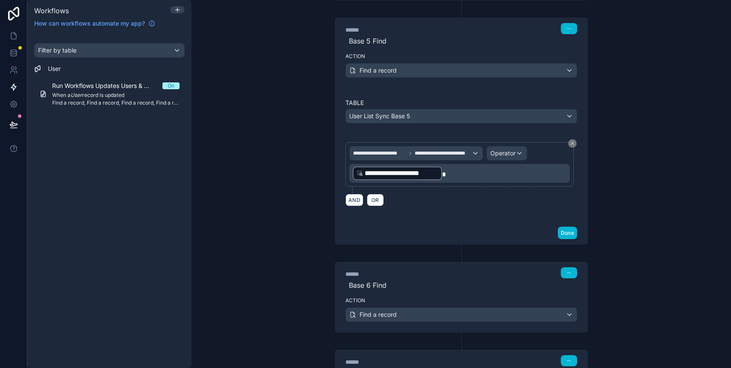
scroll to position [514, 0]
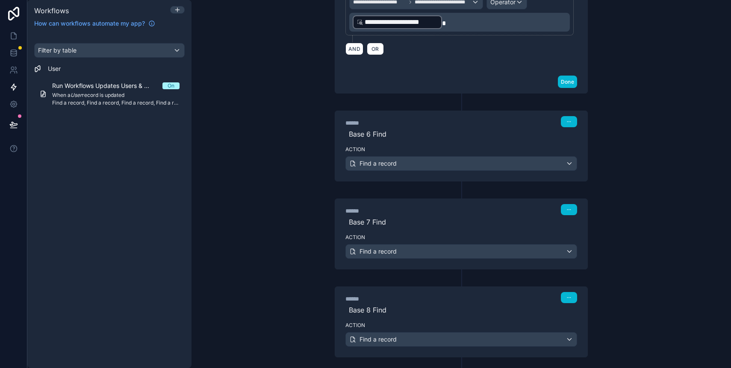
click at [432, 142] on div "****** Step 4 Base 6 Find" at bounding box center [461, 127] width 252 height 32
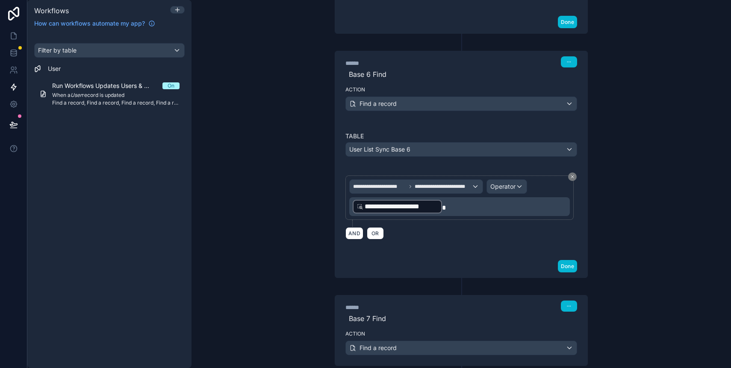
scroll to position [628, 0]
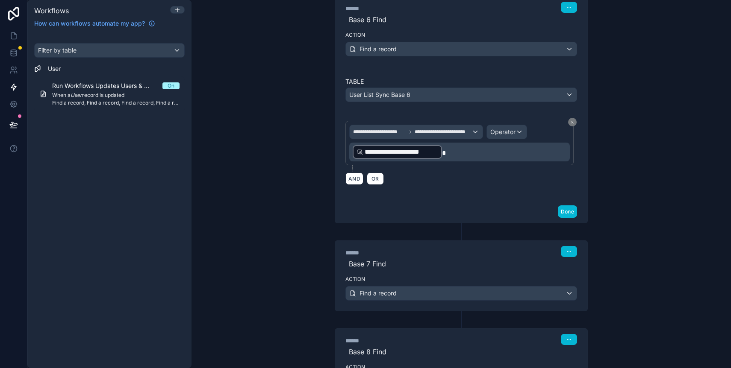
click at [426, 255] on div "******" at bounding box center [409, 253] width 128 height 9
click at [437, 279] on label "Action" at bounding box center [461, 279] width 232 height 7
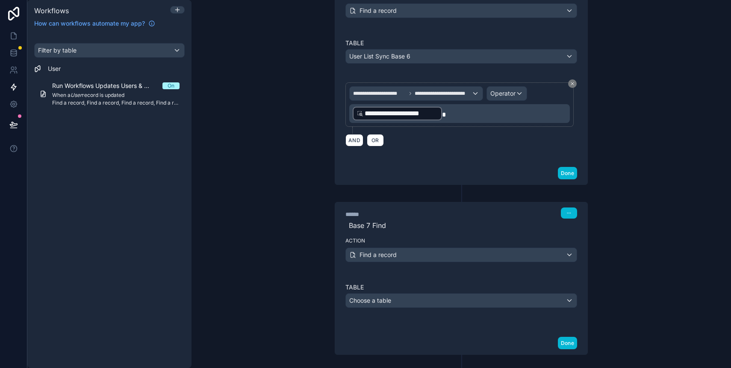
scroll to position [711, 0]
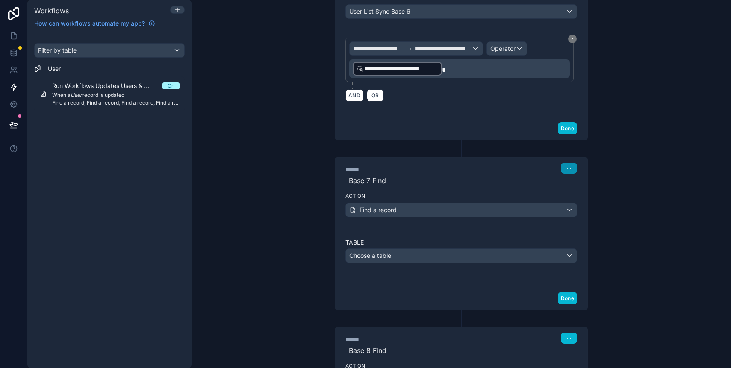
click at [570, 164] on button "button" at bounding box center [569, 168] width 16 height 11
click at [570, 203] on button "Delete" at bounding box center [586, 201] width 59 height 14
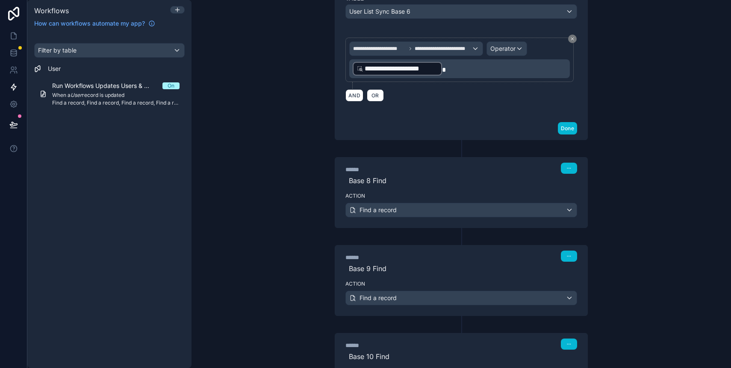
click at [444, 196] on label "Action" at bounding box center [461, 196] width 232 height 7
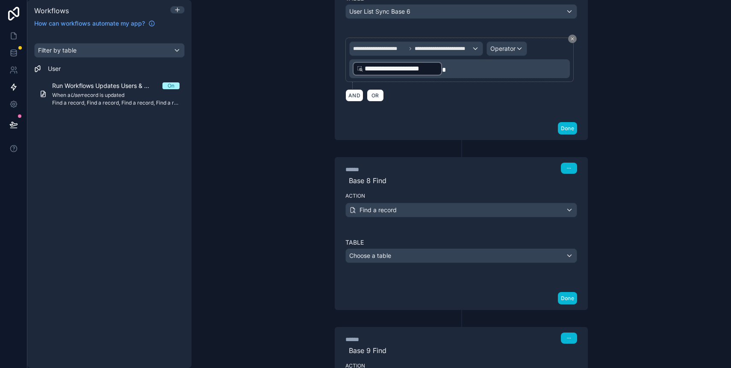
click at [575, 165] on div "****** Step 5 Base 8 Find" at bounding box center [461, 174] width 252 height 32
click at [571, 166] on button "button" at bounding box center [569, 168] width 16 height 11
click at [575, 204] on span "Delete" at bounding box center [582, 200] width 16 height 7
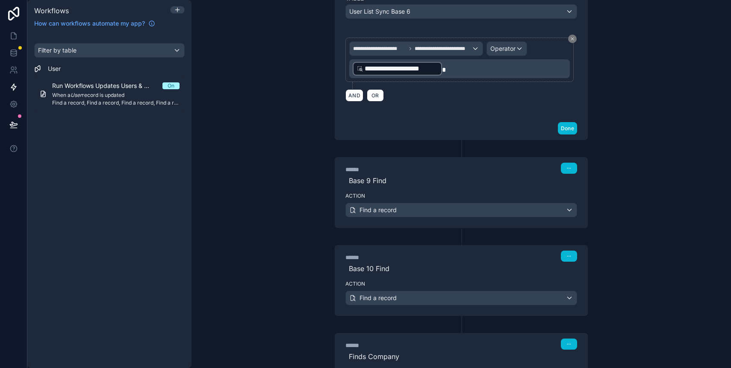
click at [455, 183] on span "Base 9 Find" at bounding box center [461, 181] width 232 height 10
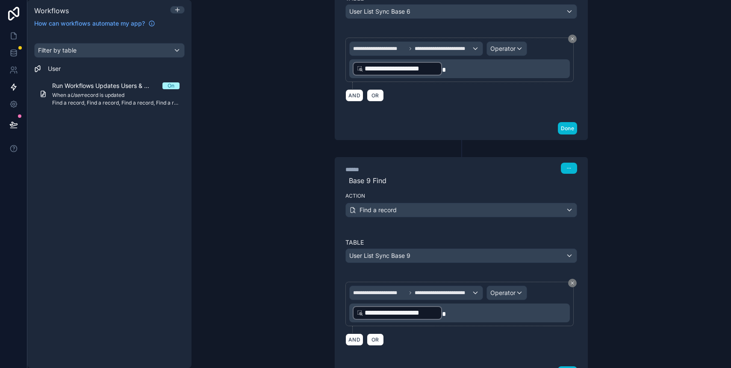
click at [288, 186] on div "**********" at bounding box center [460, 184] width 539 height 368
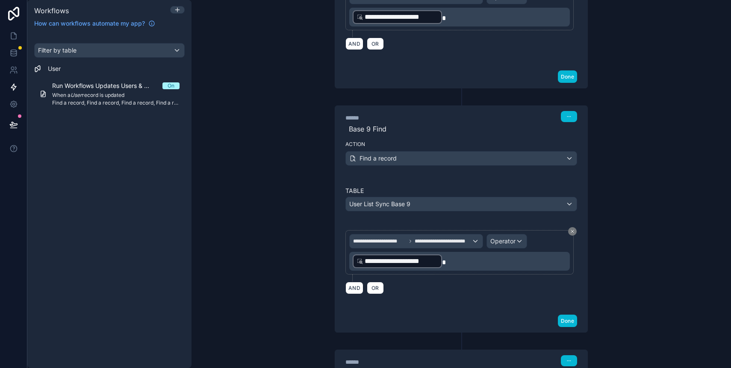
scroll to position [813, 0]
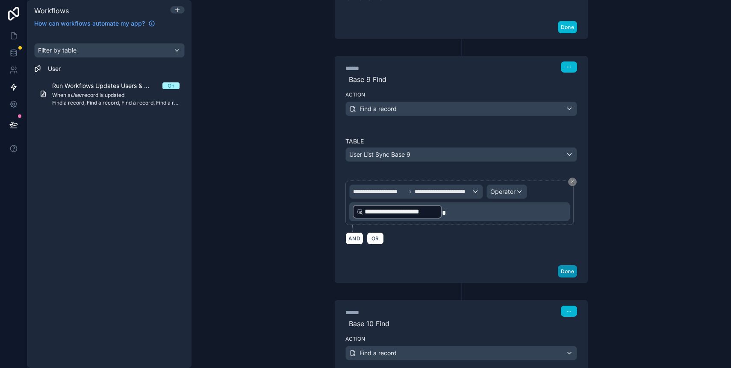
click at [565, 269] on button "Done" at bounding box center [567, 271] width 19 height 12
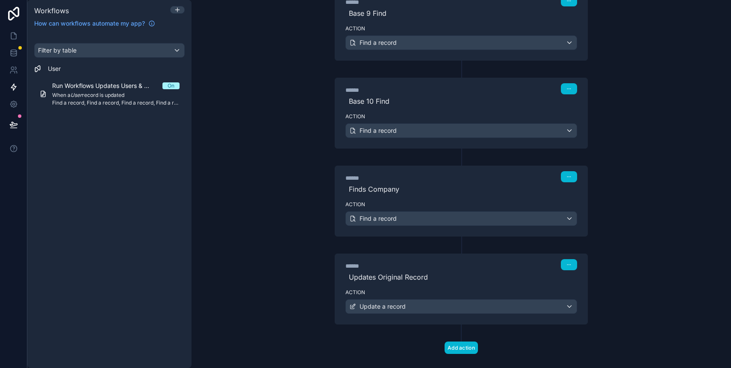
scroll to position [892, 0]
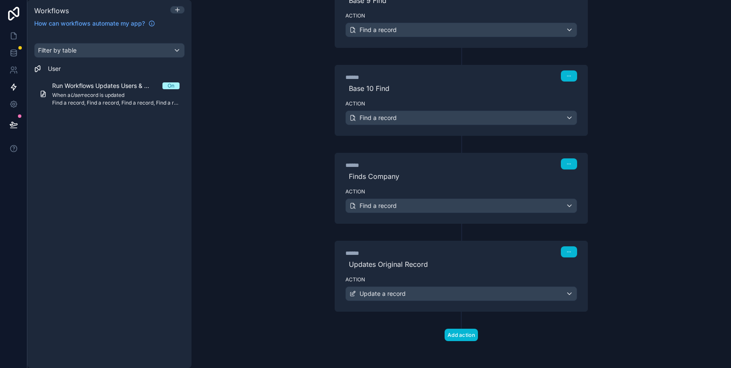
click at [476, 176] on span "Finds Company" at bounding box center [461, 176] width 232 height 10
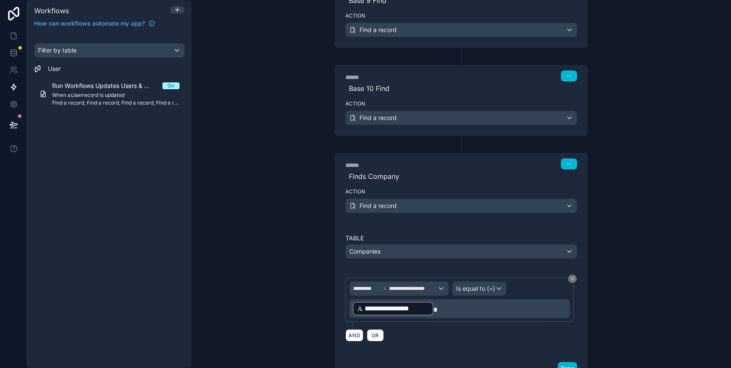
click at [254, 256] on div "**********" at bounding box center [460, 184] width 539 height 368
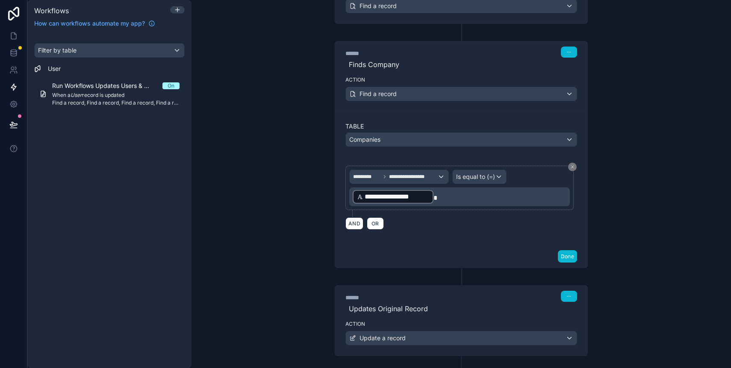
scroll to position [1048, 0]
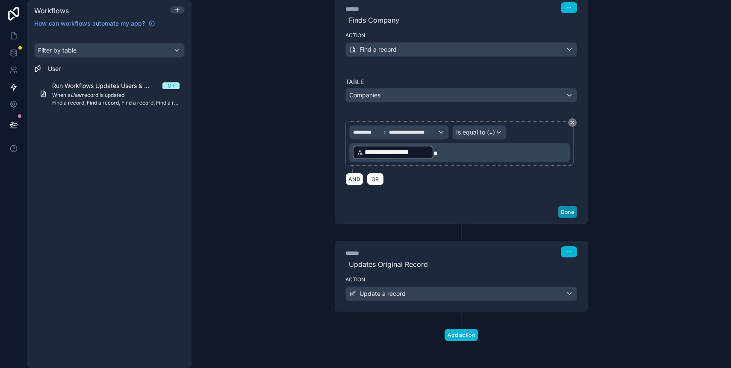
click at [571, 208] on button "Done" at bounding box center [567, 212] width 19 height 12
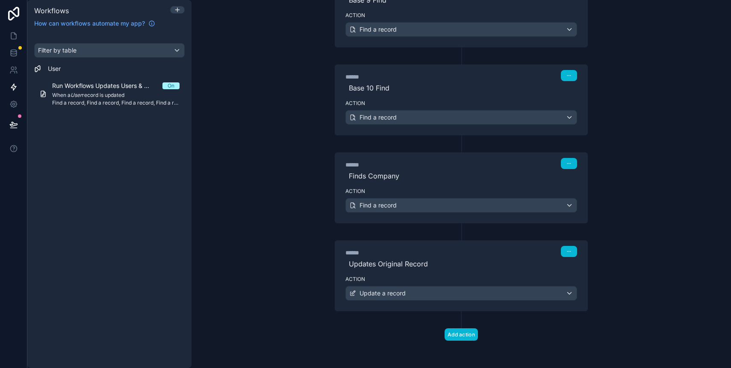
scroll to position [892, 0]
click at [309, 249] on div "**********" at bounding box center [460, 184] width 539 height 368
click at [405, 285] on div "Action Update a record" at bounding box center [461, 292] width 252 height 38
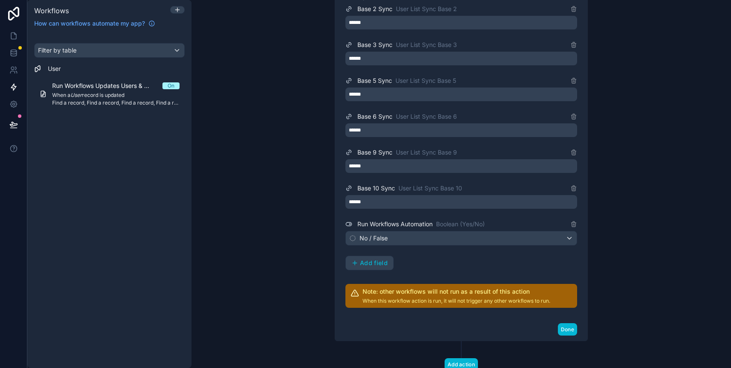
scroll to position [1330, 0]
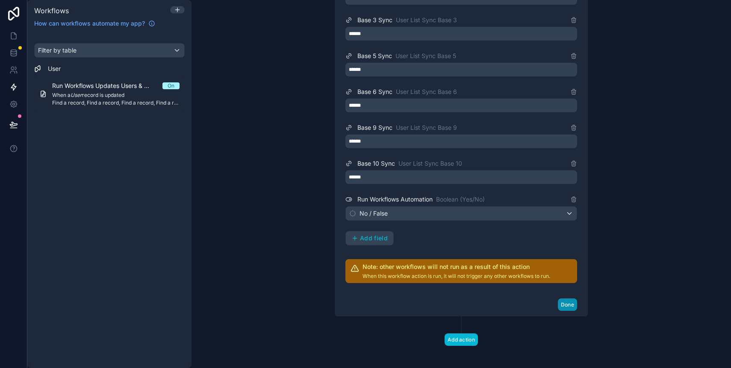
click at [562, 305] on button "Done" at bounding box center [567, 305] width 19 height 12
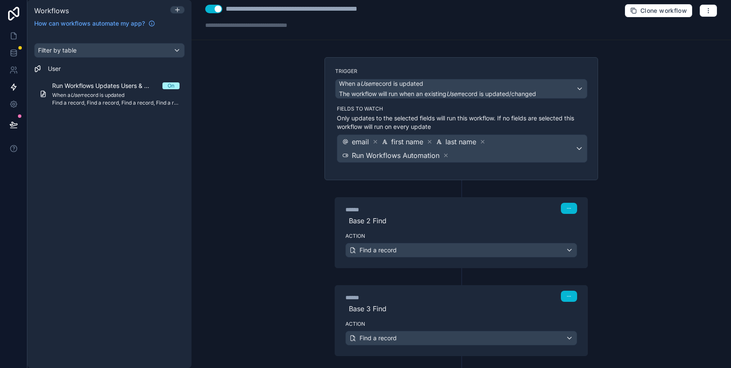
scroll to position [0, 0]
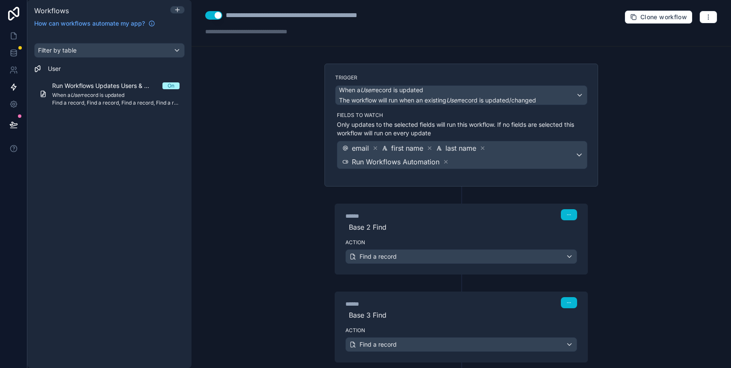
click at [253, 164] on div "**********" at bounding box center [460, 184] width 539 height 368
click at [12, 33] on icon at bounding box center [13, 36] width 5 height 6
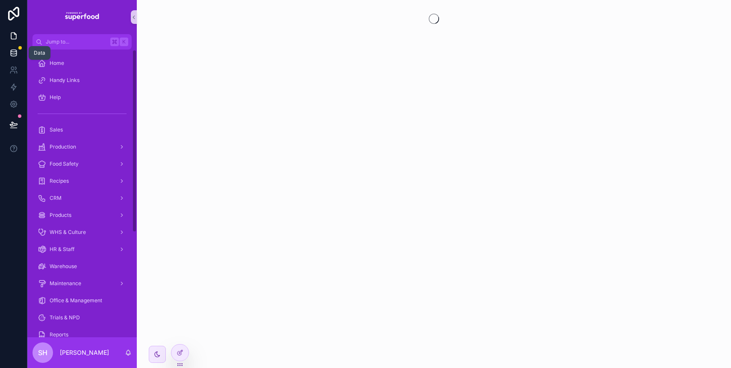
click at [16, 54] on icon at bounding box center [14, 54] width 6 height 3
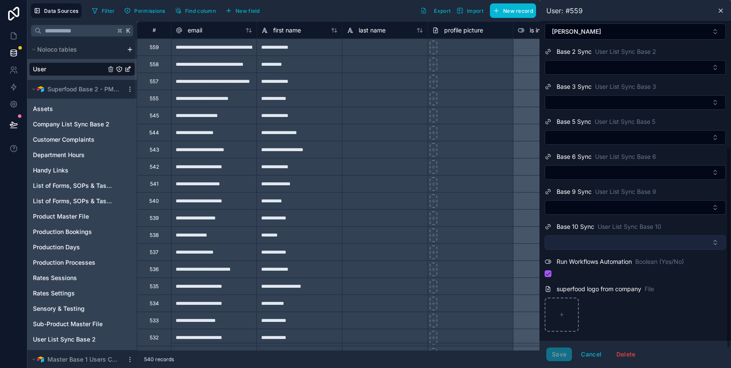
scroll to position [217, 0]
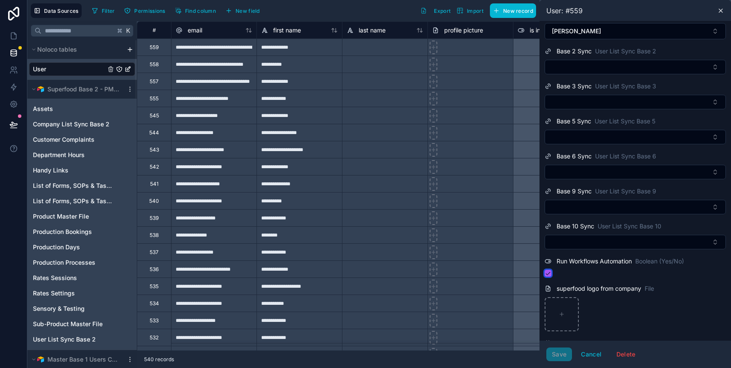
click at [550, 275] on button "scrollable content" at bounding box center [547, 273] width 7 height 7
click at [549, 275] on button "scrollable content" at bounding box center [547, 273] width 7 height 7
click at [561, 352] on button "Save" at bounding box center [559, 355] width 26 height 14
click at [722, 9] on icon at bounding box center [720, 10] width 7 height 7
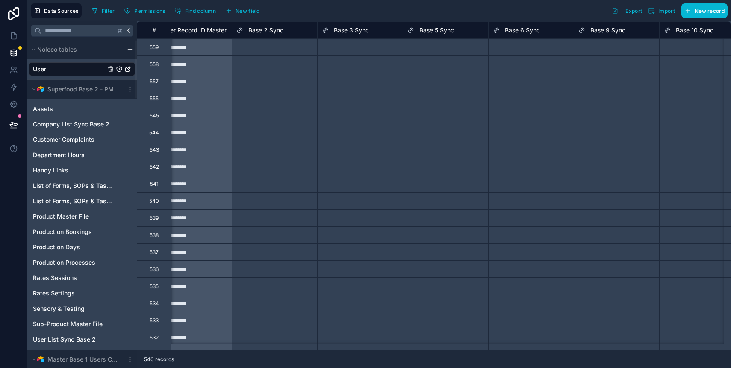
scroll to position [0, 1398]
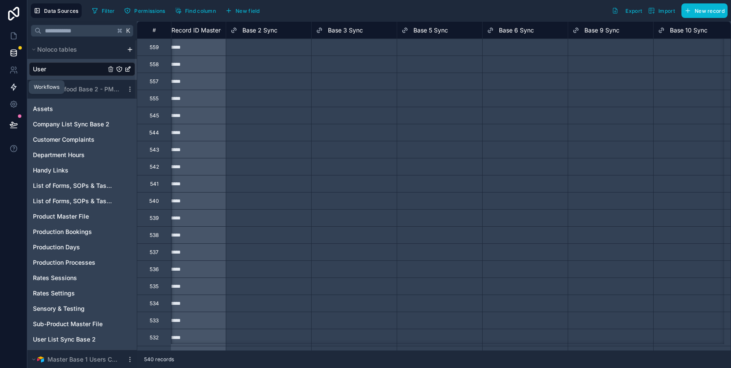
click at [11, 86] on icon at bounding box center [13, 87] width 9 height 9
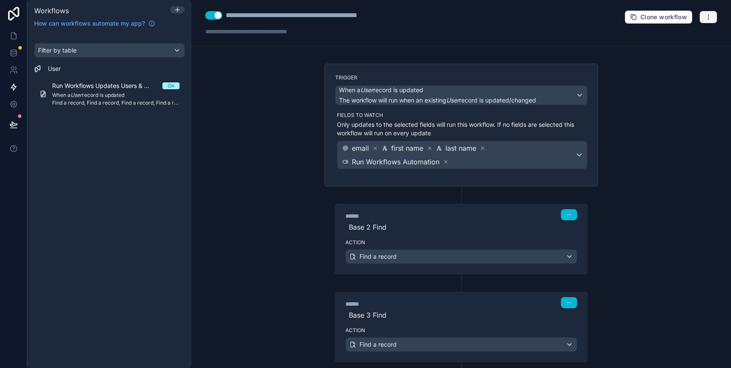
click at [708, 17] on icon "button" at bounding box center [708, 17] width 0 height 0
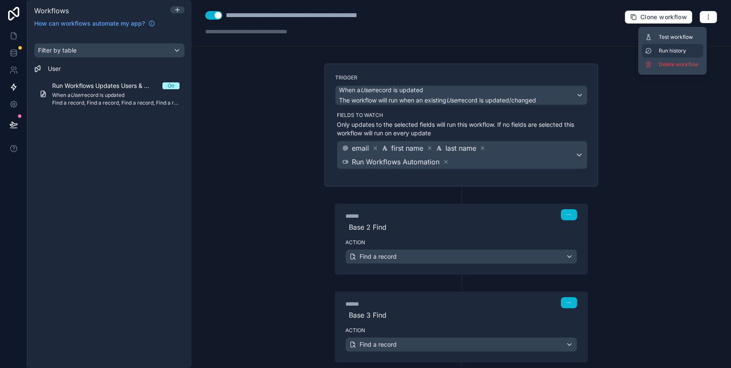
click at [690, 49] on span "Run history" at bounding box center [678, 50] width 41 height 7
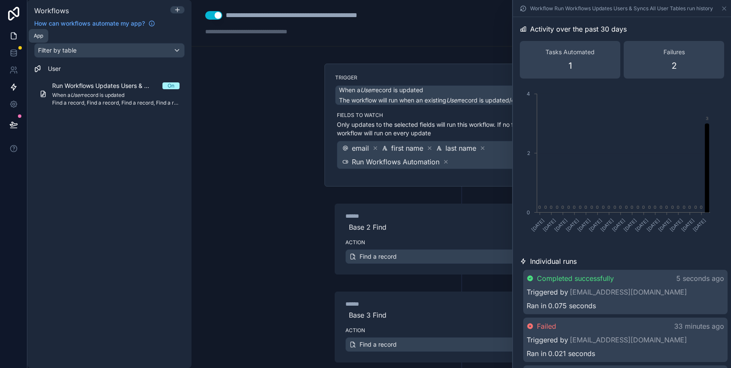
click at [12, 37] on icon at bounding box center [13, 36] width 9 height 9
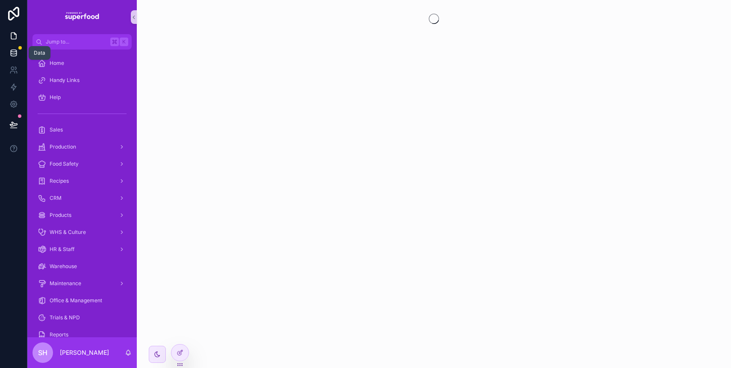
click at [9, 47] on link at bounding box center [13, 52] width 27 height 17
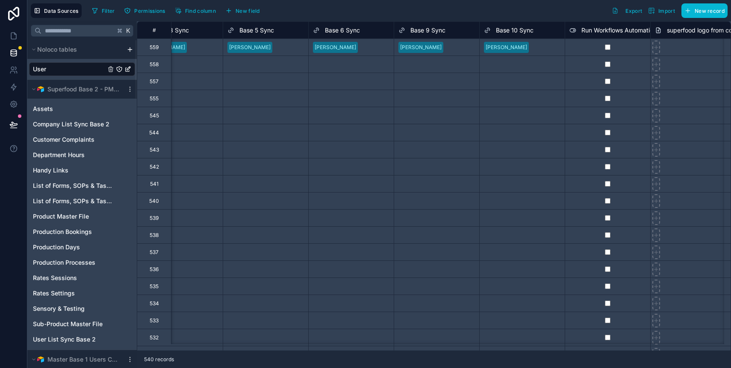
scroll to position [0, 1576]
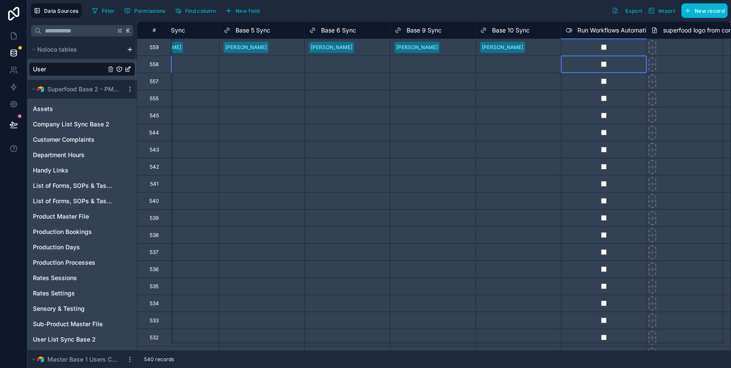
click at [615, 65] on div at bounding box center [603, 64] width 85 height 17
drag, startPoint x: 645, startPoint y: 73, endPoint x: 636, endPoint y: 291, distance: 217.2
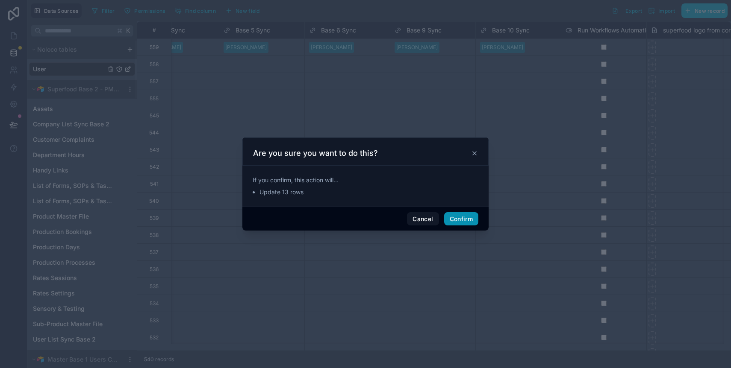
click at [473, 221] on button "Confirm" at bounding box center [461, 219] width 34 height 14
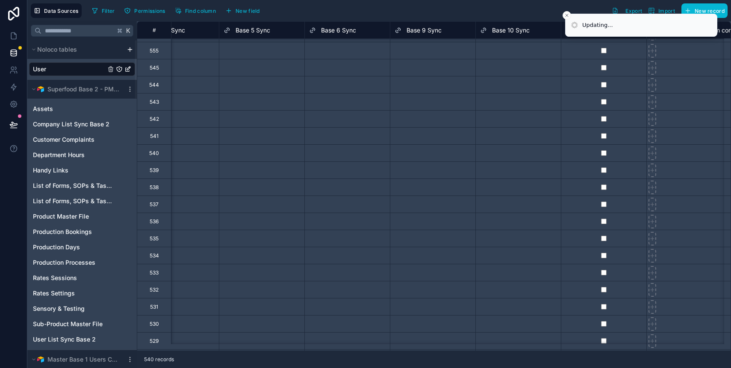
scroll to position [90, 1576]
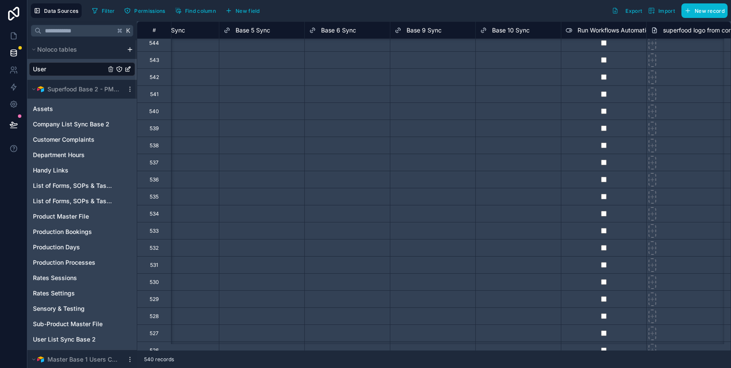
click at [629, 200] on div at bounding box center [603, 196] width 85 height 17
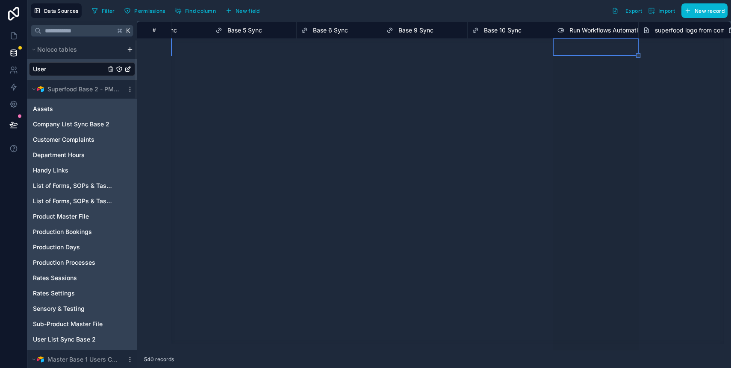
scroll to position [822, 1584]
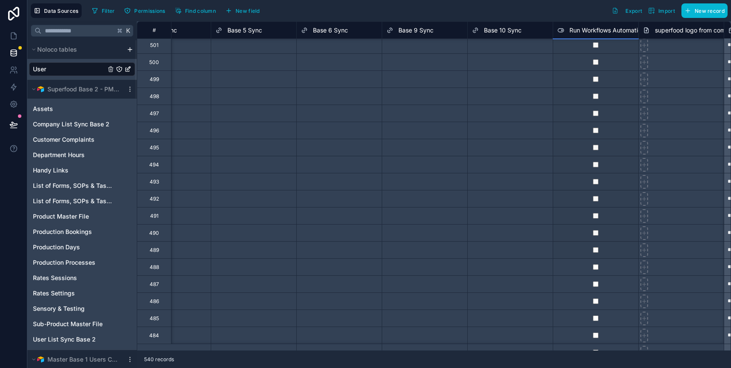
drag, startPoint x: 646, startPoint y: 115, endPoint x: 617, endPoint y: 258, distance: 146.1
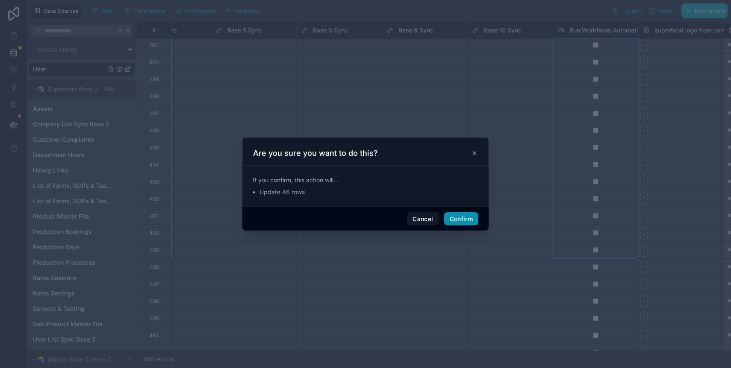
click at [457, 216] on button "Confirm" at bounding box center [461, 219] width 34 height 14
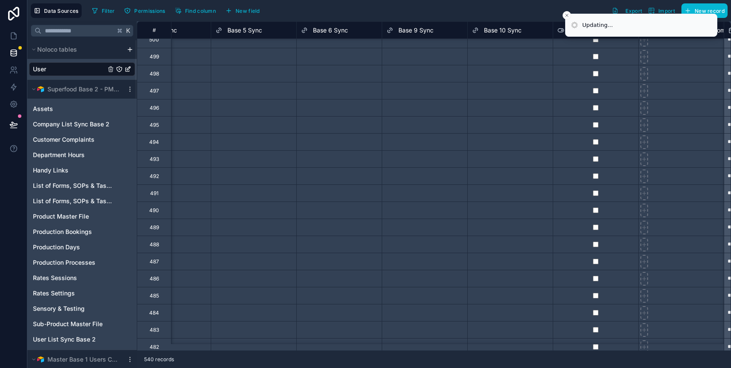
scroll to position [957, 1584]
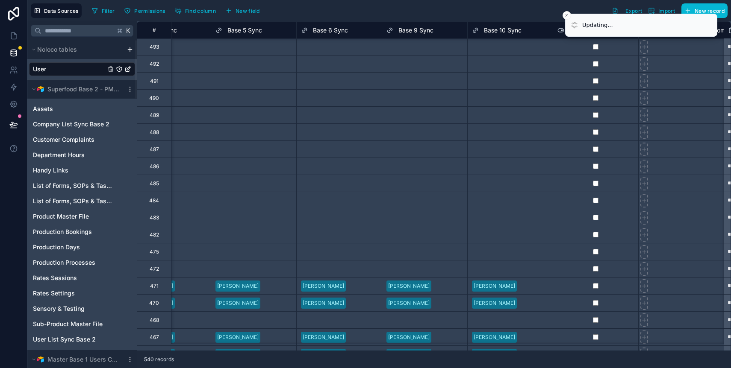
click at [617, 135] on div at bounding box center [594, 131] width 85 height 17
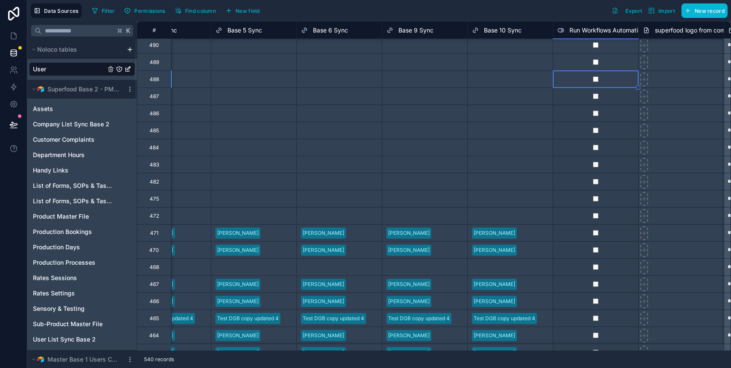
scroll to position [1045, 1584]
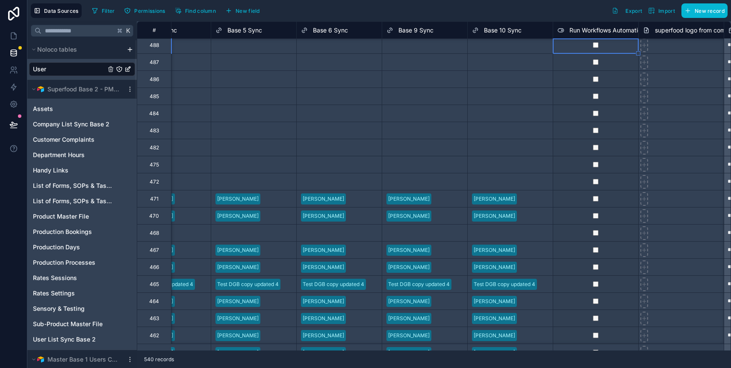
drag, startPoint x: 638, startPoint y: 140, endPoint x: 606, endPoint y: 331, distance: 193.2
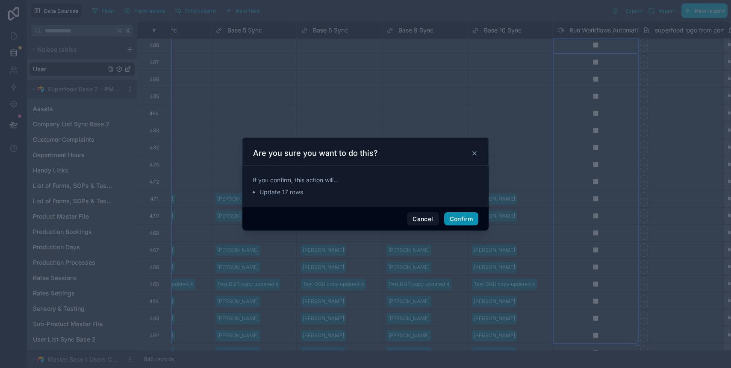
click at [467, 219] on button "Confirm" at bounding box center [461, 219] width 34 height 14
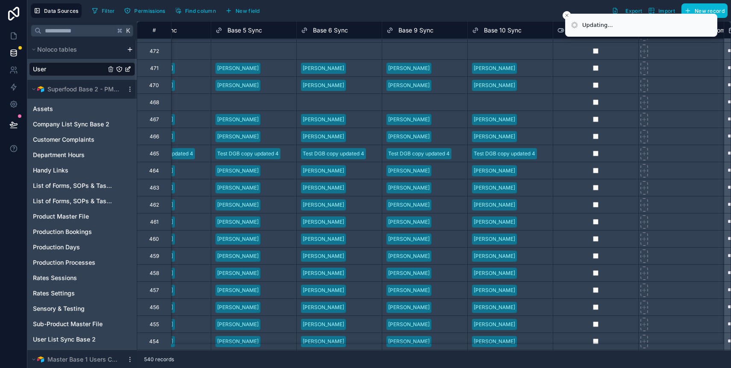
scroll to position [1186, 1584]
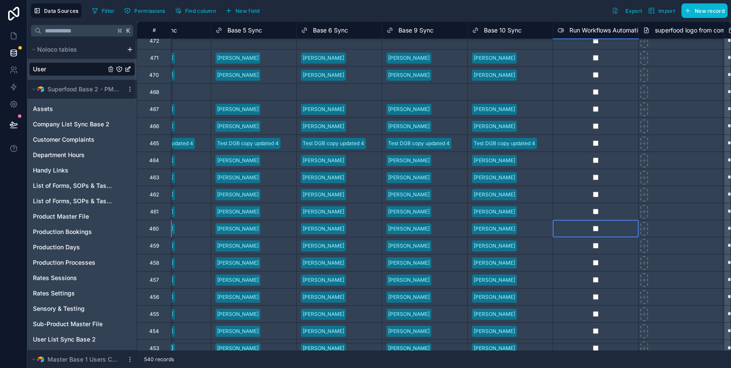
click at [608, 232] on div at bounding box center [594, 228] width 85 height 17
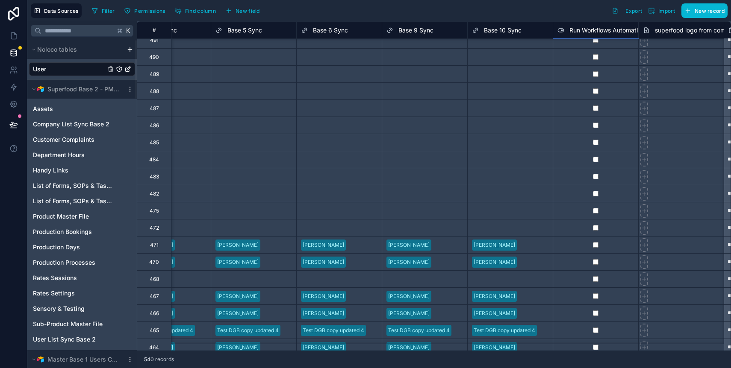
scroll to position [1007, 1584]
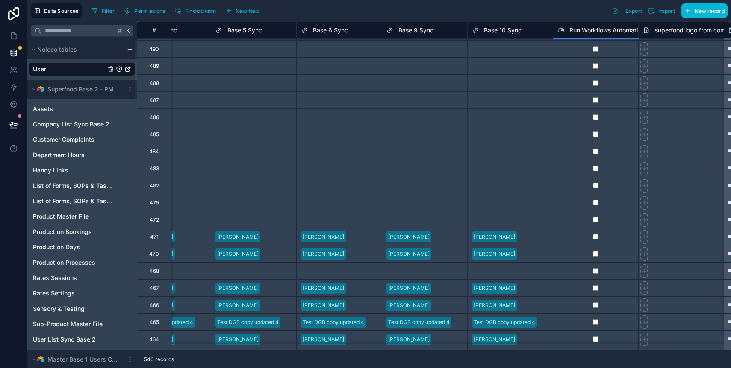
click at [612, 67] on div at bounding box center [594, 65] width 85 height 17
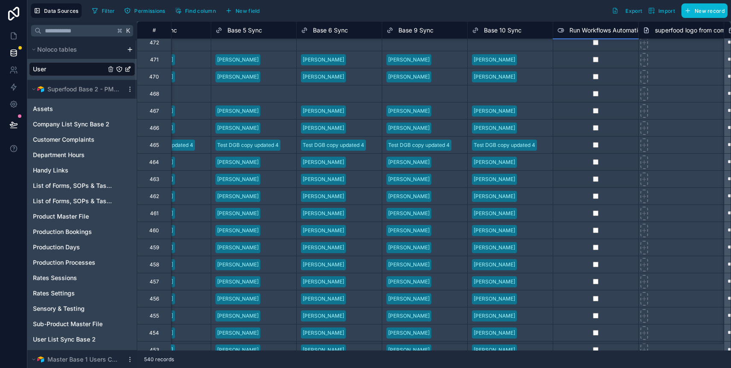
scroll to position [1189, 1584]
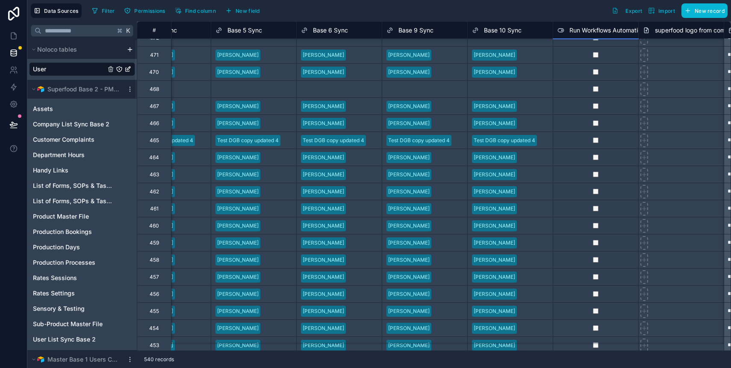
drag, startPoint x: 638, startPoint y: 75, endPoint x: 614, endPoint y: 314, distance: 240.4
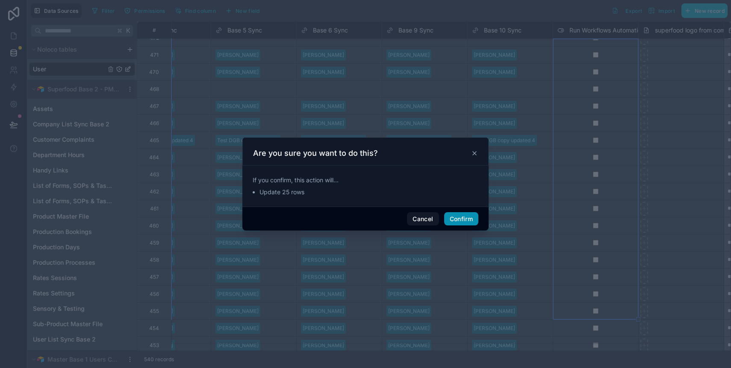
click at [467, 218] on button "Confirm" at bounding box center [461, 219] width 34 height 14
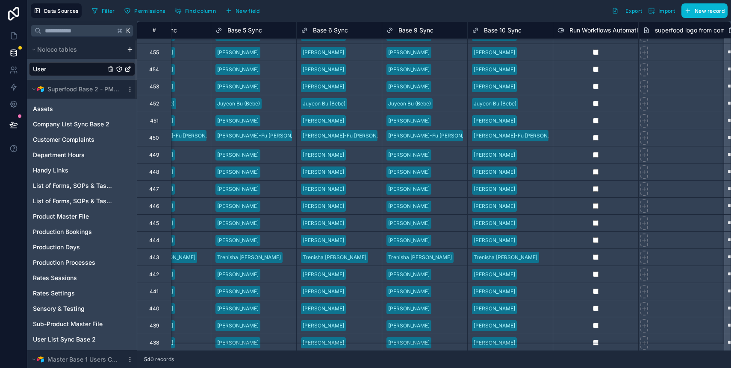
scroll to position [1425, 1584]
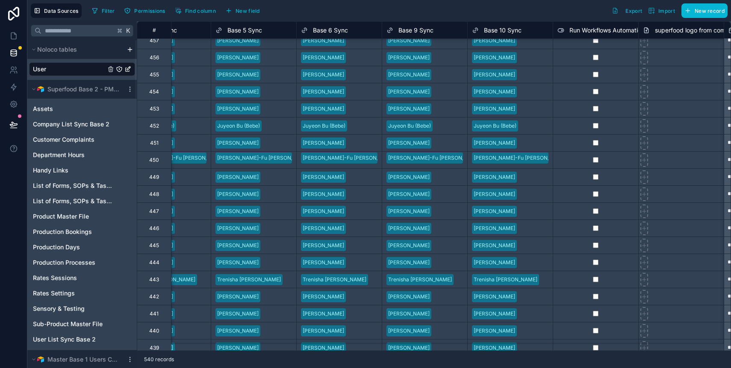
click at [626, 73] on div at bounding box center [594, 74] width 85 height 17
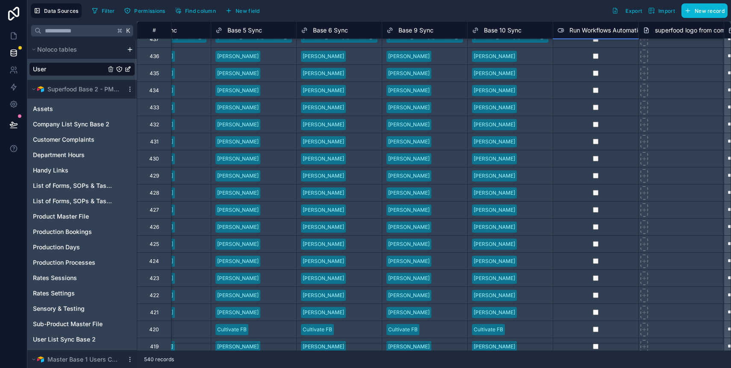
scroll to position [1866, 1584]
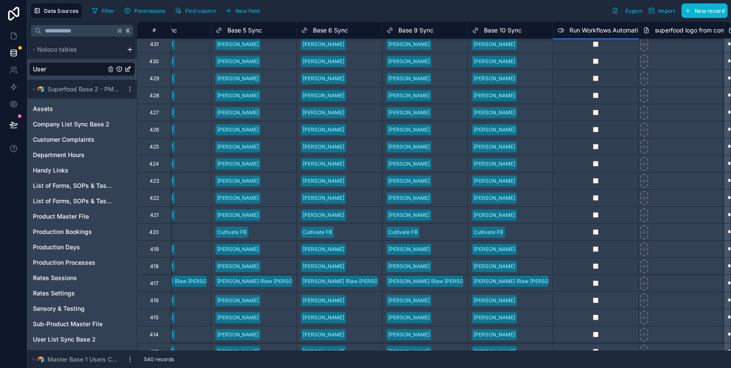
drag, startPoint x: 638, startPoint y: 82, endPoint x: 607, endPoint y: 290, distance: 210.4
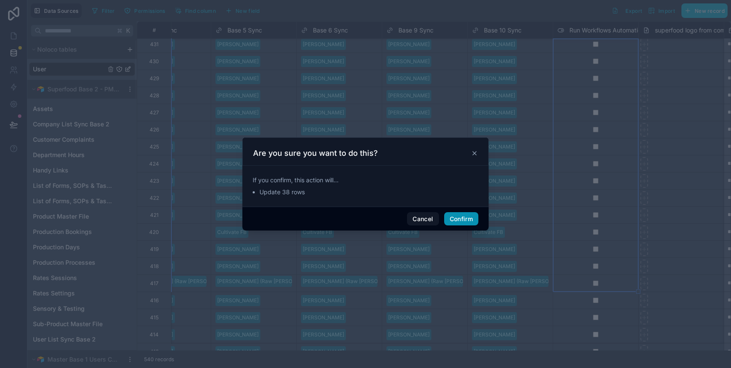
click at [471, 219] on button "Confirm" at bounding box center [461, 219] width 34 height 14
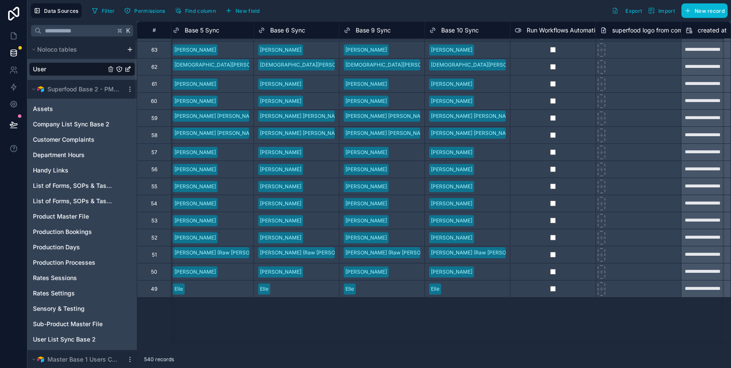
scroll to position [8239, 1627]
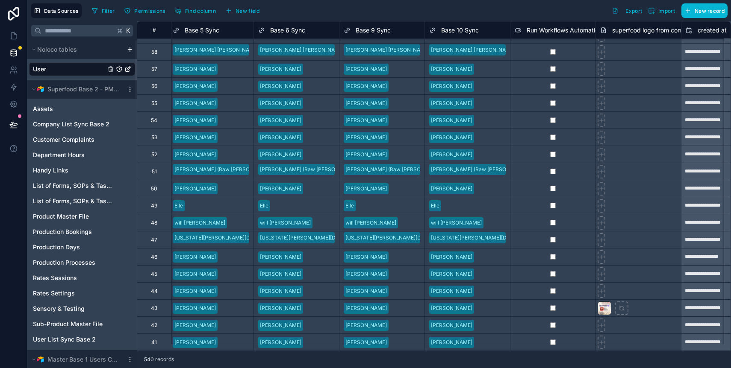
click at [526, 234] on div at bounding box center [552, 239] width 85 height 17
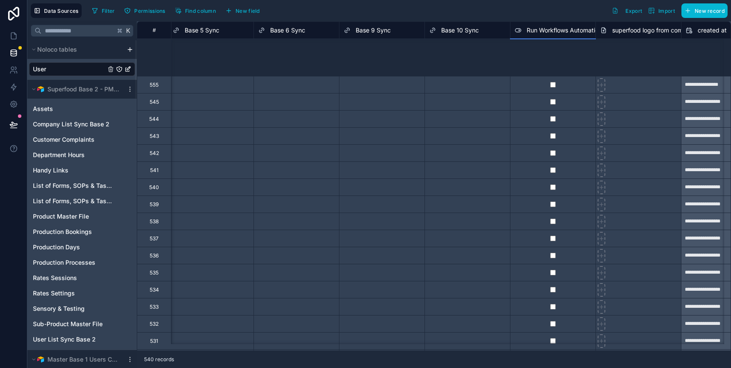
scroll to position [0, 1627]
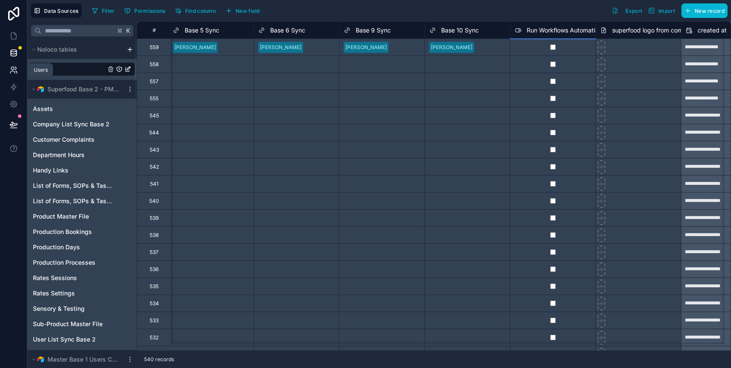
click at [17, 66] on icon at bounding box center [13, 70] width 9 height 9
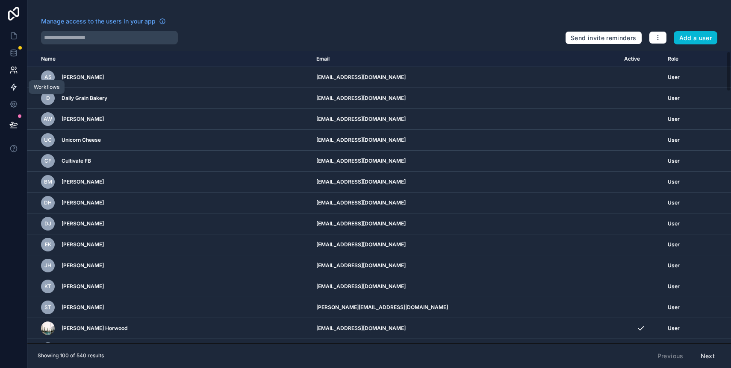
click at [15, 92] on link at bounding box center [13, 87] width 27 height 17
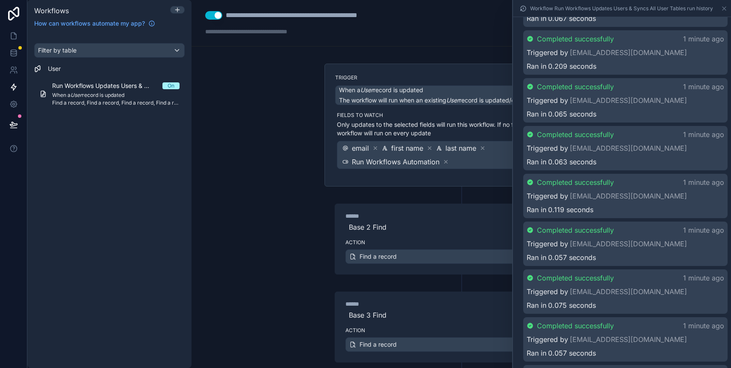
scroll to position [1375, 0]
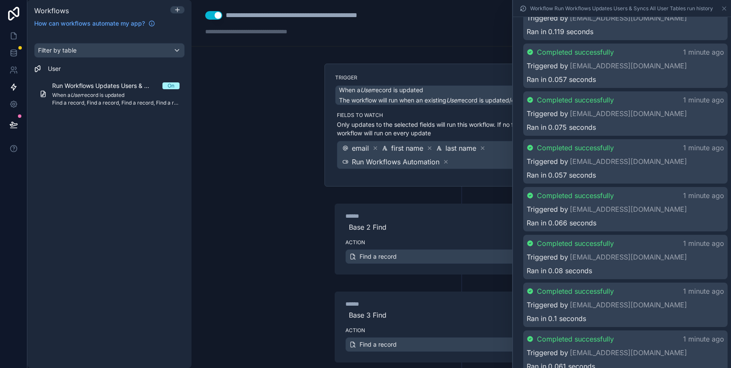
click at [270, 140] on div "**********" at bounding box center [460, 184] width 539 height 368
click at [12, 38] on icon at bounding box center [13, 36] width 9 height 9
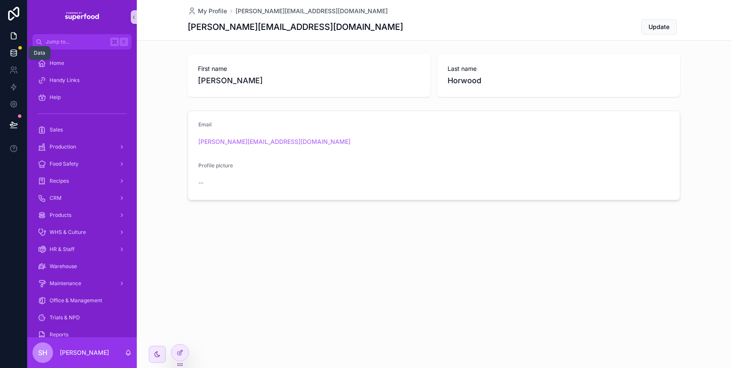
click at [8, 54] on link at bounding box center [13, 52] width 27 height 17
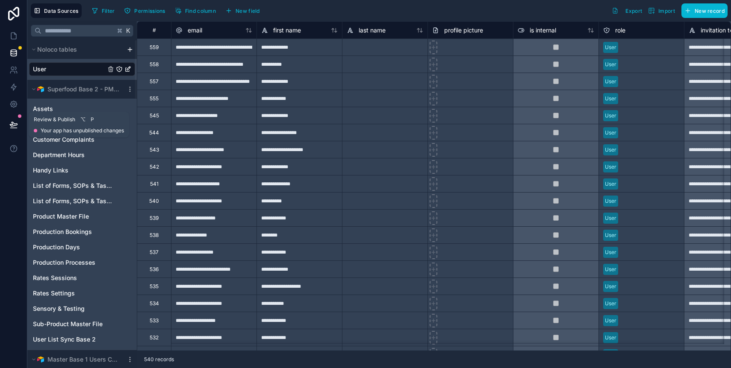
click at [12, 130] on button at bounding box center [13, 125] width 19 height 24
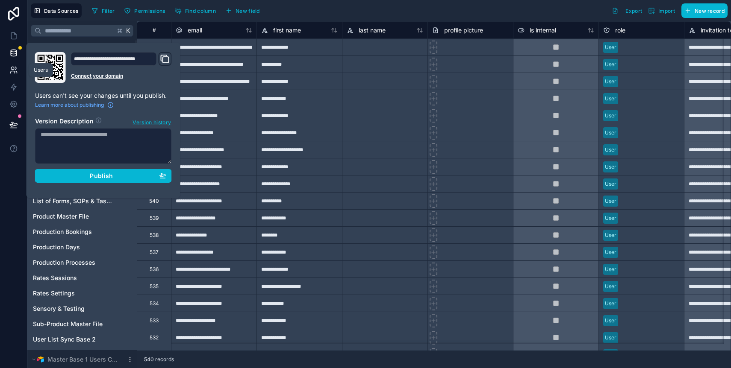
click at [11, 71] on icon at bounding box center [12, 72] width 4 height 2
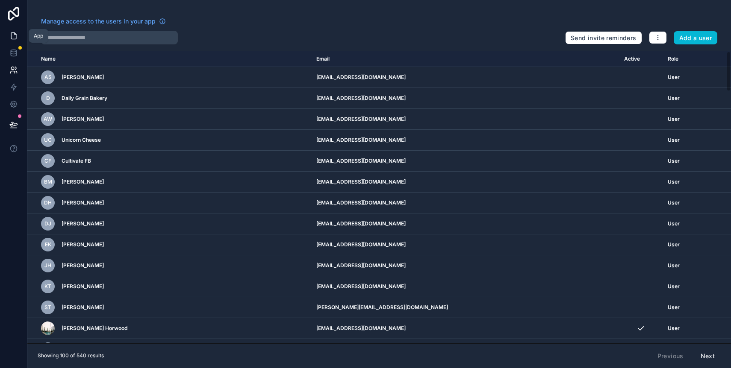
click at [12, 42] on link at bounding box center [13, 35] width 27 height 17
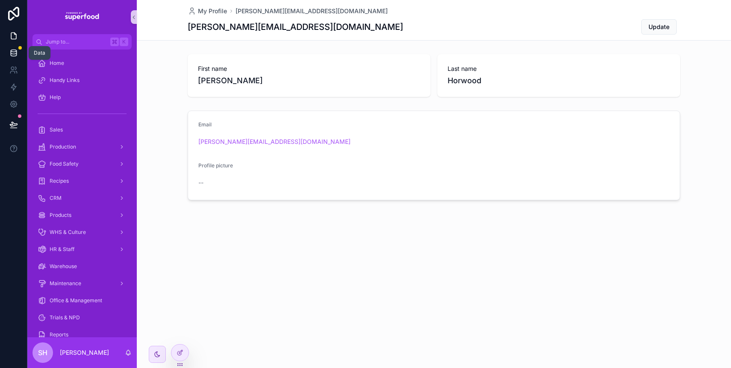
click at [15, 54] on icon at bounding box center [13, 53] width 9 height 9
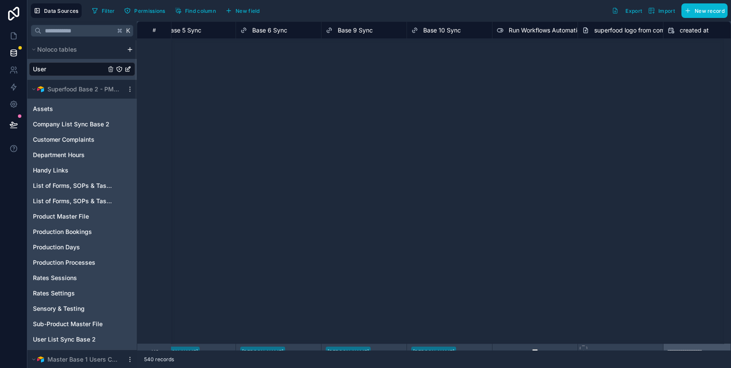
scroll to position [2268, 1644]
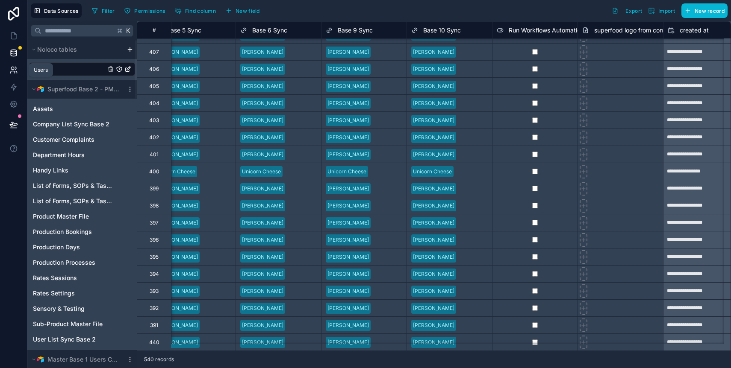
click at [13, 72] on icon at bounding box center [13, 70] width 9 height 9
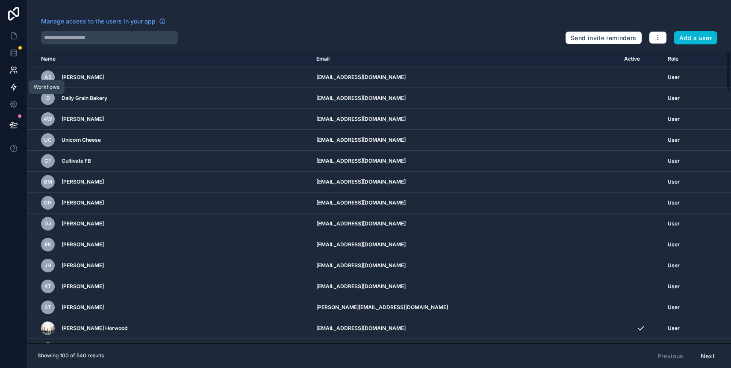
click at [12, 88] on icon at bounding box center [13, 87] width 5 height 6
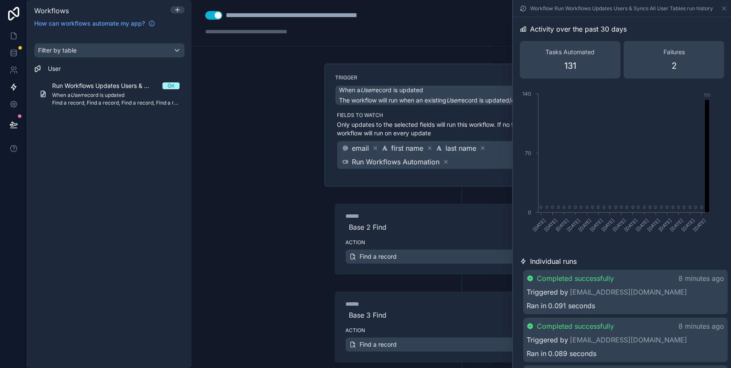
click at [128, 153] on div "Filter by table User Run Workflows Updates Users & Syncs All User Tables On Whe…" at bounding box center [109, 200] width 164 height 335
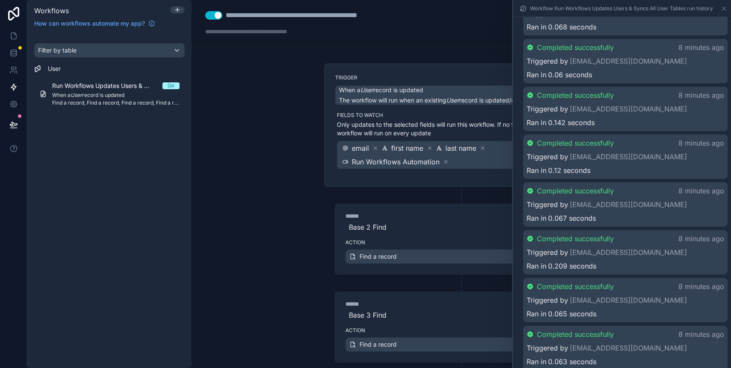
scroll to position [1375, 0]
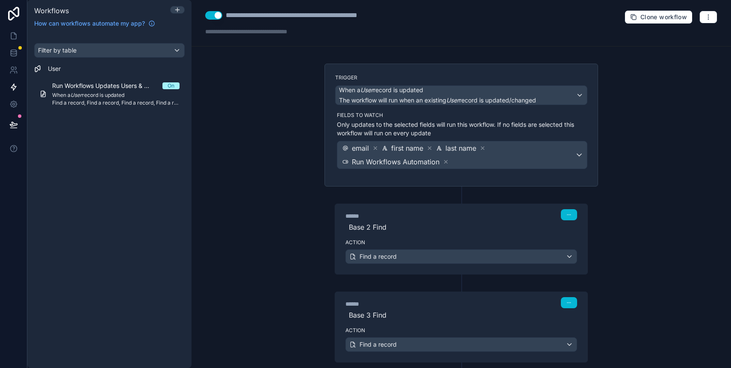
click at [281, 154] on div "**********" at bounding box center [460, 184] width 539 height 368
click at [640, 19] on span "Clone workflow" at bounding box center [663, 17] width 47 height 8
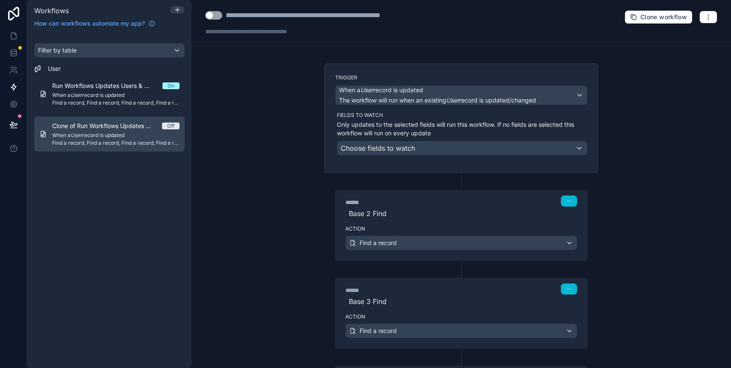
click at [141, 147] on link "Clone of Run Workflows Updates Users & Syncs All User Tables Off When a User re…" at bounding box center [109, 134] width 150 height 35
click at [114, 135] on span "When a User record is updated" at bounding box center [115, 135] width 127 height 7
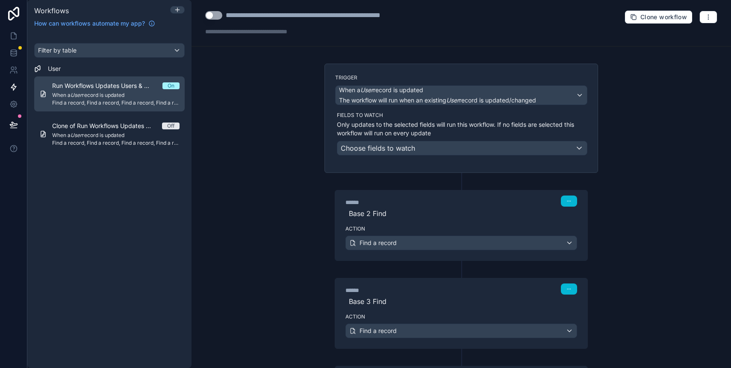
click at [126, 106] on link "Run Workflows Updates Users & Syncs All User Tables On When a User record is up…" at bounding box center [109, 93] width 150 height 35
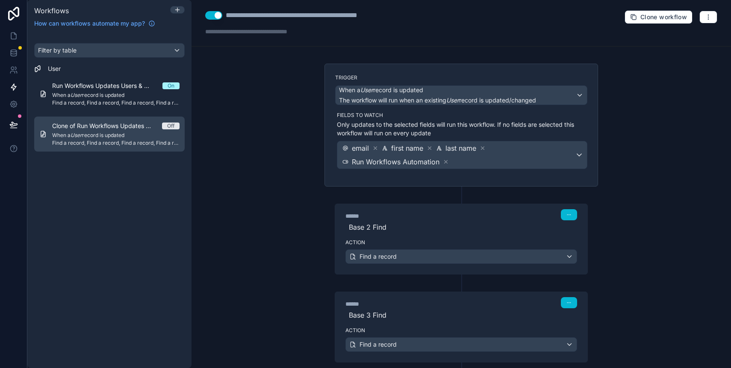
click at [125, 125] on span "Clone of Run Workflows Updates Users & Syncs All User Tables" at bounding box center [107, 126] width 110 height 9
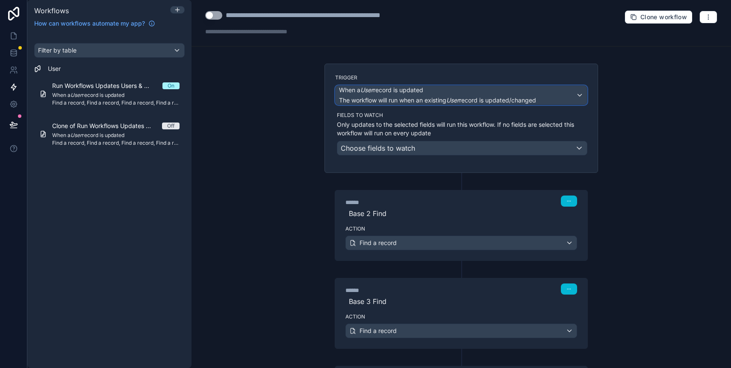
click at [403, 97] on span "The workflow will run when an existing User record is updated/changed" at bounding box center [437, 100] width 197 height 7
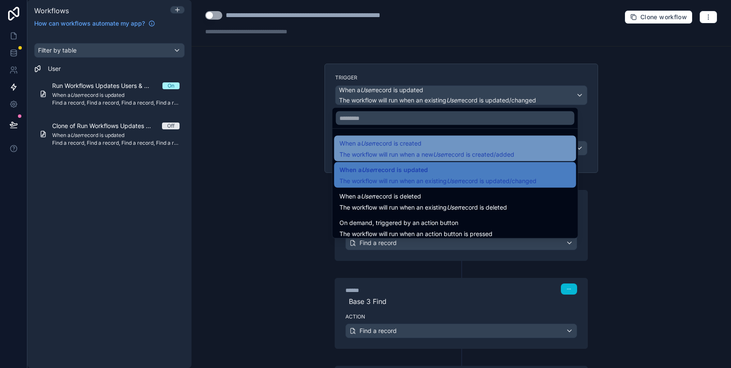
click at [392, 145] on span "When a User record is created" at bounding box center [380, 143] width 82 height 10
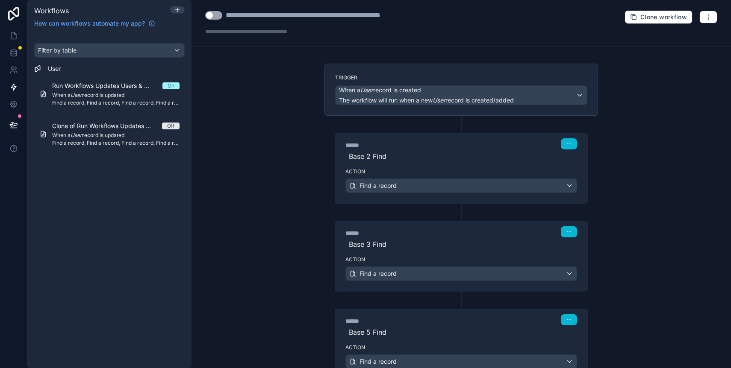
click at [298, 147] on div "**********" at bounding box center [460, 184] width 539 height 368
click at [288, 20] on div "**********" at bounding box center [332, 15] width 213 height 10
click at [248, 21] on div "**********" at bounding box center [321, 23] width 233 height 26
click at [250, 18] on div "**********" at bounding box center [332, 15] width 213 height 10
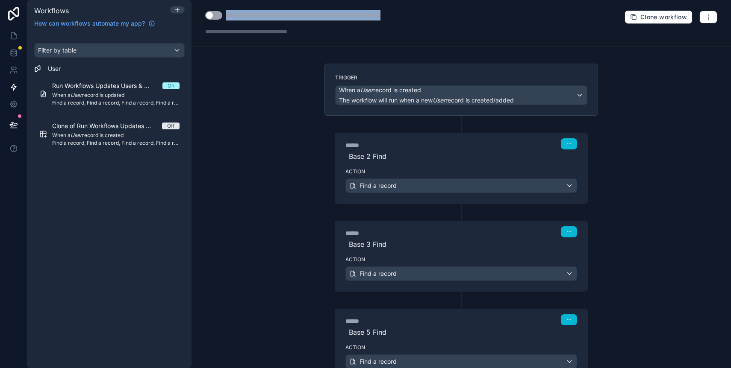
click at [250, 18] on div "**********" at bounding box center [332, 15] width 213 height 10
copy div "**********"
click at [230, 106] on div "**********" at bounding box center [460, 184] width 539 height 368
click at [218, 21] on div "**********" at bounding box center [275, 23] width 141 height 26
click at [216, 16] on button "Use setting" at bounding box center [213, 15] width 17 height 9
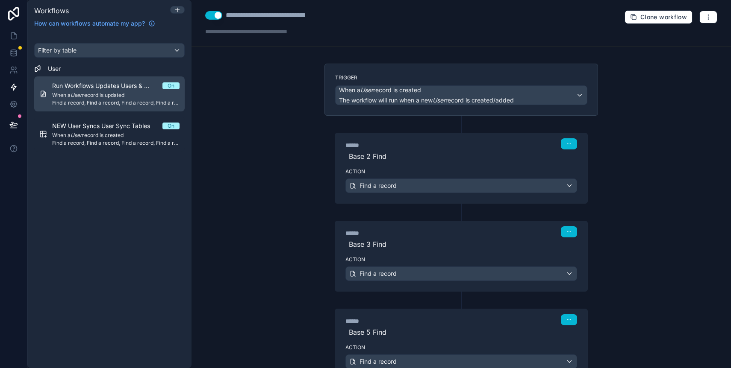
click at [76, 90] on div "Run Workflows Updates Users & Syncs All User Tables On When a User record is up…" at bounding box center [115, 94] width 127 height 25
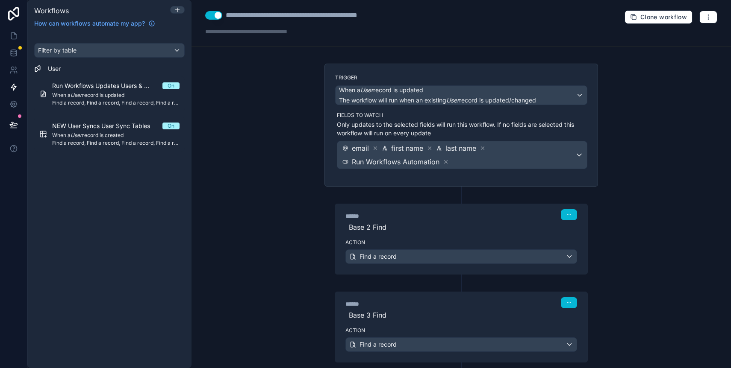
click at [254, 16] on div "**********" at bounding box center [318, 15] width 184 height 10
type div "**********"
click at [233, 15] on div "**********" at bounding box center [286, 15] width 120 height 10
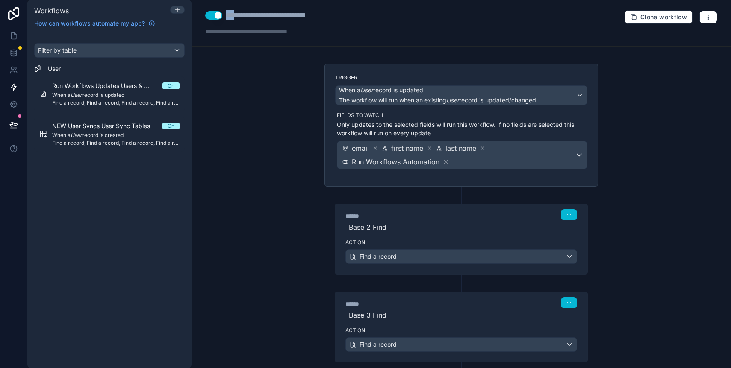
click at [233, 15] on div "**********" at bounding box center [286, 15] width 120 height 10
click at [379, 31] on div "**********" at bounding box center [460, 23] width 539 height 47
click at [239, 122] on div "**********" at bounding box center [460, 184] width 539 height 368
click at [13, 51] on icon at bounding box center [13, 53] width 9 height 9
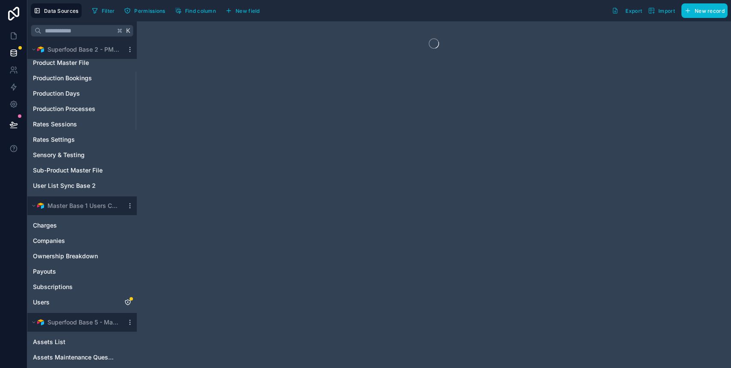
scroll to position [195, 0]
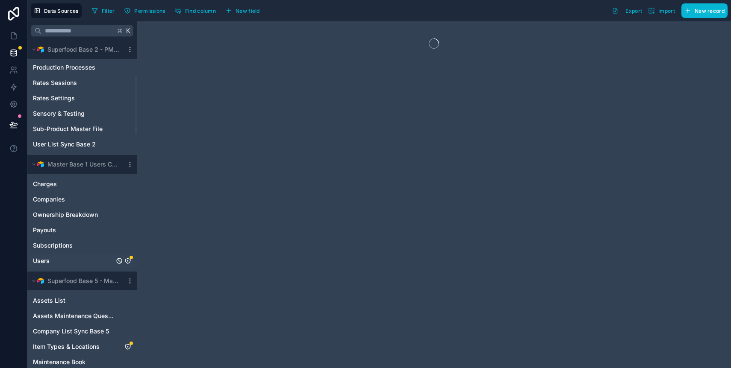
click at [62, 259] on link "Users" at bounding box center [73, 261] width 81 height 9
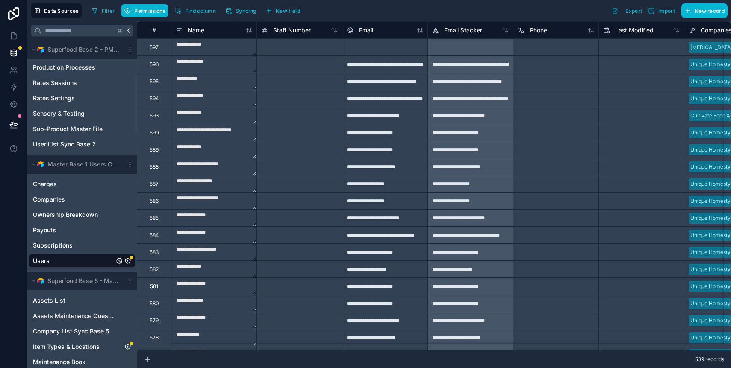
click at [135, 18] on div "Filter Permissions Find column Syncing New field" at bounding box center [197, 10] width 218 height 15
click at [137, 14] on button "Permissions" at bounding box center [144, 10] width 47 height 13
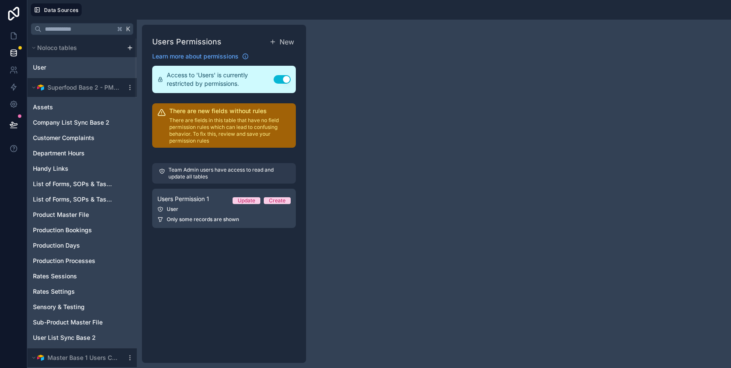
click at [203, 133] on p "There are fields in this table that have no field permission rules which can le…" at bounding box center [229, 130] width 121 height 27
click at [197, 204] on link "Users Permission 1 Update Create User Only some records are shown" at bounding box center [224, 208] width 144 height 39
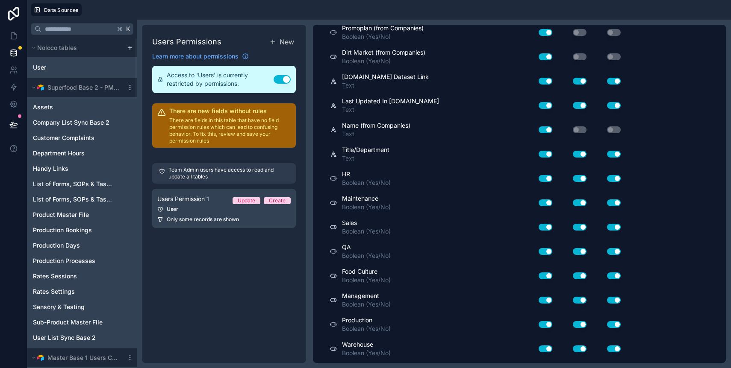
scroll to position [960, 0]
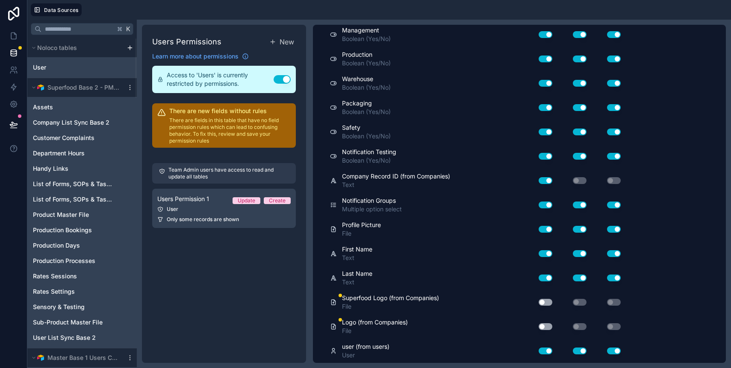
click at [545, 302] on button "Use setting" at bounding box center [545, 302] width 14 height 7
click at [546, 326] on button "Use setting" at bounding box center [545, 326] width 14 height 7
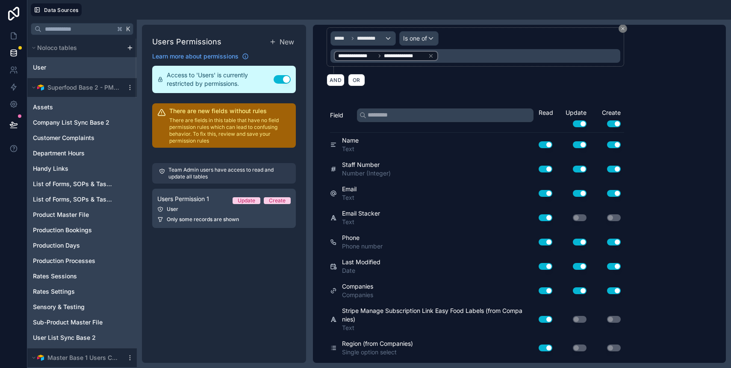
scroll to position [0, 0]
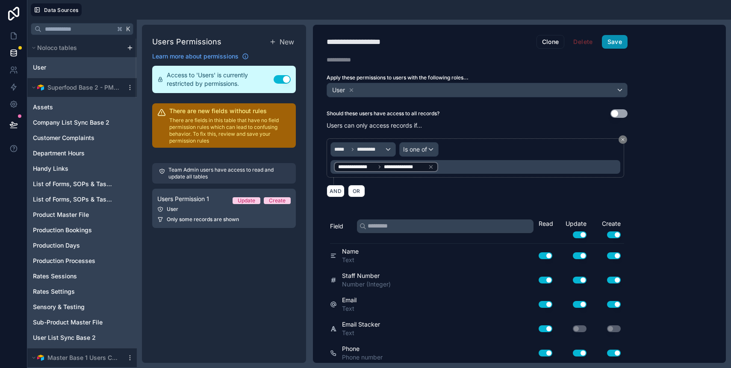
click at [624, 38] on button "Save" at bounding box center [615, 42] width 26 height 14
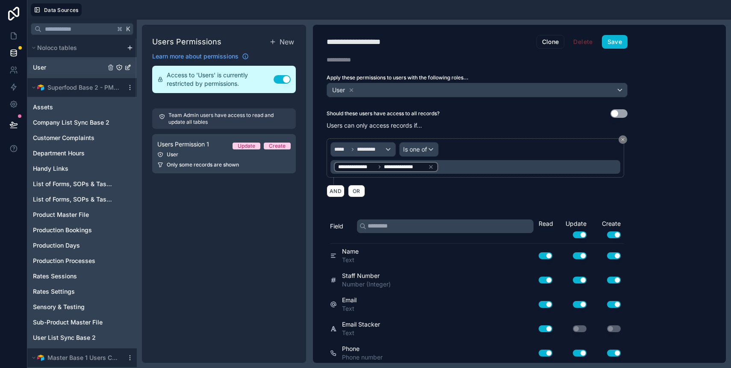
click at [44, 71] on span "User" at bounding box center [39, 67] width 13 height 9
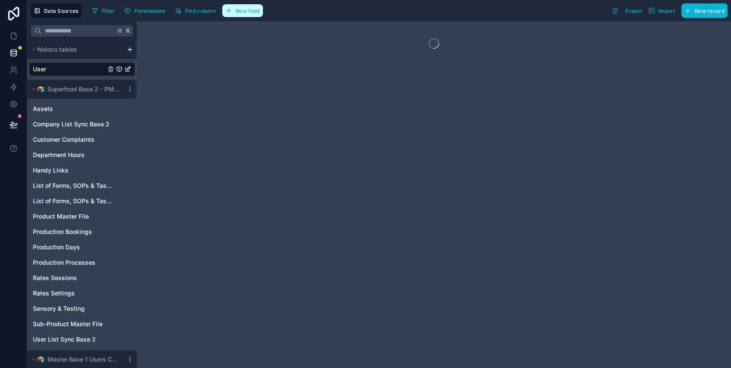
click at [247, 8] on span "New field" at bounding box center [247, 11] width 24 height 6
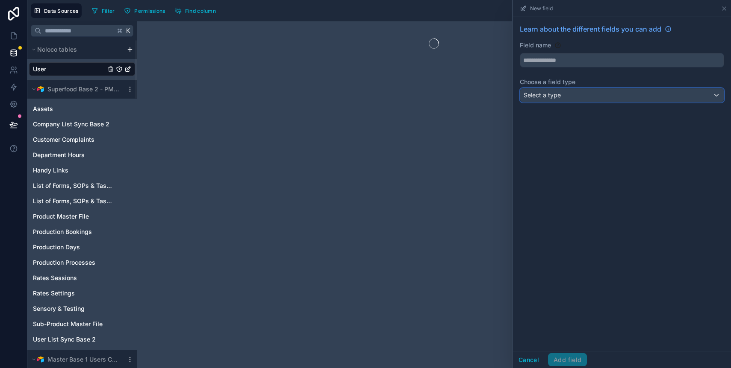
click at [562, 94] on div "Select a type" at bounding box center [621, 95] width 203 height 14
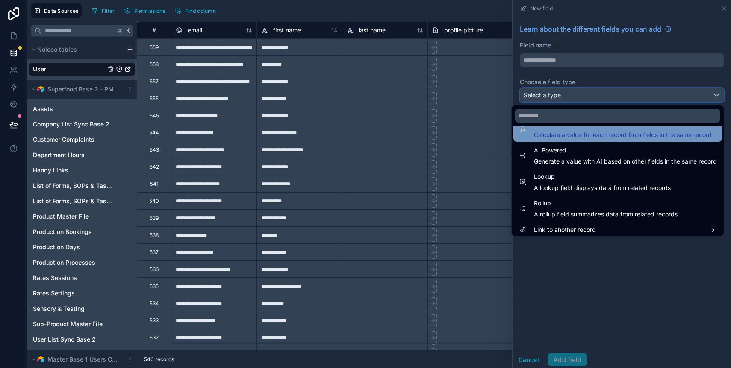
scroll to position [248, 0]
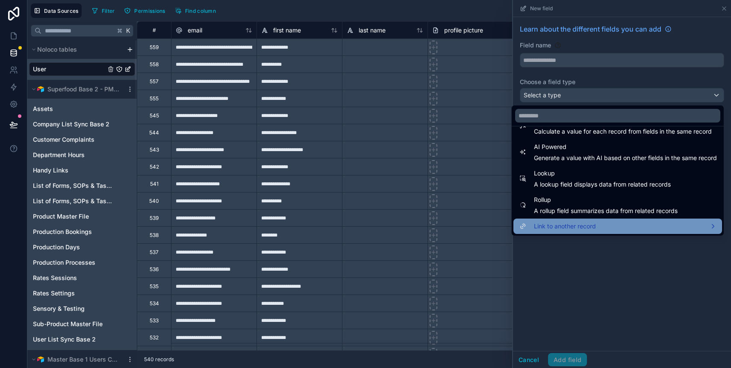
click at [575, 223] on span "Link to another record" at bounding box center [565, 226] width 62 height 10
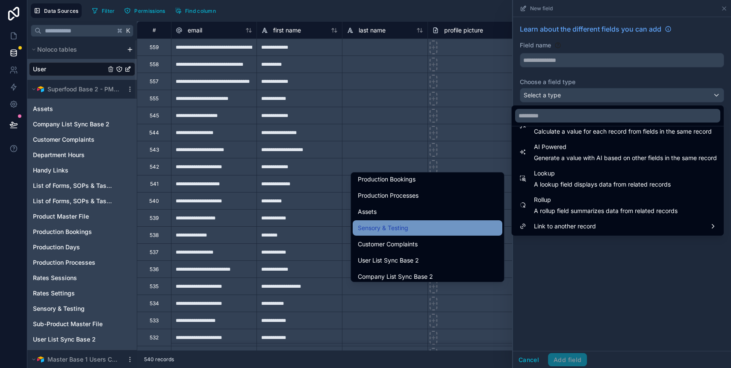
scroll to position [126, 0]
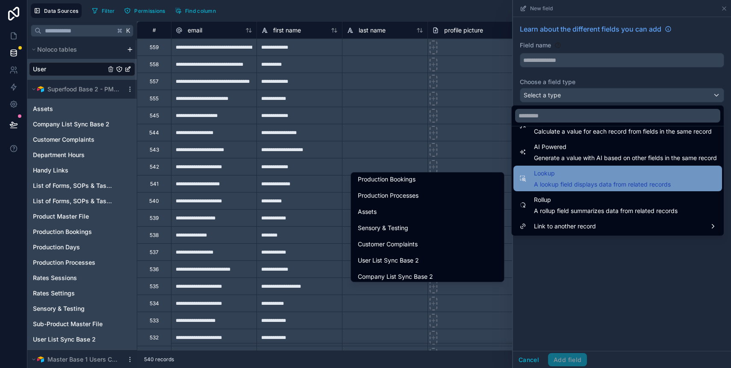
click at [567, 182] on span "A lookup field displays data from related records" at bounding box center [602, 184] width 137 height 9
type input "******"
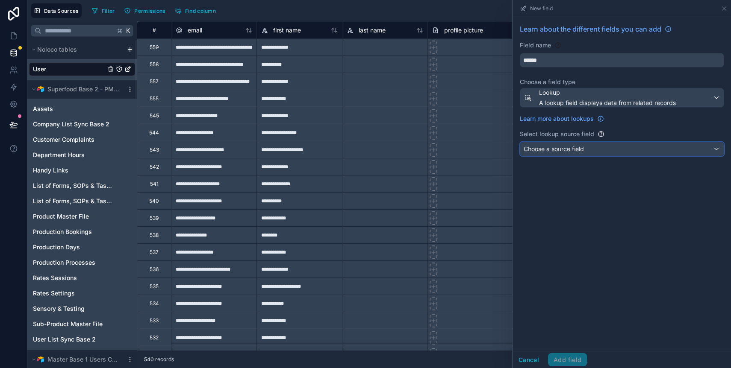
click at [567, 149] on span "Choose a source field" at bounding box center [553, 148] width 60 height 7
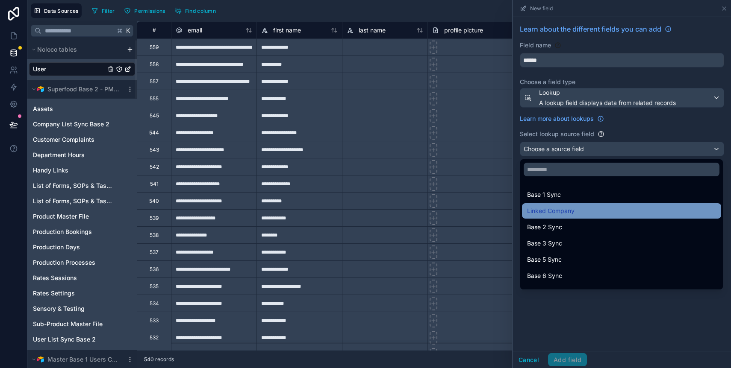
click at [567, 209] on span "Linked Company" at bounding box center [550, 211] width 47 height 10
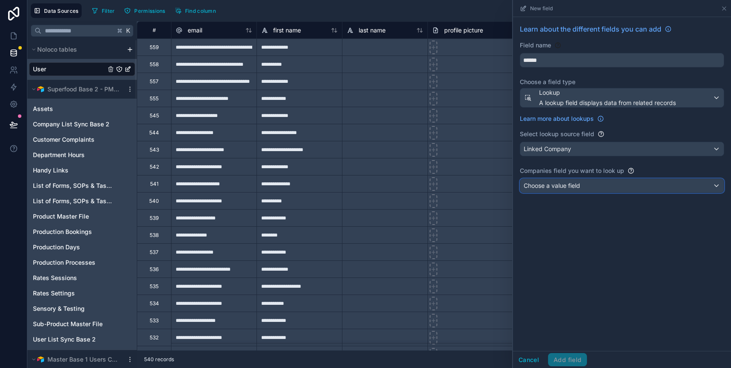
click at [564, 183] on span "Choose a value field" at bounding box center [551, 185] width 56 height 7
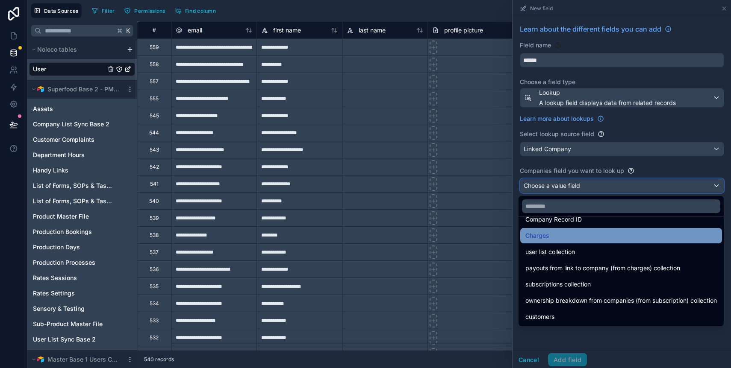
scroll to position [0, 0]
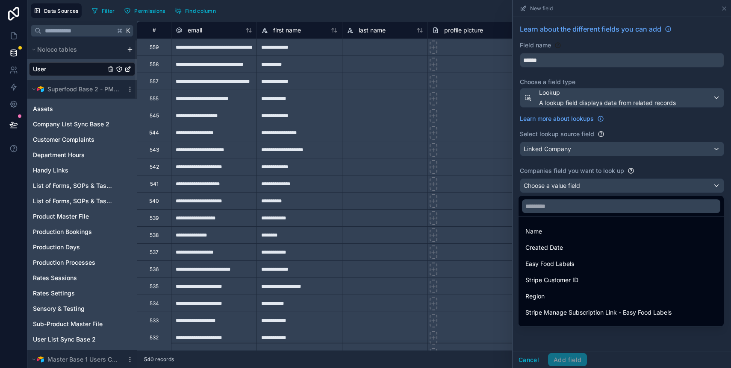
click at [570, 188] on div at bounding box center [622, 184] width 218 height 368
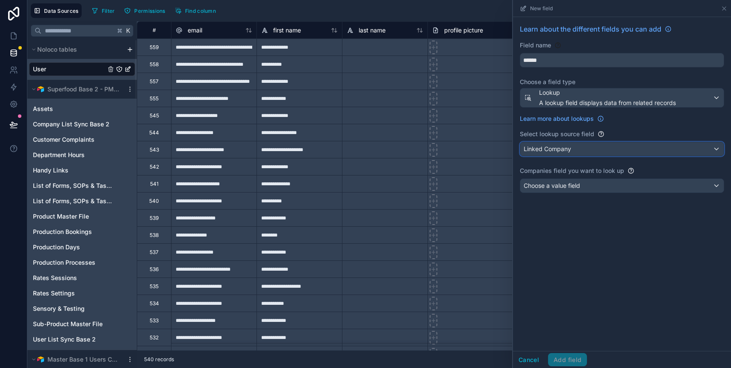
click at [559, 149] on span "Linked Company" at bounding box center [546, 149] width 47 height 9
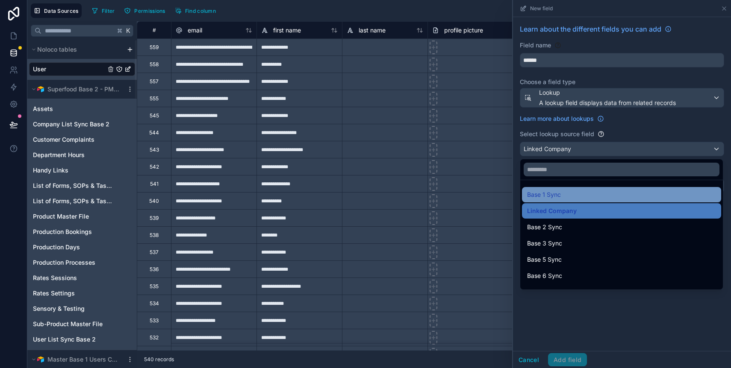
click at [560, 197] on span "Base 1 Sync" at bounding box center [544, 195] width 34 height 10
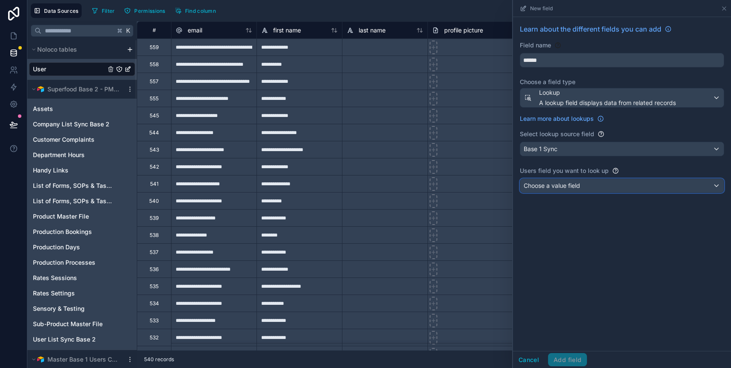
click at [560, 188] on span "Choose a value field" at bounding box center [551, 185] width 56 height 7
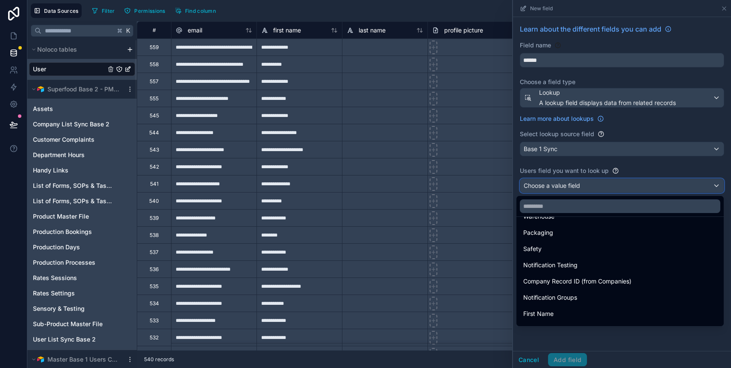
scroll to position [548, 0]
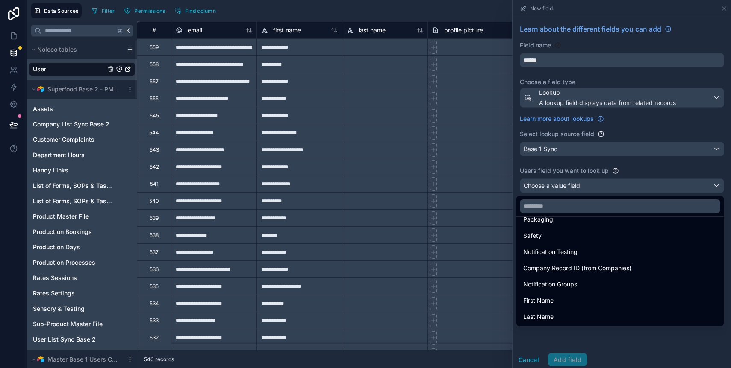
click at [613, 170] on div at bounding box center [622, 184] width 218 height 368
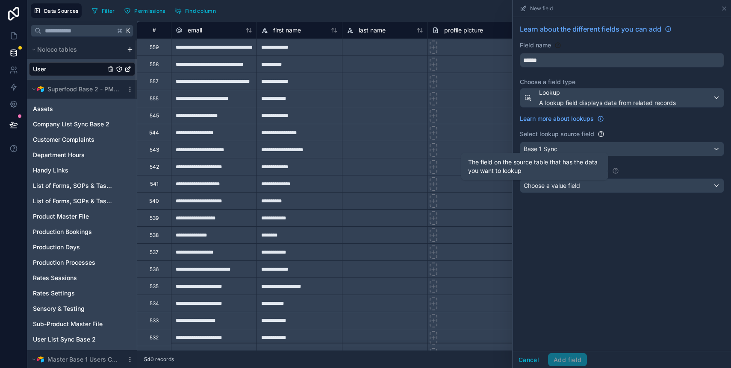
click at [614, 170] on icon at bounding box center [615, 170] width 7 height 7
click at [598, 118] on icon at bounding box center [600, 118] width 7 height 7
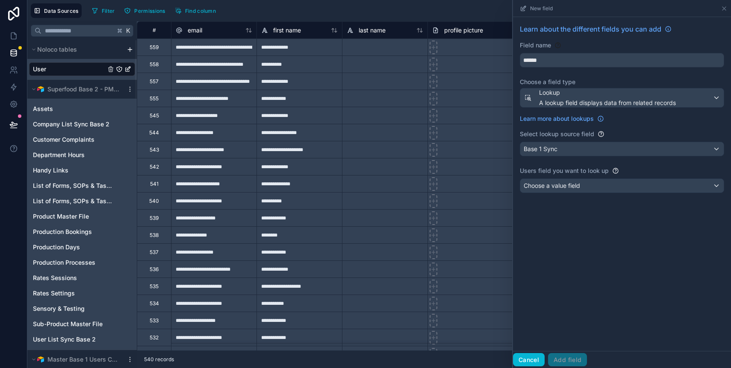
click at [526, 357] on button "Cancel" at bounding box center [529, 360] width 32 height 14
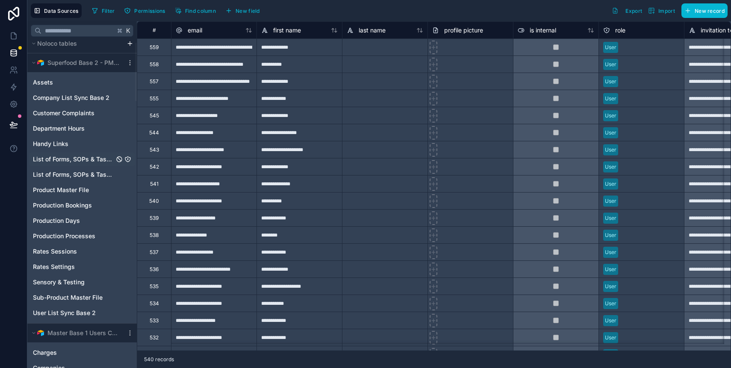
scroll to position [224, 0]
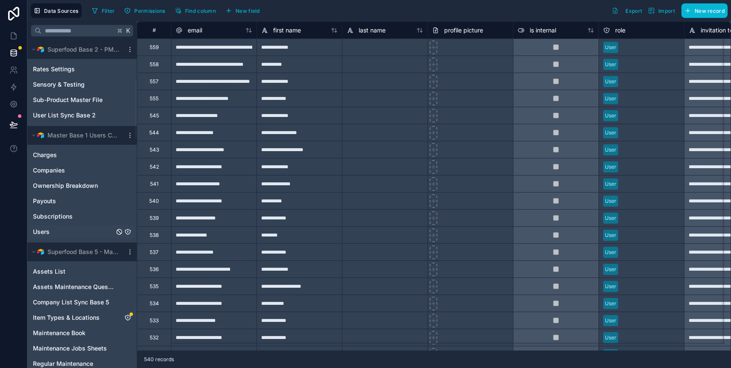
click at [42, 230] on span "Users" at bounding box center [41, 232] width 17 height 9
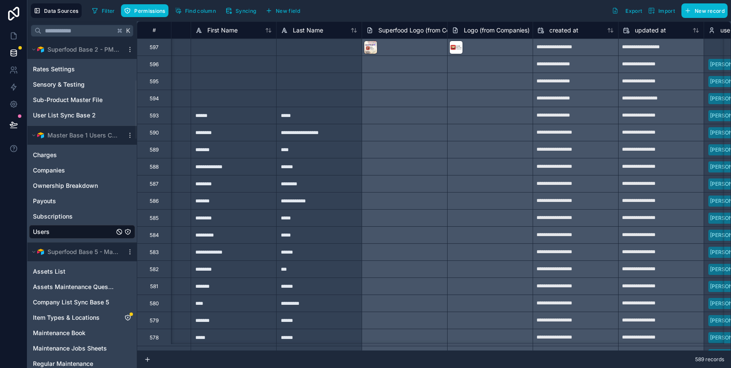
scroll to position [0, 3463]
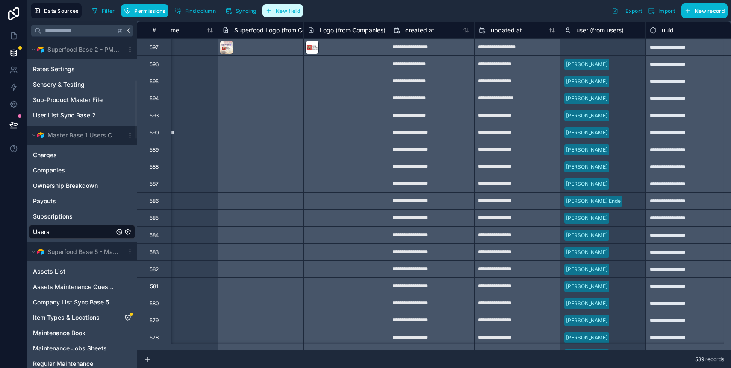
click at [283, 10] on span "New field" at bounding box center [288, 11] width 24 height 6
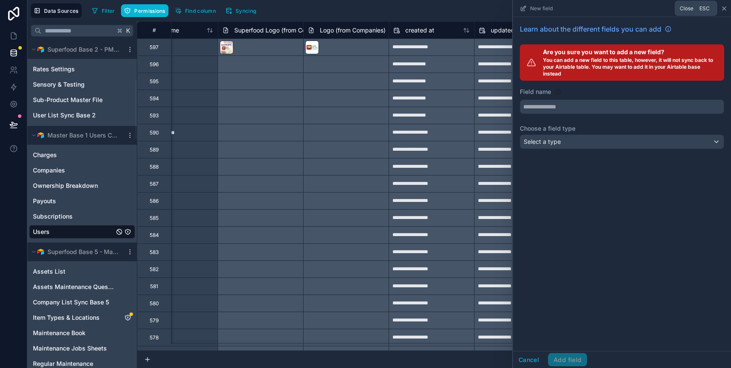
click at [722, 8] on icon at bounding box center [723, 8] width 7 height 7
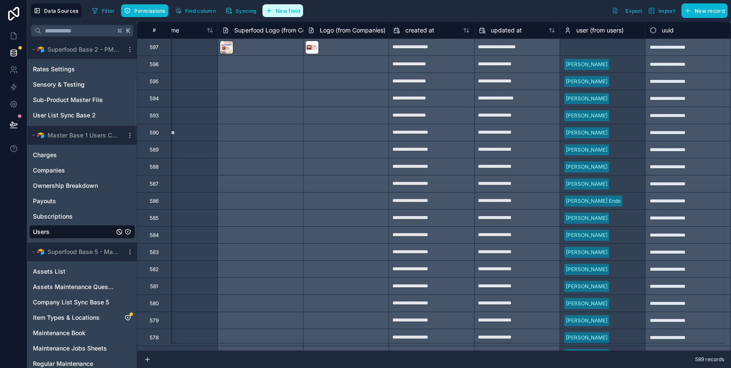
click at [282, 9] on span "New field" at bounding box center [288, 11] width 24 height 6
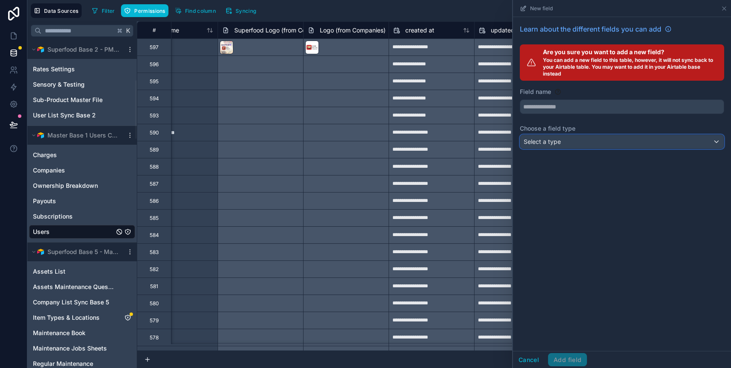
click at [575, 144] on div "Select a type" at bounding box center [621, 142] width 203 height 14
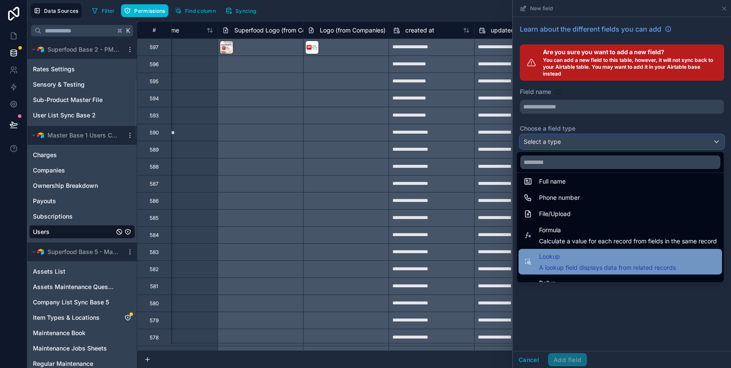
scroll to position [185, 0]
click at [567, 263] on span "A lookup field displays data from related records" at bounding box center [607, 267] width 137 height 9
type input "******"
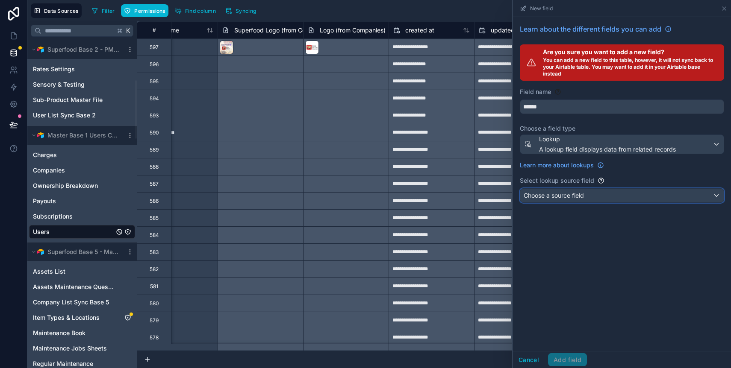
click at [572, 196] on span "Choose a source field" at bounding box center [553, 195] width 60 height 7
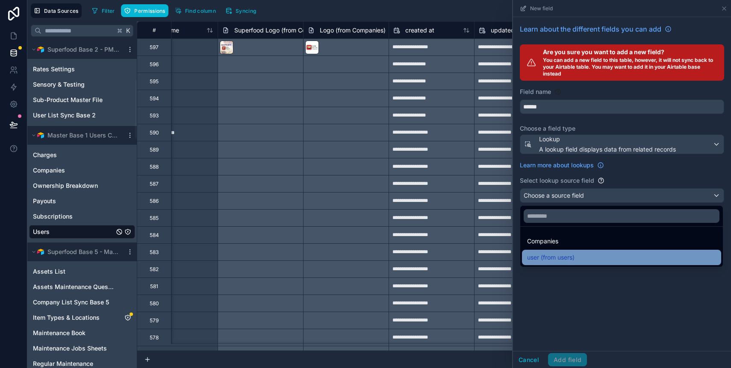
click at [573, 255] on span "user (from users)" at bounding box center [550, 258] width 47 height 10
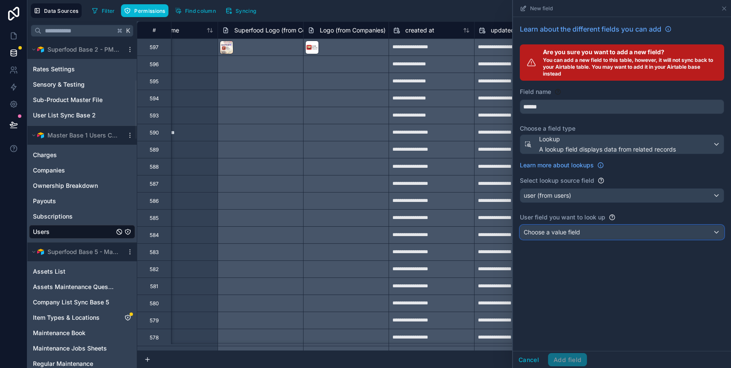
click at [570, 231] on span "Choose a value field" at bounding box center [551, 232] width 56 height 7
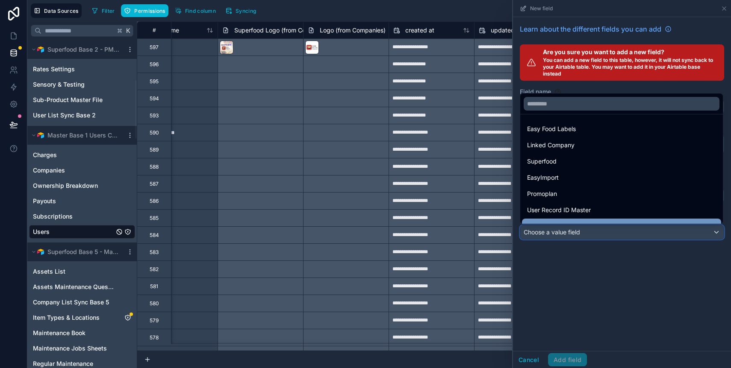
scroll to position [0, 0]
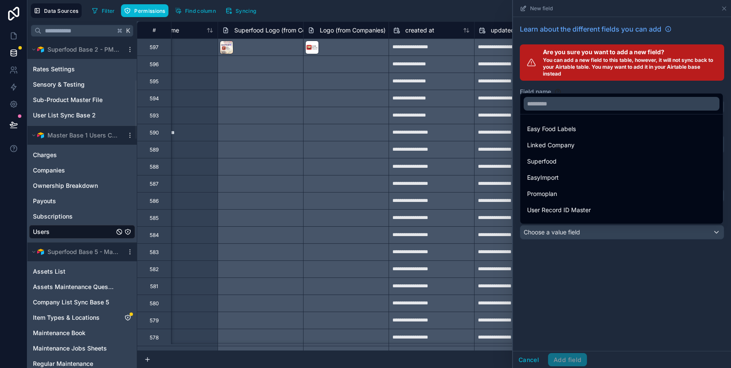
click at [532, 359] on div at bounding box center [622, 184] width 218 height 368
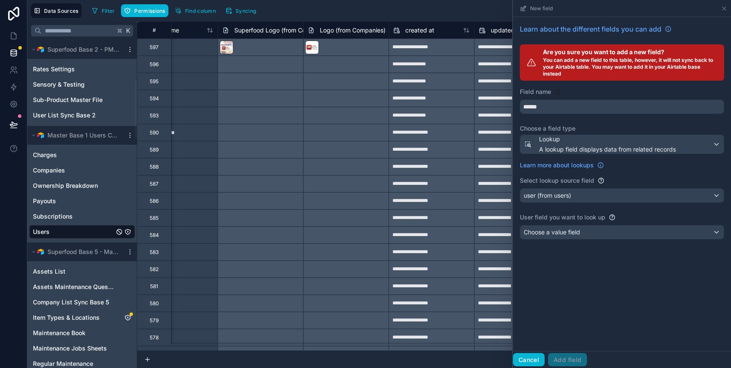
click at [531, 360] on button "Cancel" at bounding box center [529, 360] width 32 height 14
